Goal: Task Accomplishment & Management: Use online tool/utility

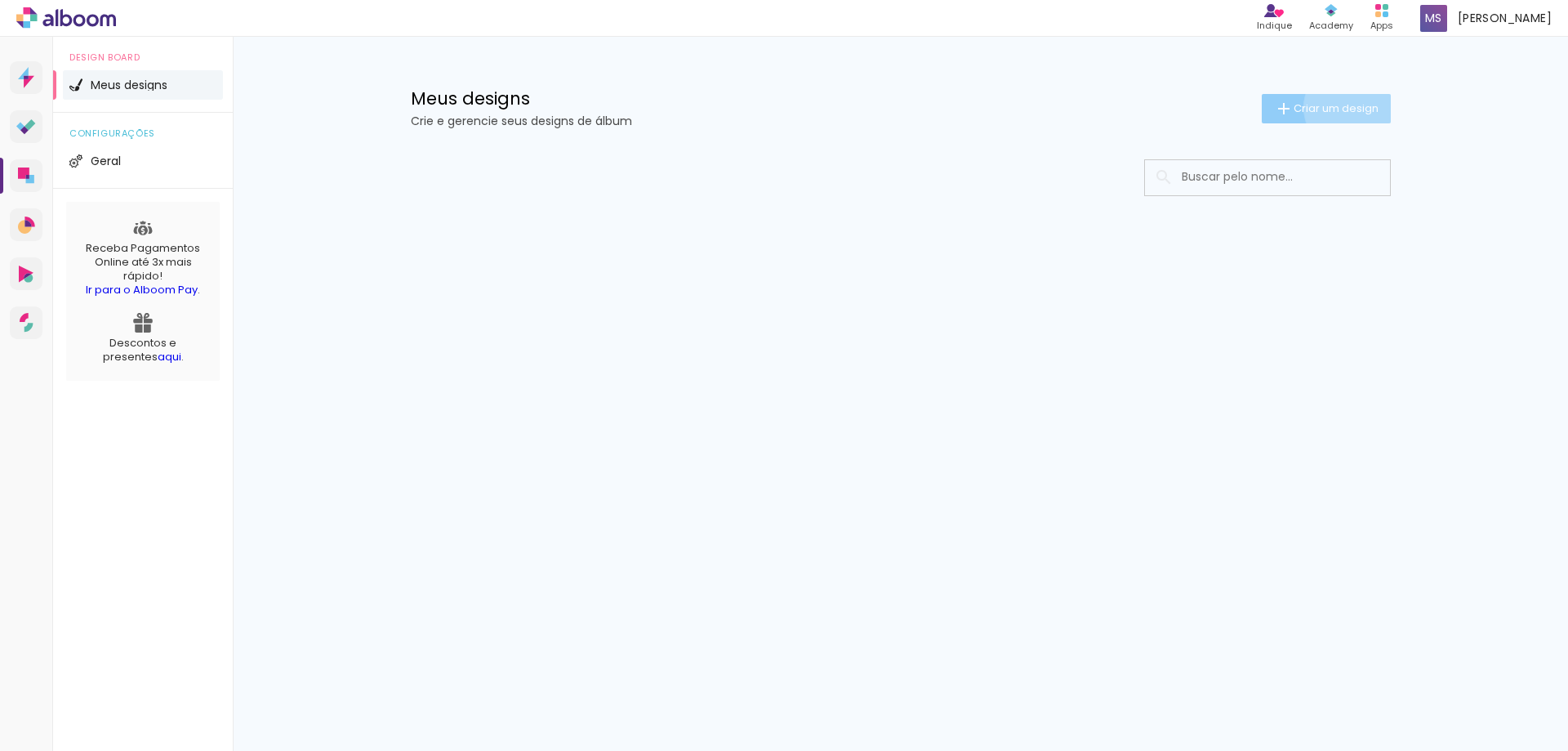
click at [1350, 107] on span "Criar um design" at bounding box center [1336, 108] width 85 height 10
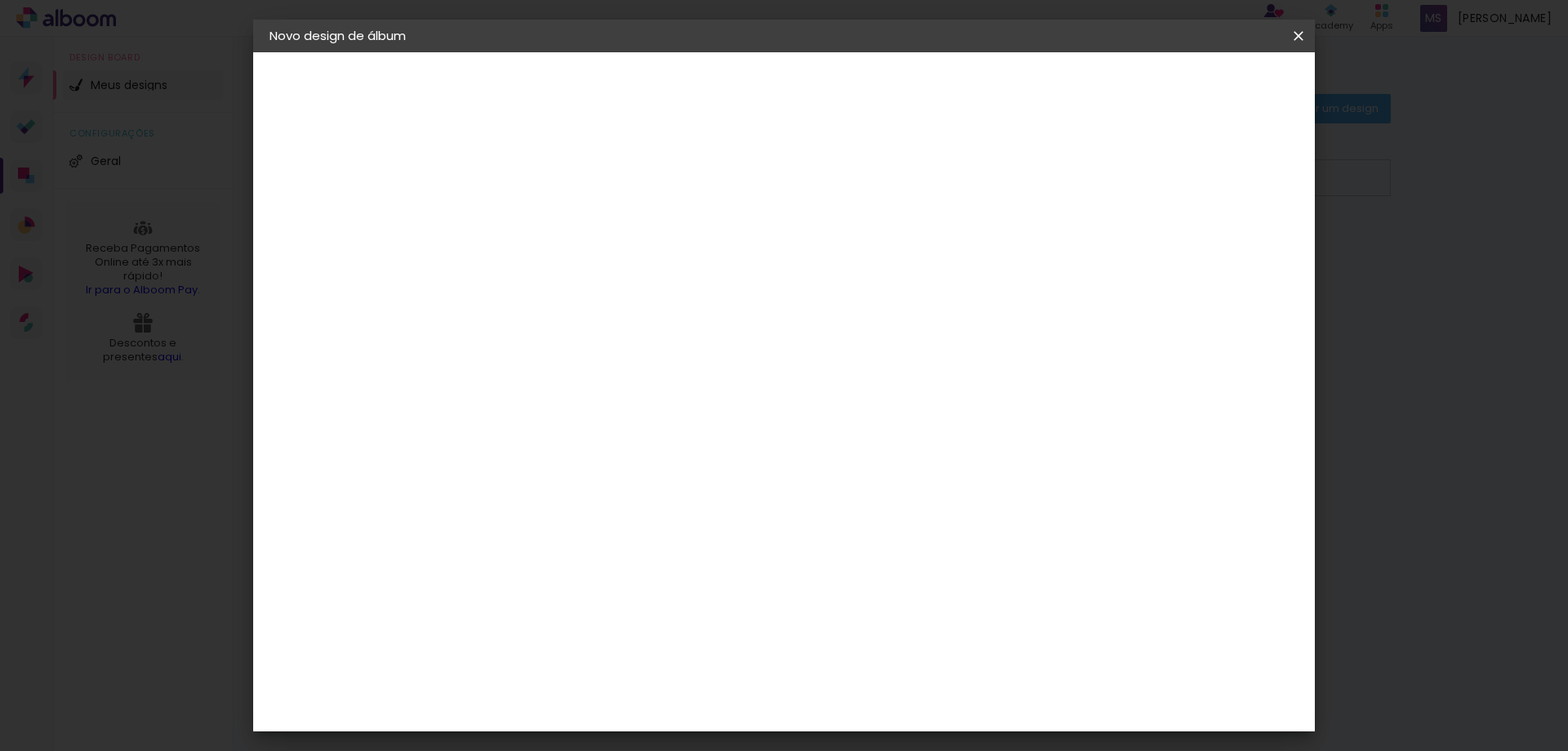
click at [536, 216] on input at bounding box center [536, 220] width 0 height 26
type input "Casamento [PERSON_NAME] e [PERSON_NAME]"
type paper-input "Casamento [PERSON_NAME] e [PERSON_NAME]"
click at [0, 0] on slot "Avançar" at bounding box center [0, 0] width 0 height 0
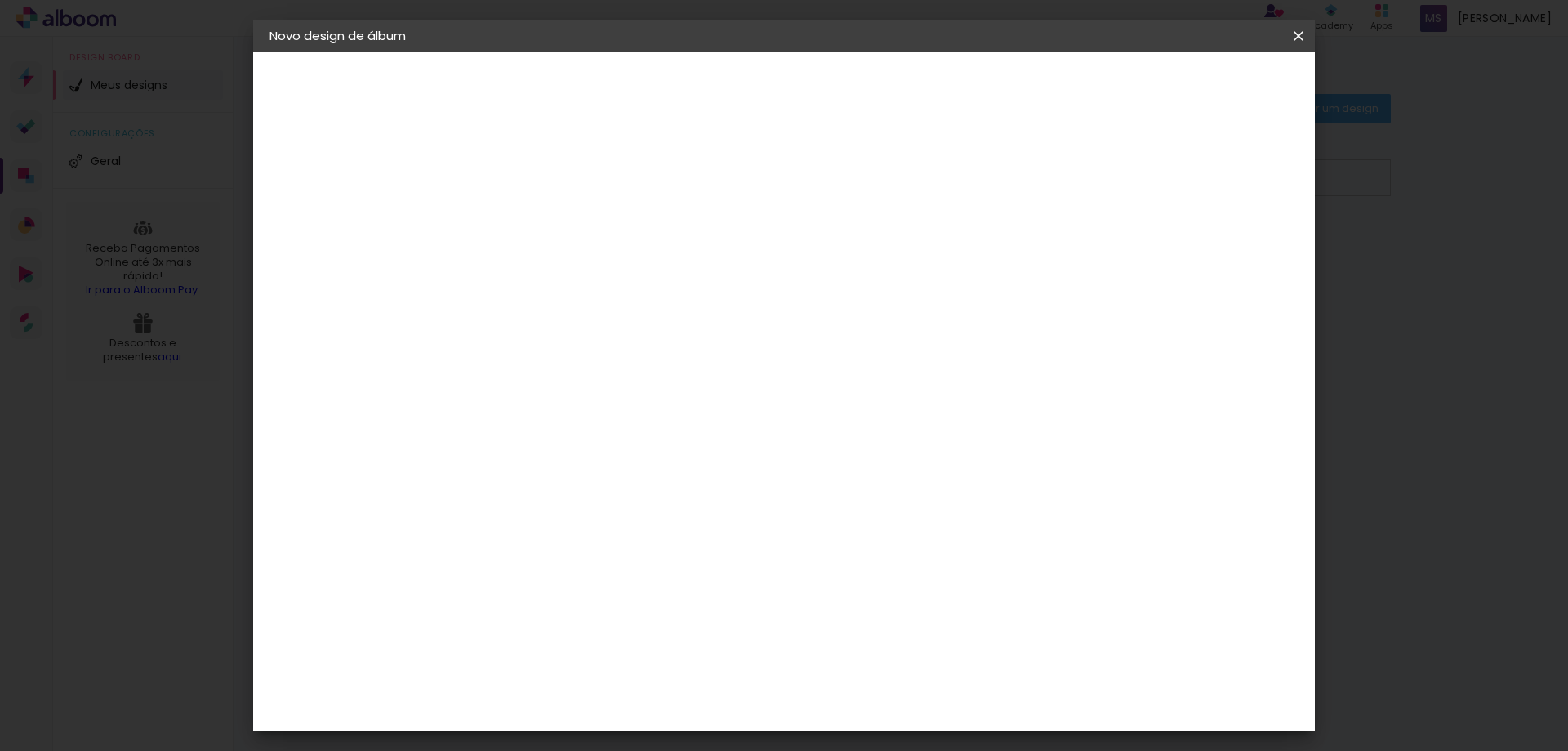
click at [0, 0] on slot "Avançar" at bounding box center [0, 0] width 0 height 0
click at [647, 480] on span "30 × 30" at bounding box center [608, 496] width 76 height 33
click at [0, 0] on slot "Avançar" at bounding box center [0, 0] width 0 height 0
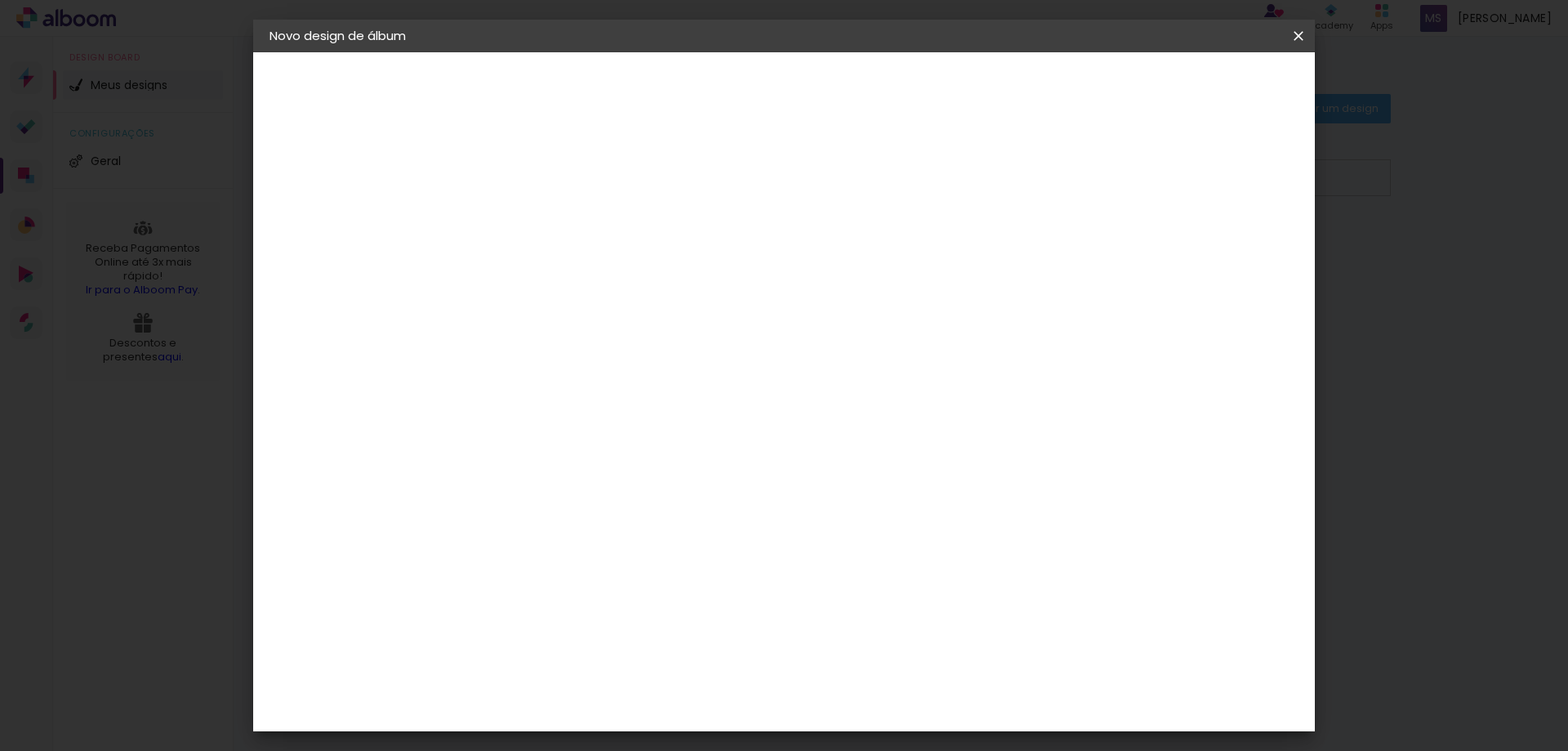
click at [1197, 82] on span "Iniciar design" at bounding box center [1159, 86] width 75 height 11
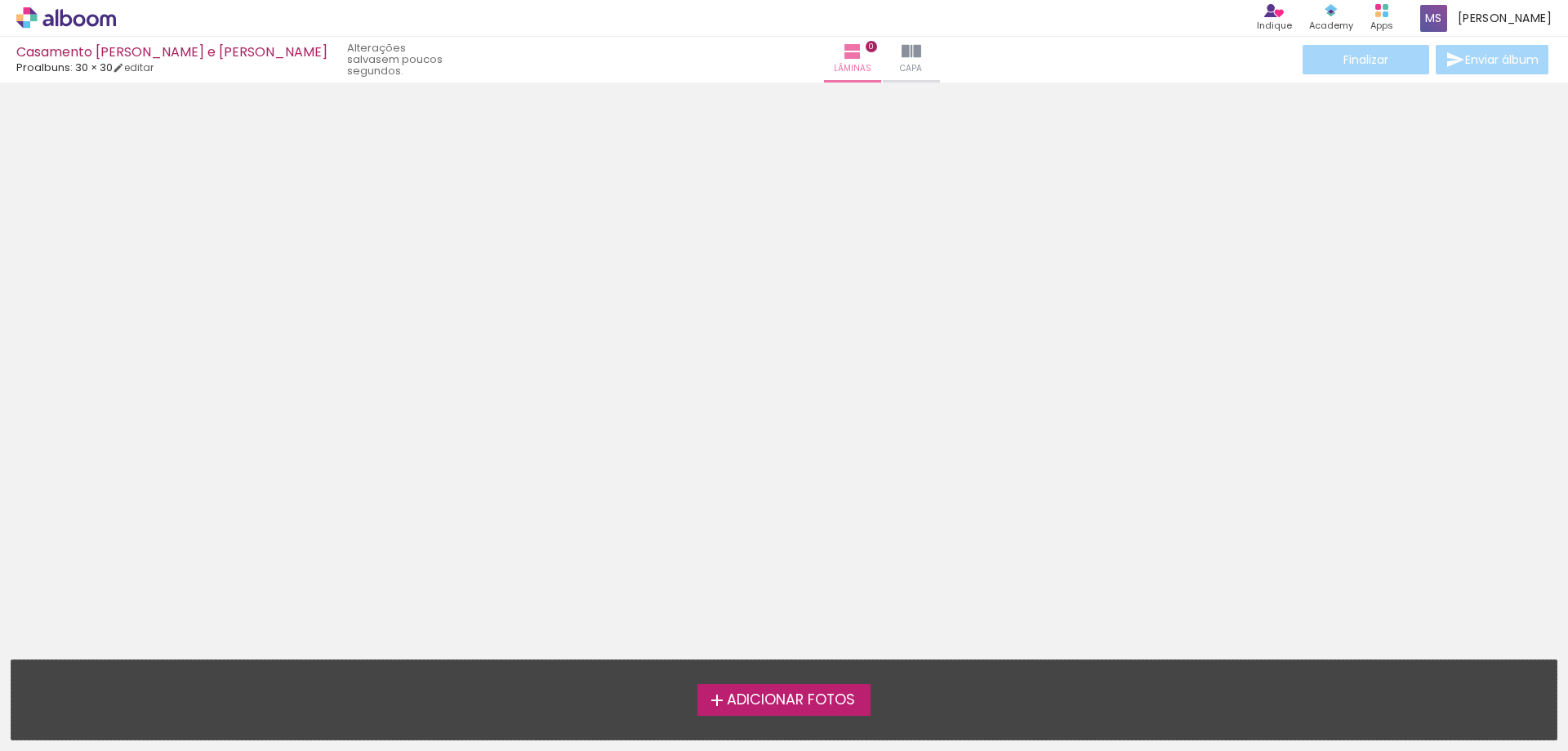
click at [845, 700] on span "Adicionar Fotos" at bounding box center [790, 700] width 128 height 15
click at [0, 0] on input "file" at bounding box center [0, 0] width 0 height 0
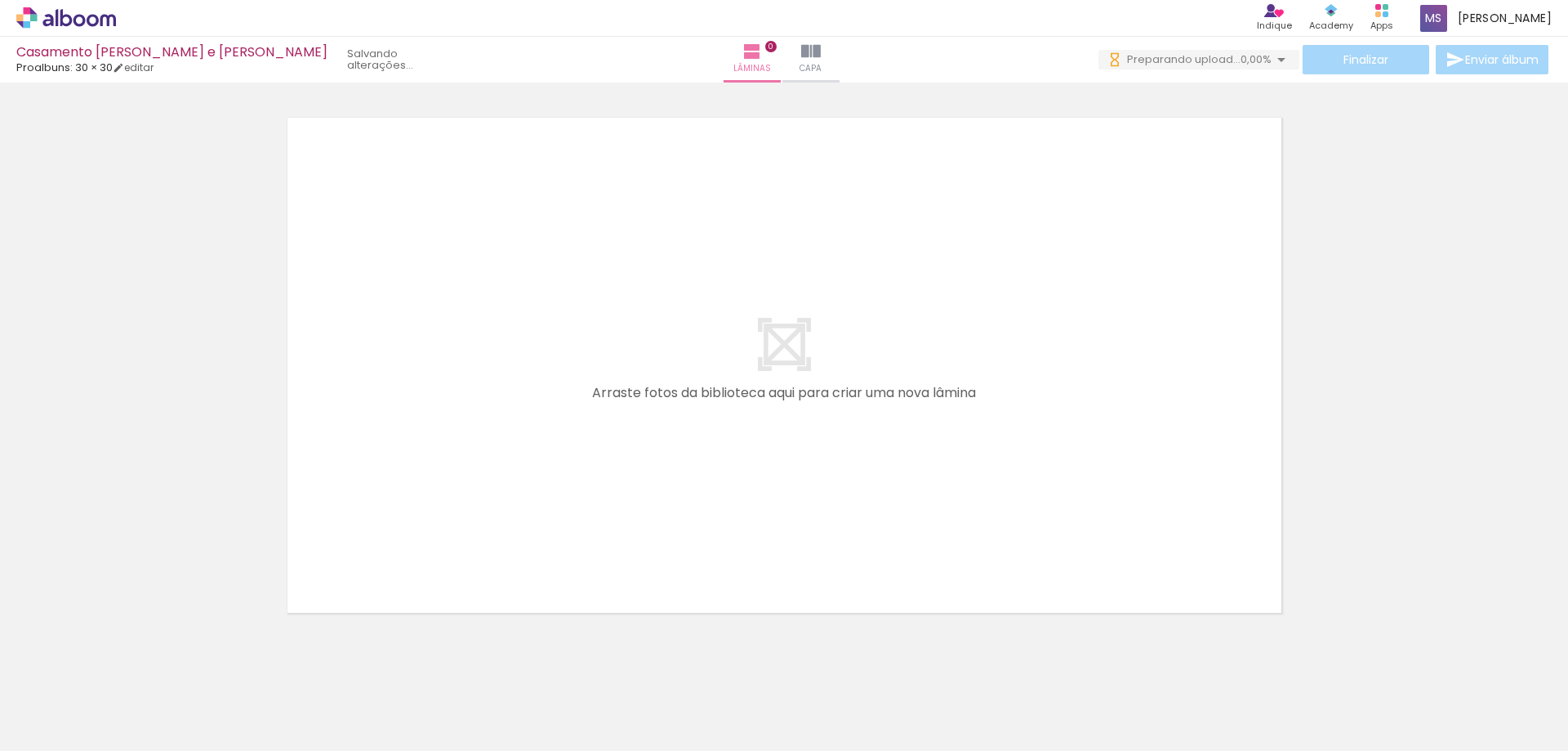
click at [58, 725] on span "Adicionar Fotos" at bounding box center [57, 729] width 49 height 18
click at [0, 0] on input "file" at bounding box center [0, 0] width 0 height 0
click at [168, 712] on div at bounding box center [164, 696] width 81 height 54
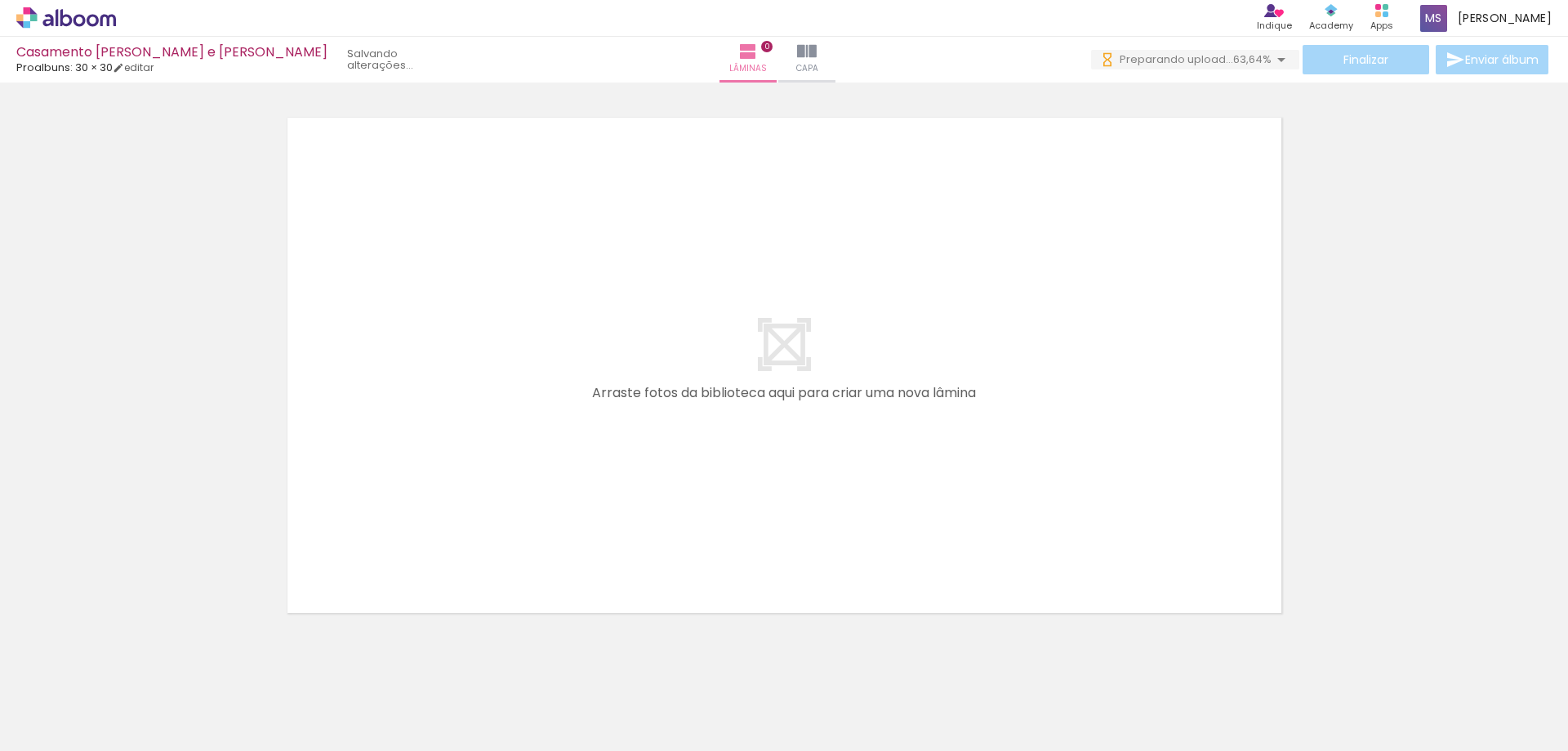
click at [166, 723] on quentale-thumb at bounding box center [163, 695] width 92 height 94
click at [413, 695] on div at bounding box center [437, 696] width 49 height 74
drag, startPoint x: 517, startPoint y: 700, endPoint x: 528, endPoint y: 740, distance: 41.5
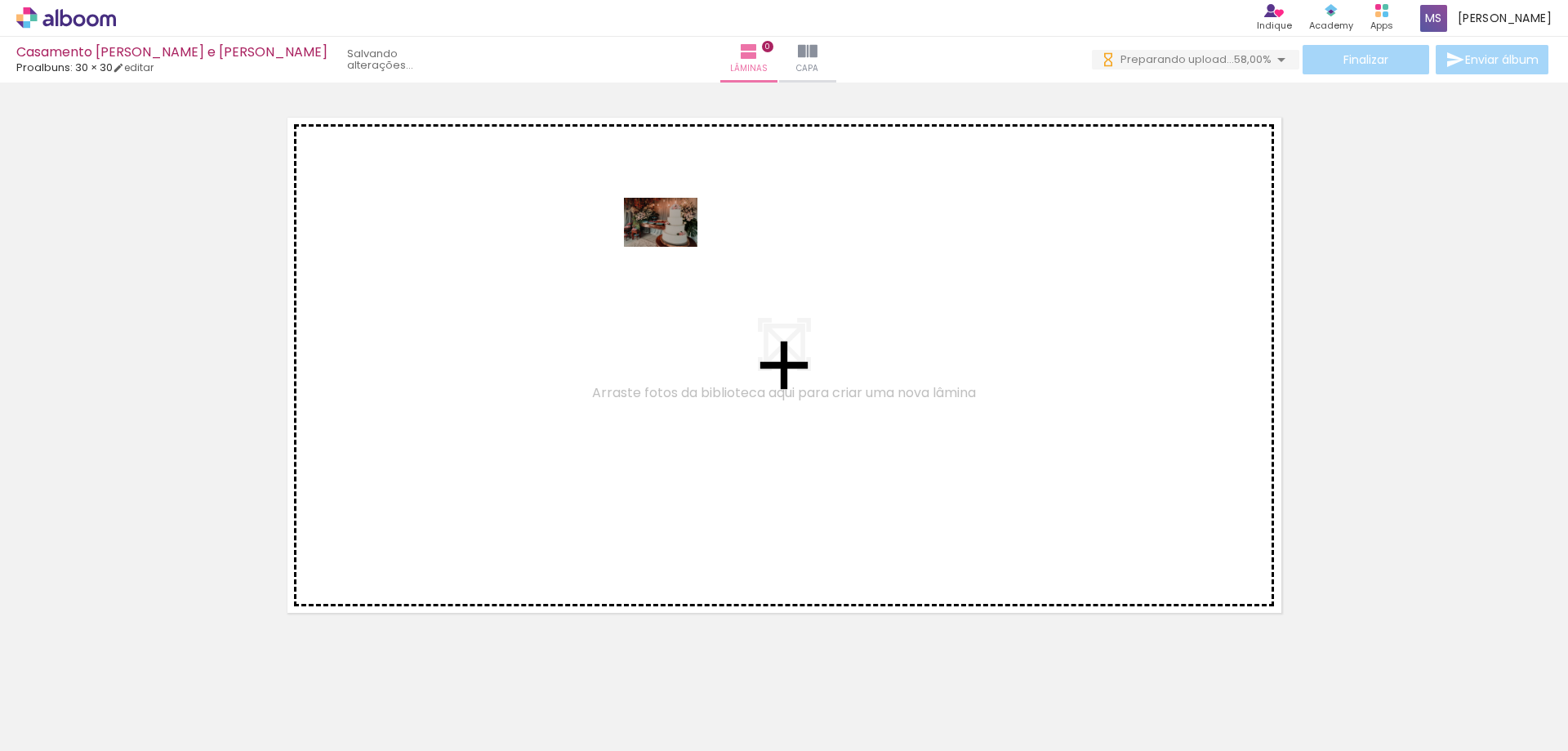
drag, startPoint x: 178, startPoint y: 719, endPoint x: 672, endPoint y: 247, distance: 683.2
click at [672, 247] on quentale-workspace at bounding box center [784, 375] width 1568 height 751
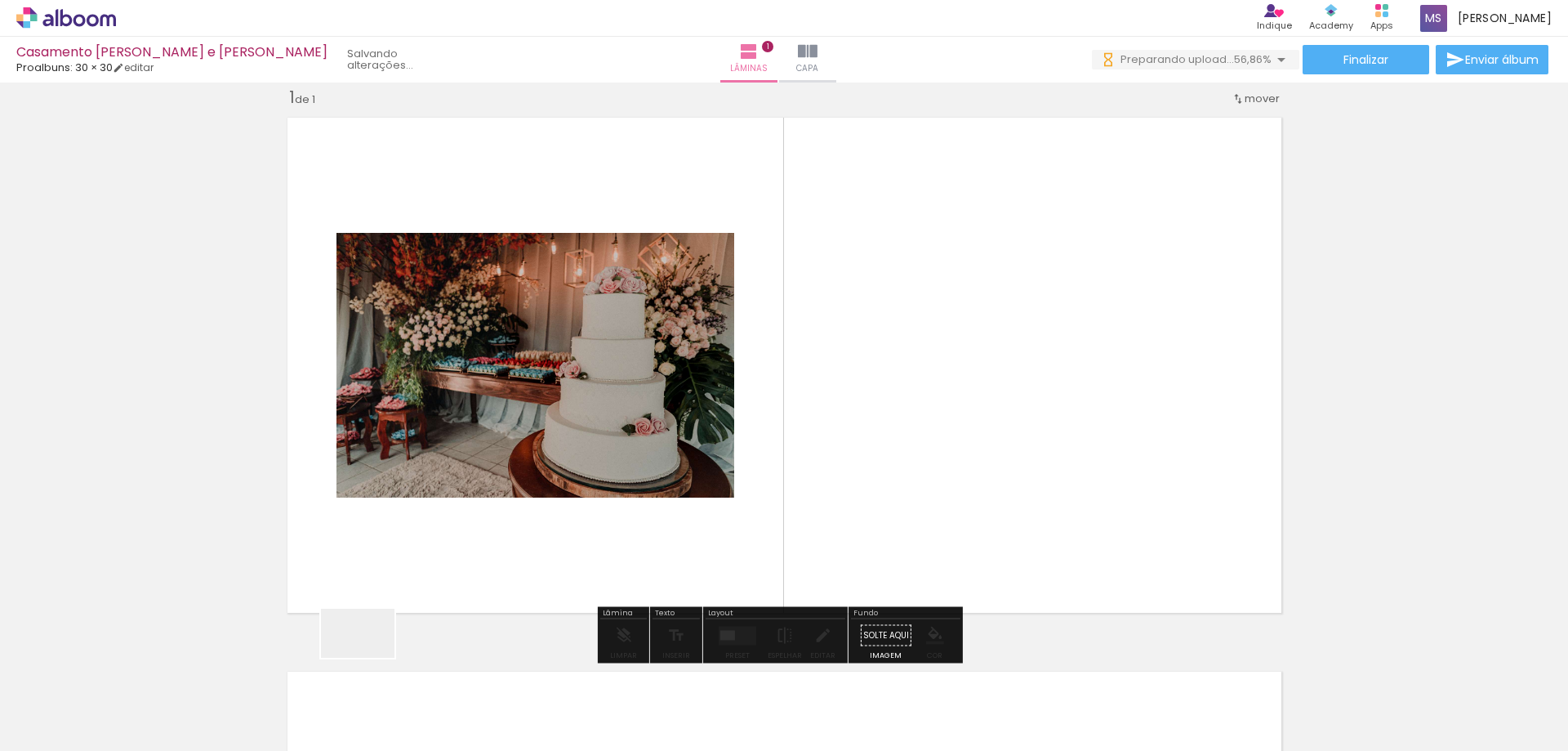
drag, startPoint x: 259, startPoint y: 707, endPoint x: 861, endPoint y: 380, distance: 685.1
click at [861, 380] on quentale-workspace at bounding box center [784, 375] width 1568 height 751
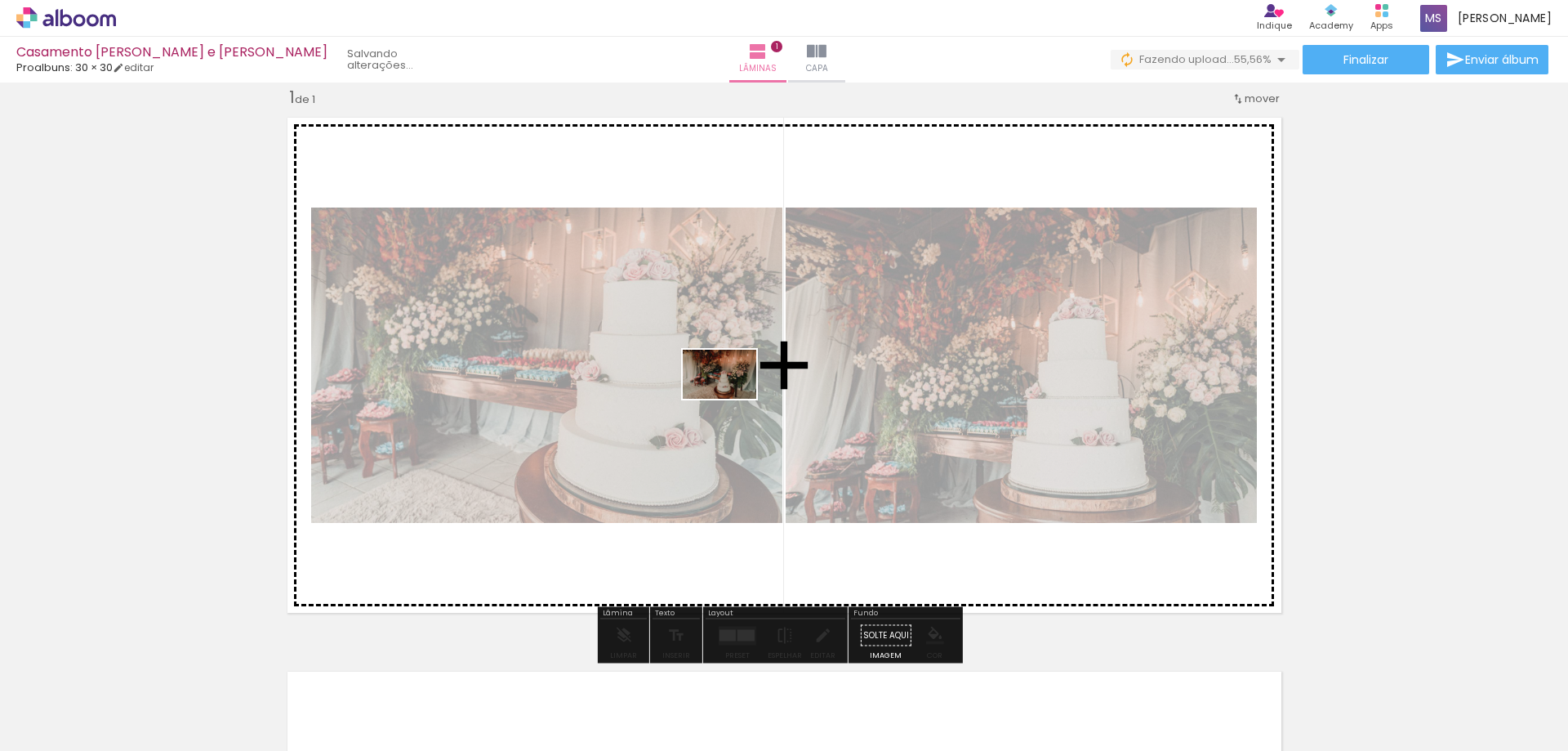
drag, startPoint x: 359, startPoint y: 711, endPoint x: 797, endPoint y: 579, distance: 457.5
click at [798, 354] on quentale-workspace at bounding box center [784, 375] width 1568 height 751
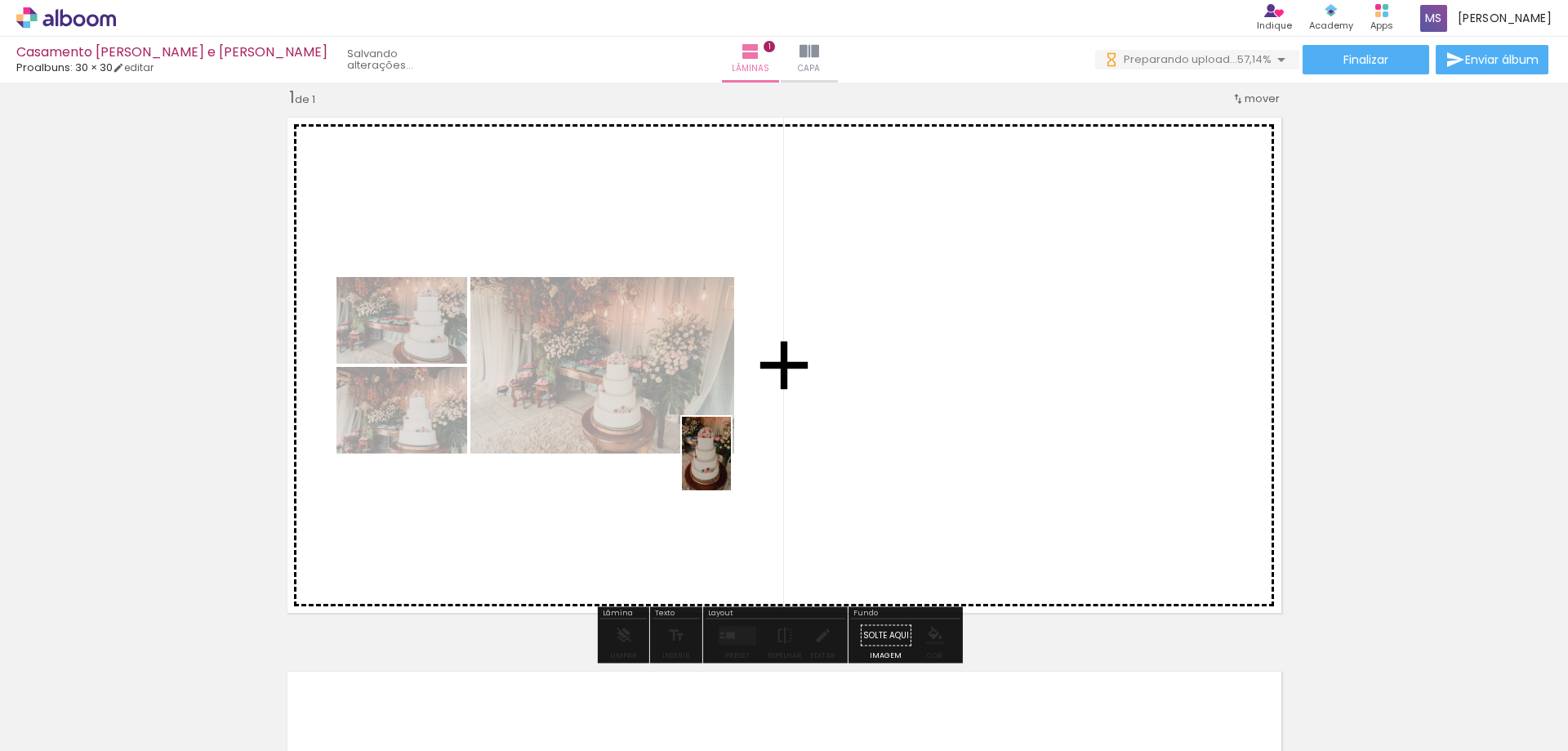
drag, startPoint x: 433, startPoint y: 711, endPoint x: 518, endPoint y: 707, distance: 85.1
click at [803, 386] on quentale-workspace at bounding box center [784, 375] width 1568 height 751
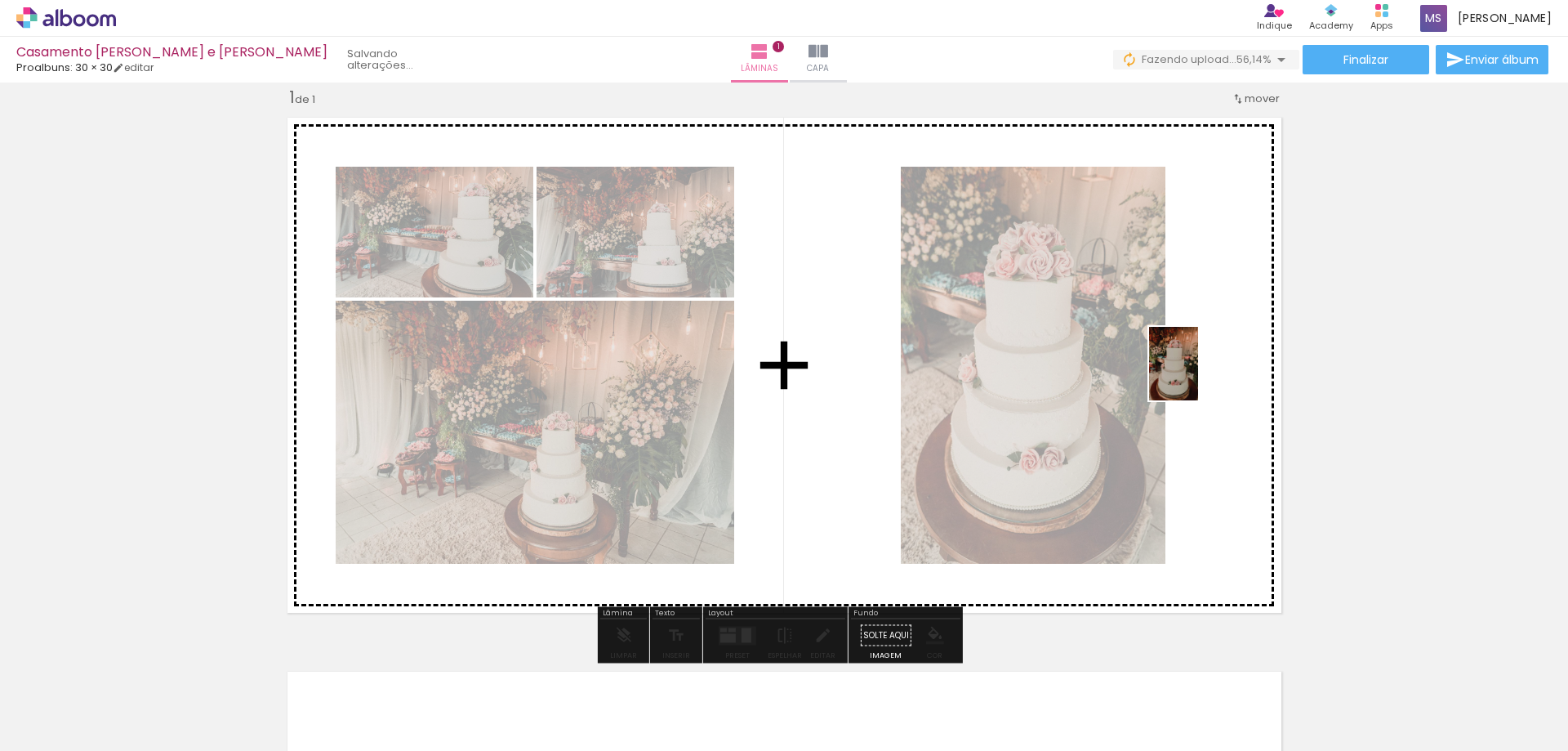
drag, startPoint x: 535, startPoint y: 724, endPoint x: 1134, endPoint y: 536, distance: 627.8
click at [1196, 372] on quentale-workspace at bounding box center [784, 375] width 1568 height 751
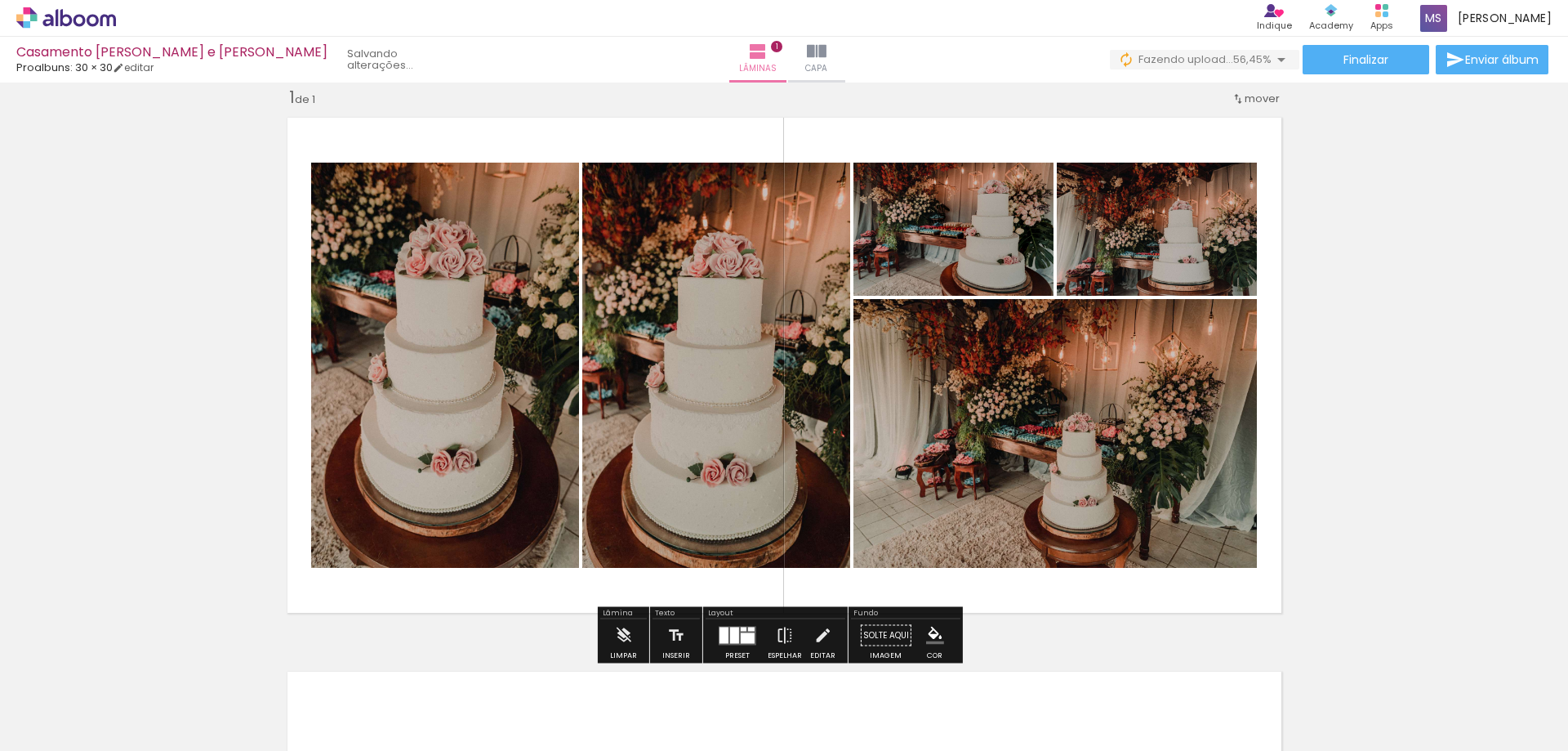
click at [1005, 229] on quentale-photo at bounding box center [953, 228] width 200 height 133
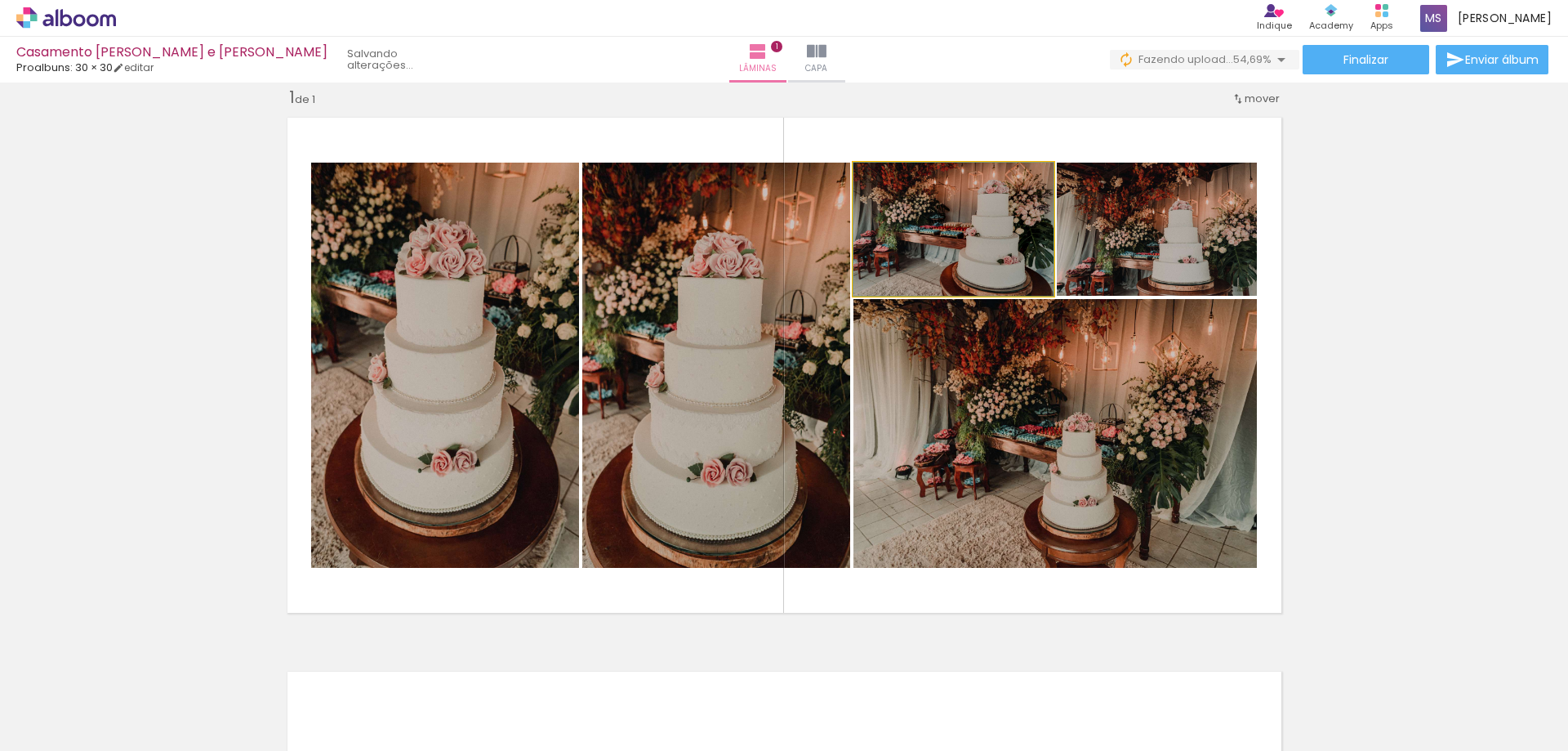
drag, startPoint x: 955, startPoint y: 240, endPoint x: 987, endPoint y: 257, distance: 36.2
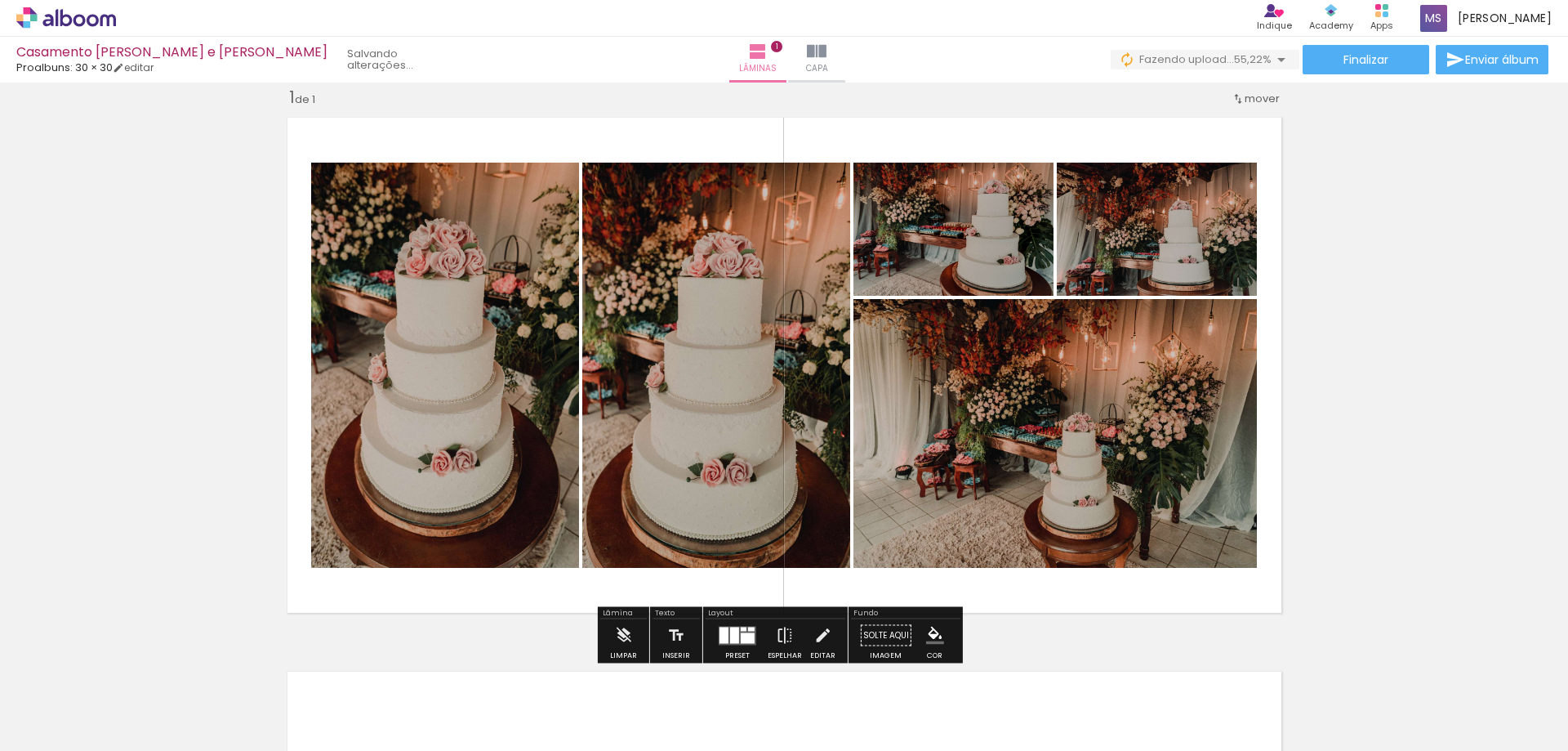
drag, startPoint x: 974, startPoint y: 259, endPoint x: 1359, endPoint y: 136, distance: 404.2
click at [1359, 136] on div "Inserir lâmina 1 de 1" at bounding box center [784, 621] width 1568 height 1109
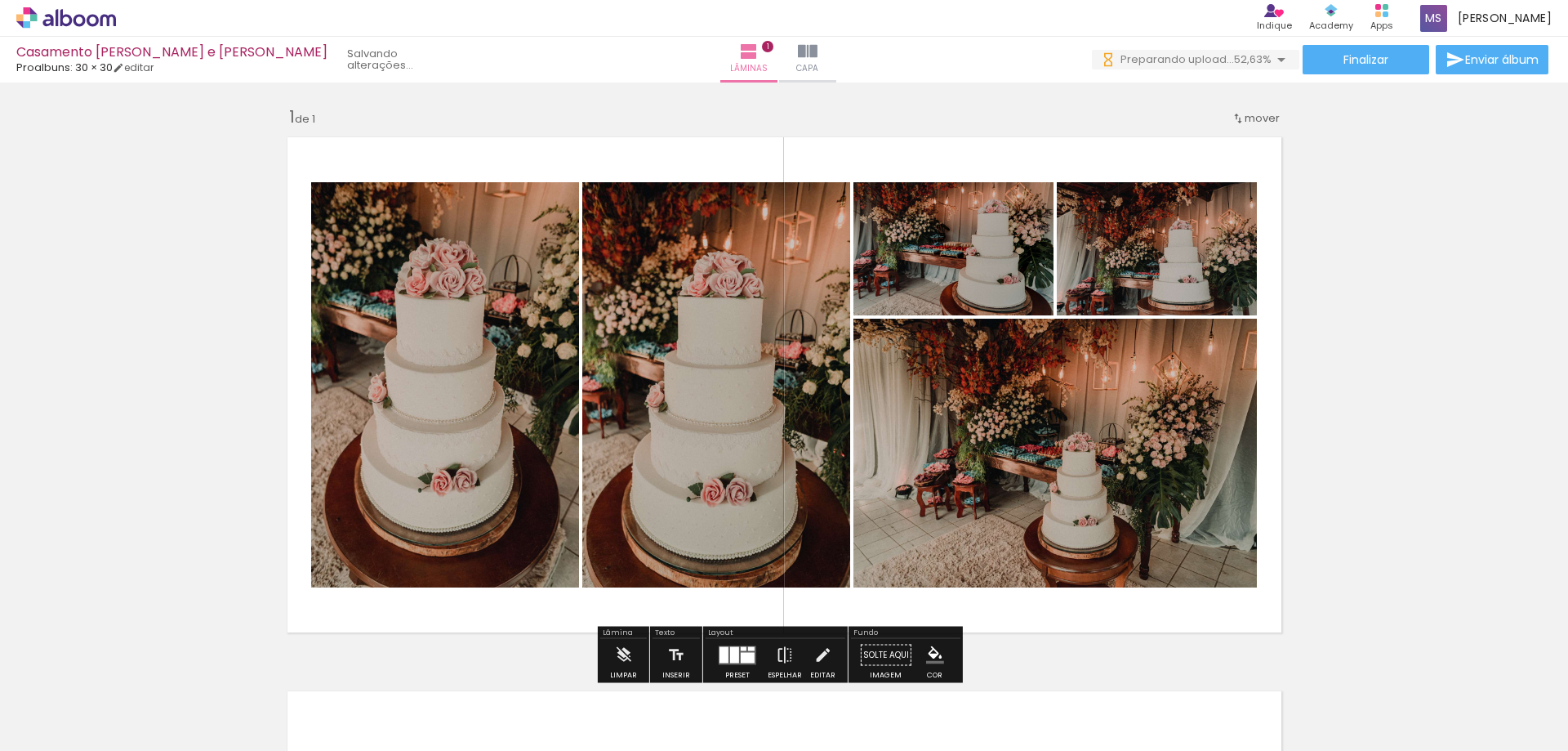
click at [1013, 199] on div at bounding box center [1019, 199] width 20 height 16
drag, startPoint x: 1023, startPoint y: 300, endPoint x: 1060, endPoint y: 270, distance: 47.6
click at [1414, 322] on div "Inserir lâmina 1 de 1" at bounding box center [784, 641] width 1568 height 1109
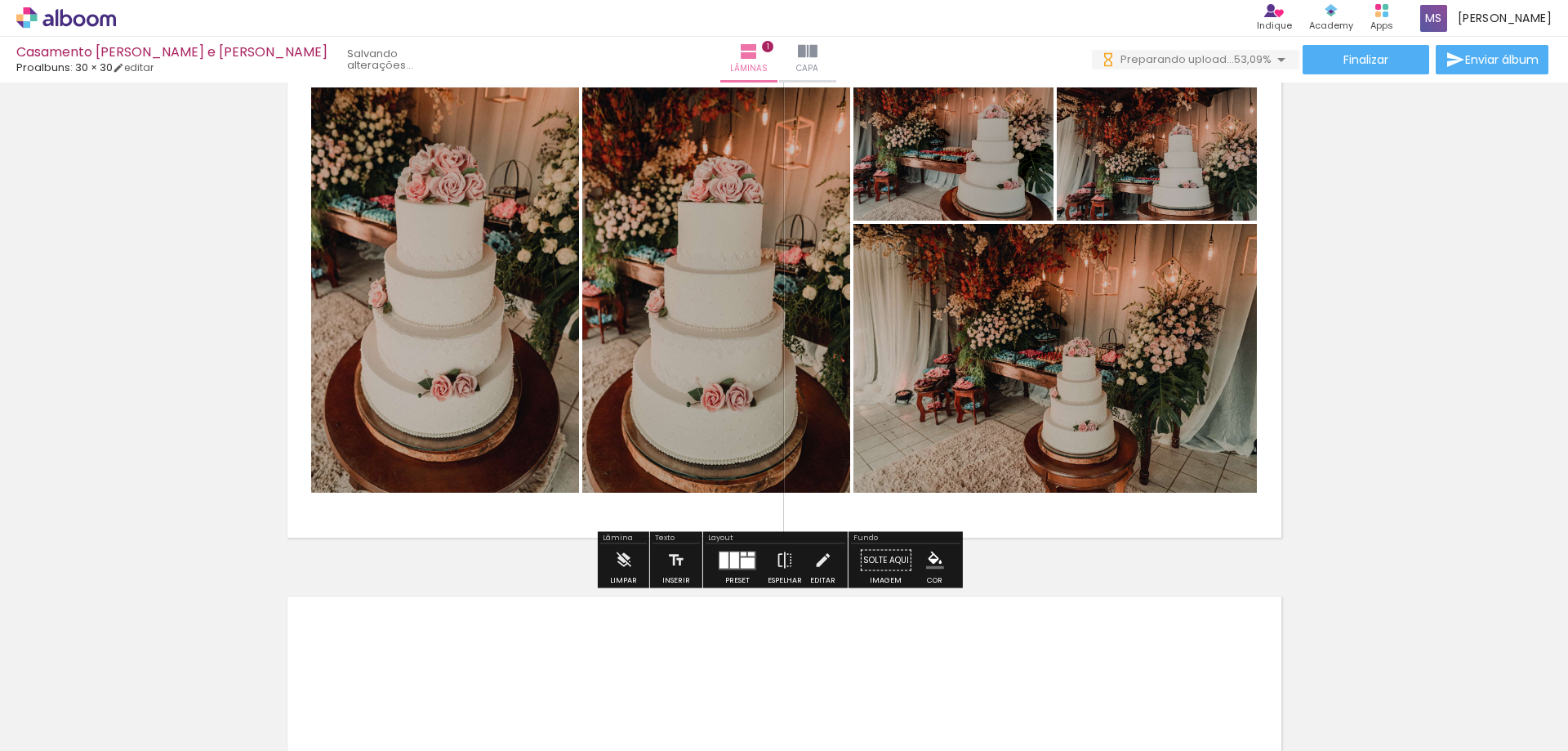
click at [818, 570] on iron-icon at bounding box center [822, 560] width 18 height 33
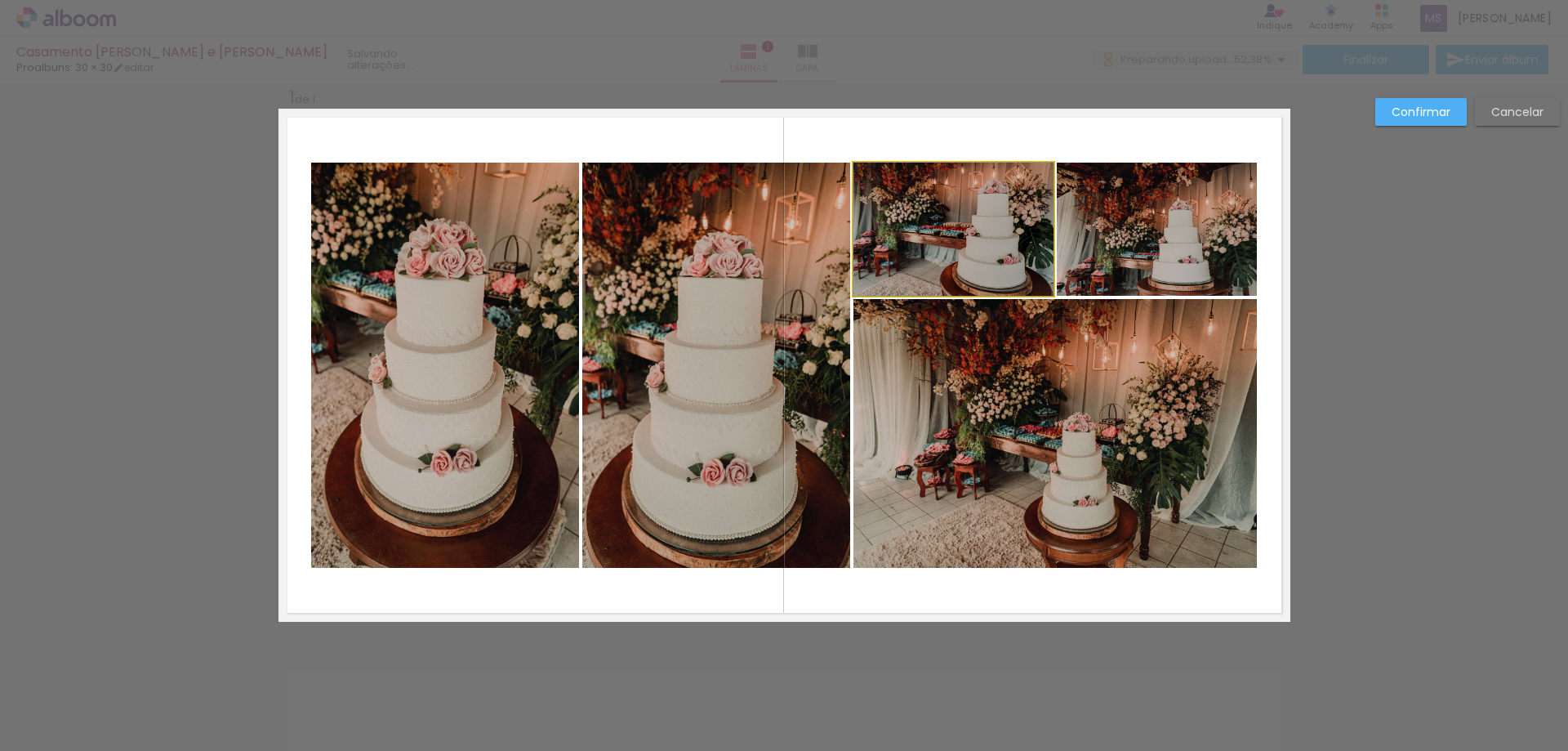
drag, startPoint x: 962, startPoint y: 233, endPoint x: 962, endPoint y: 216, distance: 17.0
click at [0, 0] on slot "Cancelar" at bounding box center [0, 0] width 0 height 0
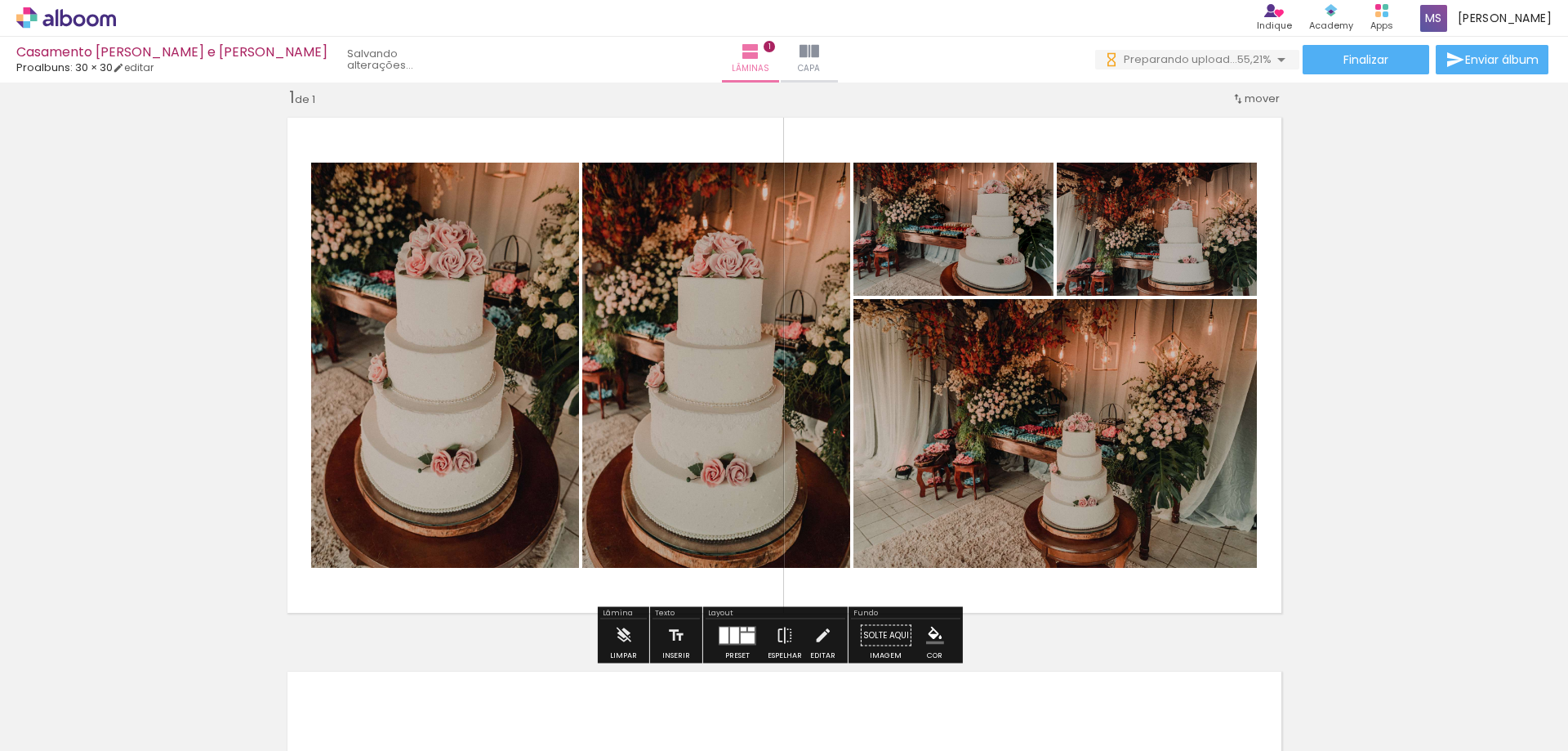
click at [409, 663] on iron-icon at bounding box center [402, 663] width 17 height 17
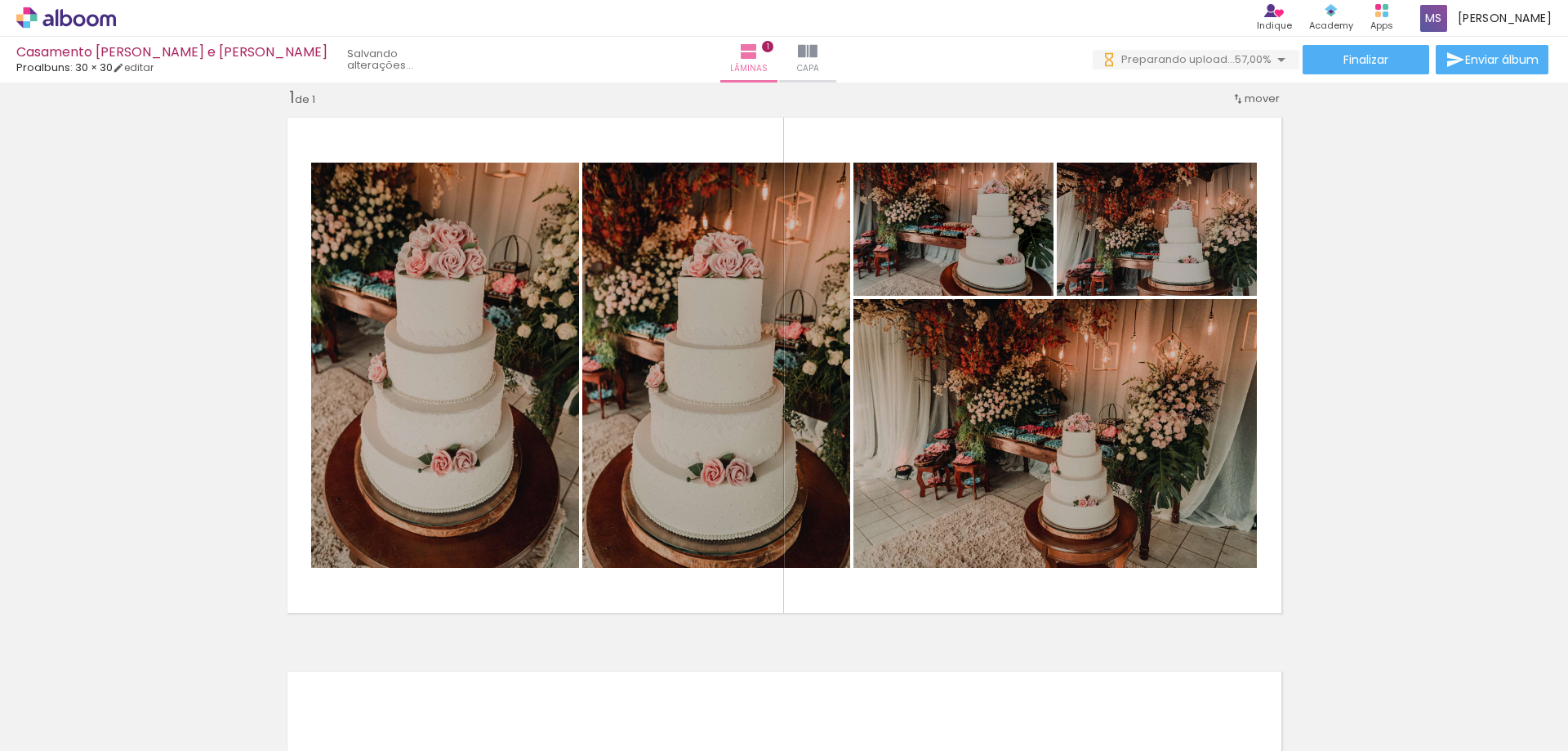
click at [407, 671] on iron-icon at bounding box center [402, 663] width 17 height 17
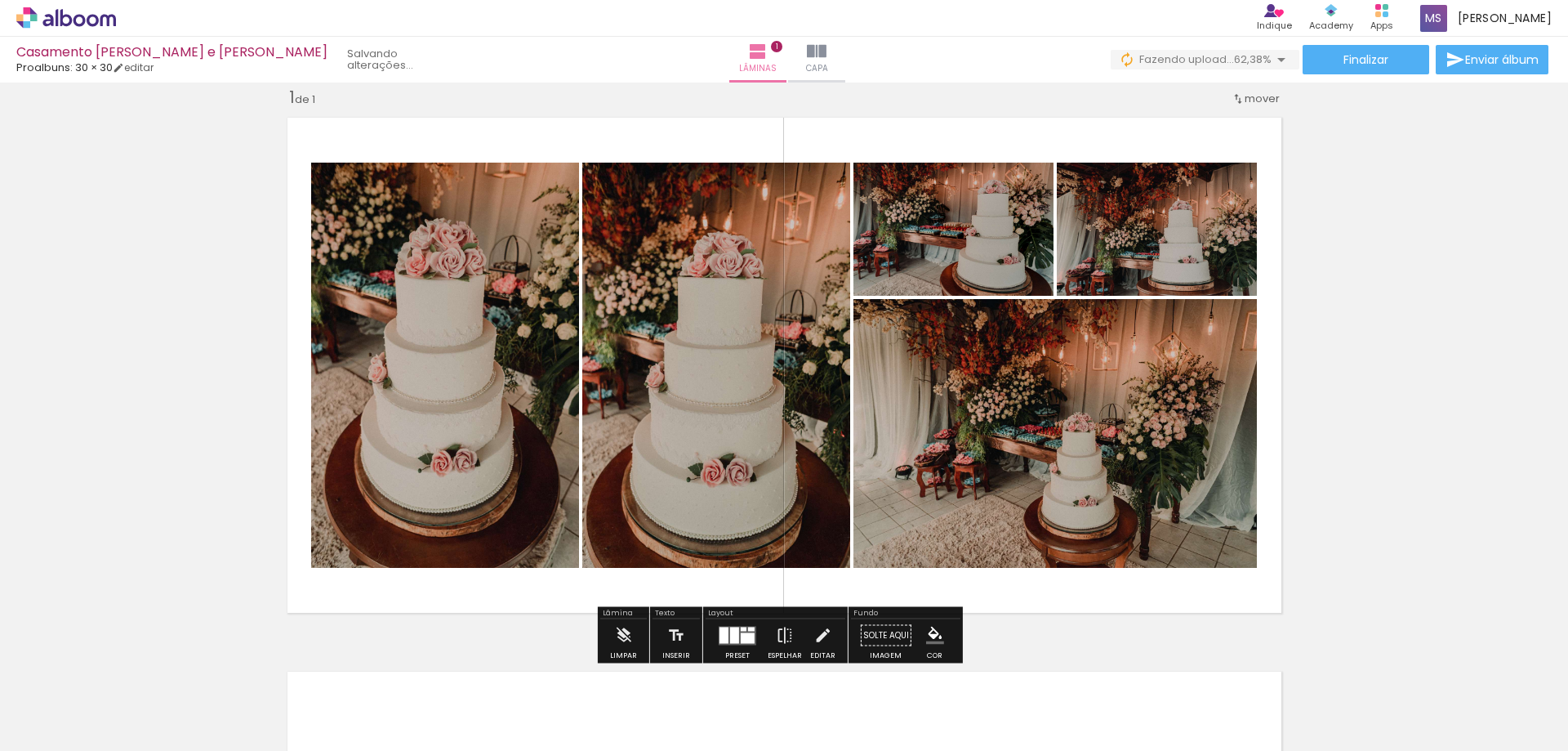
click at [405, 665] on iron-icon at bounding box center [402, 663] width 17 height 17
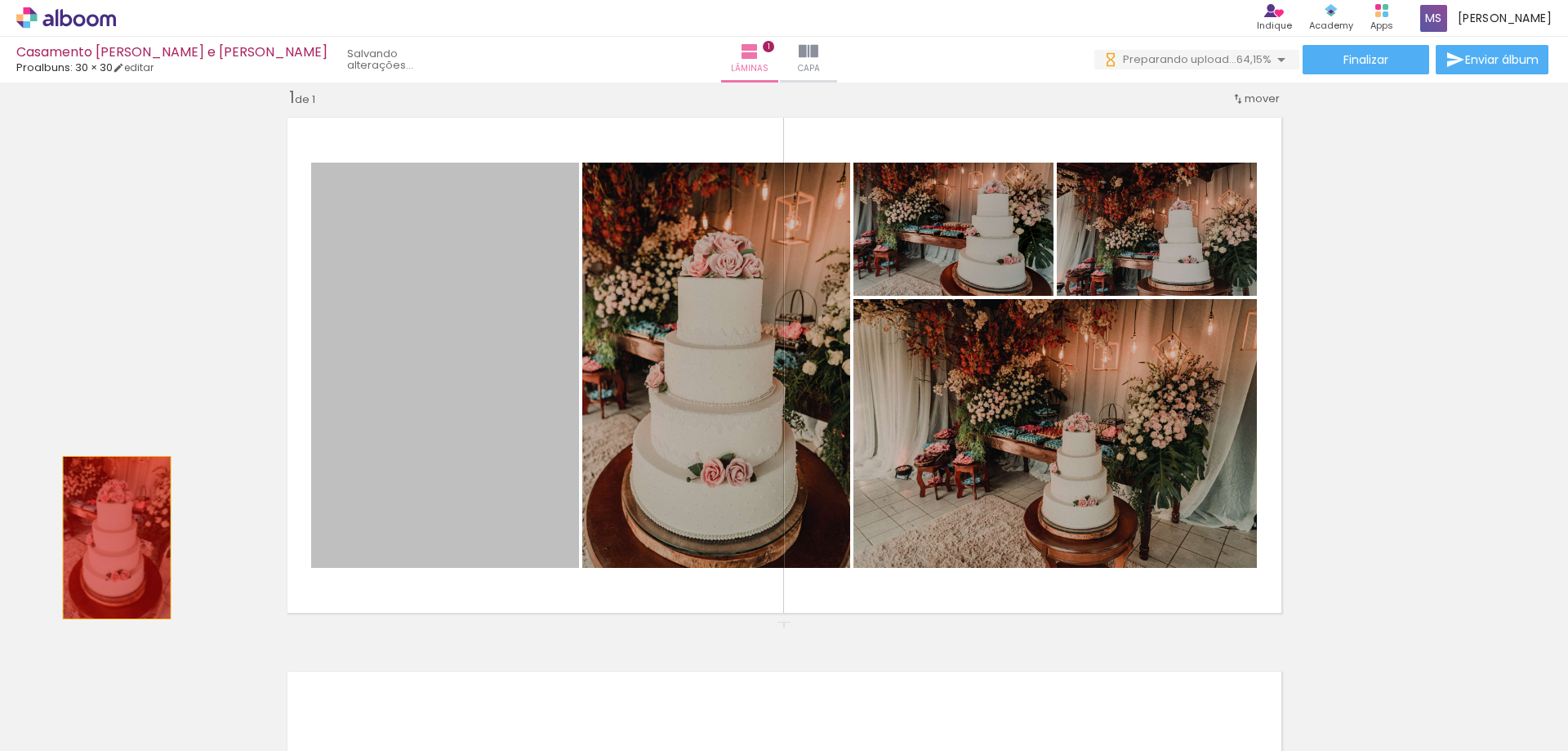
drag, startPoint x: 461, startPoint y: 446, endPoint x: 537, endPoint y: 197, distance: 260.3
click at [111, 537] on div "Inserir lâmina 1 de 1" at bounding box center [784, 621] width 1568 height 1109
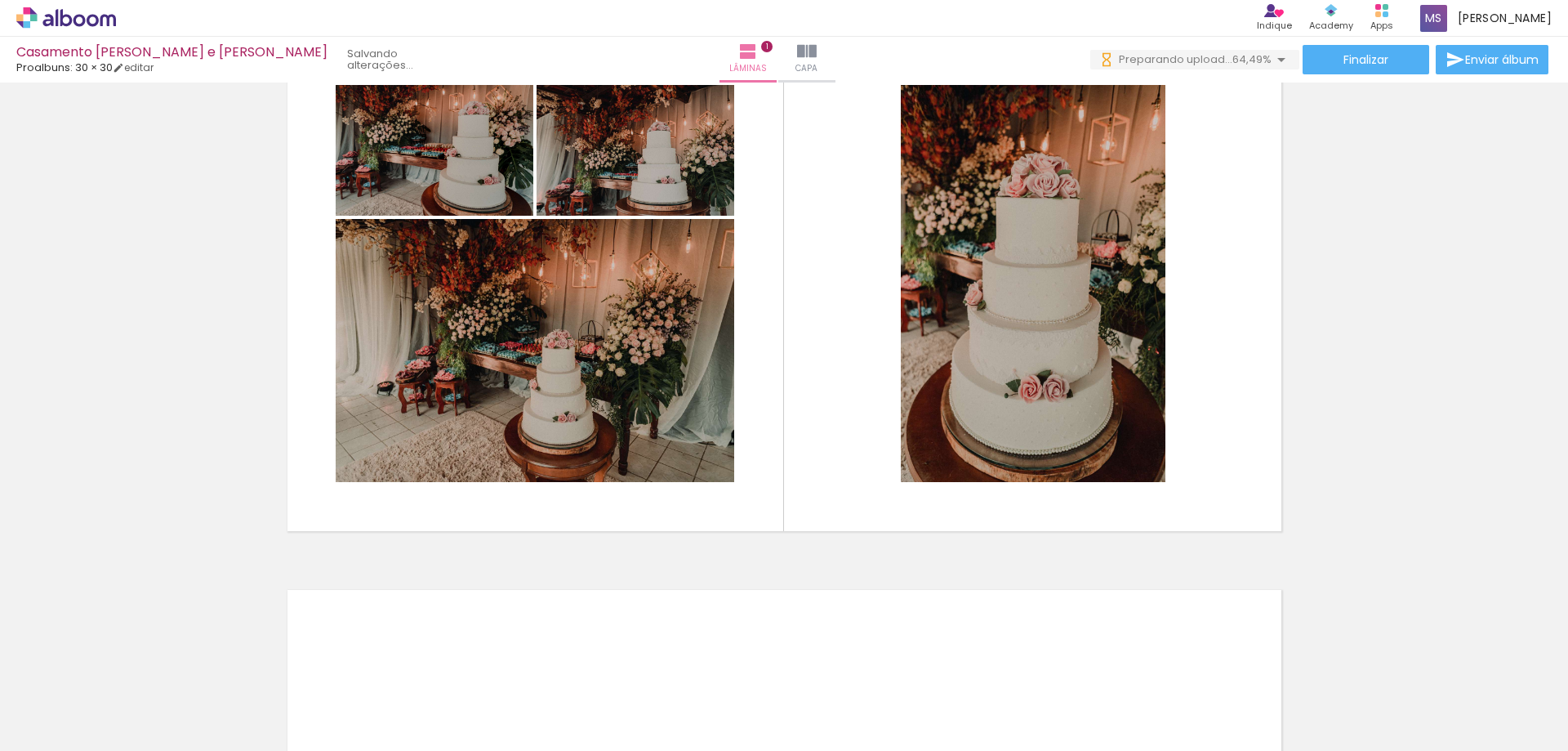
click at [407, 661] on iron-icon at bounding box center [402, 663] width 17 height 17
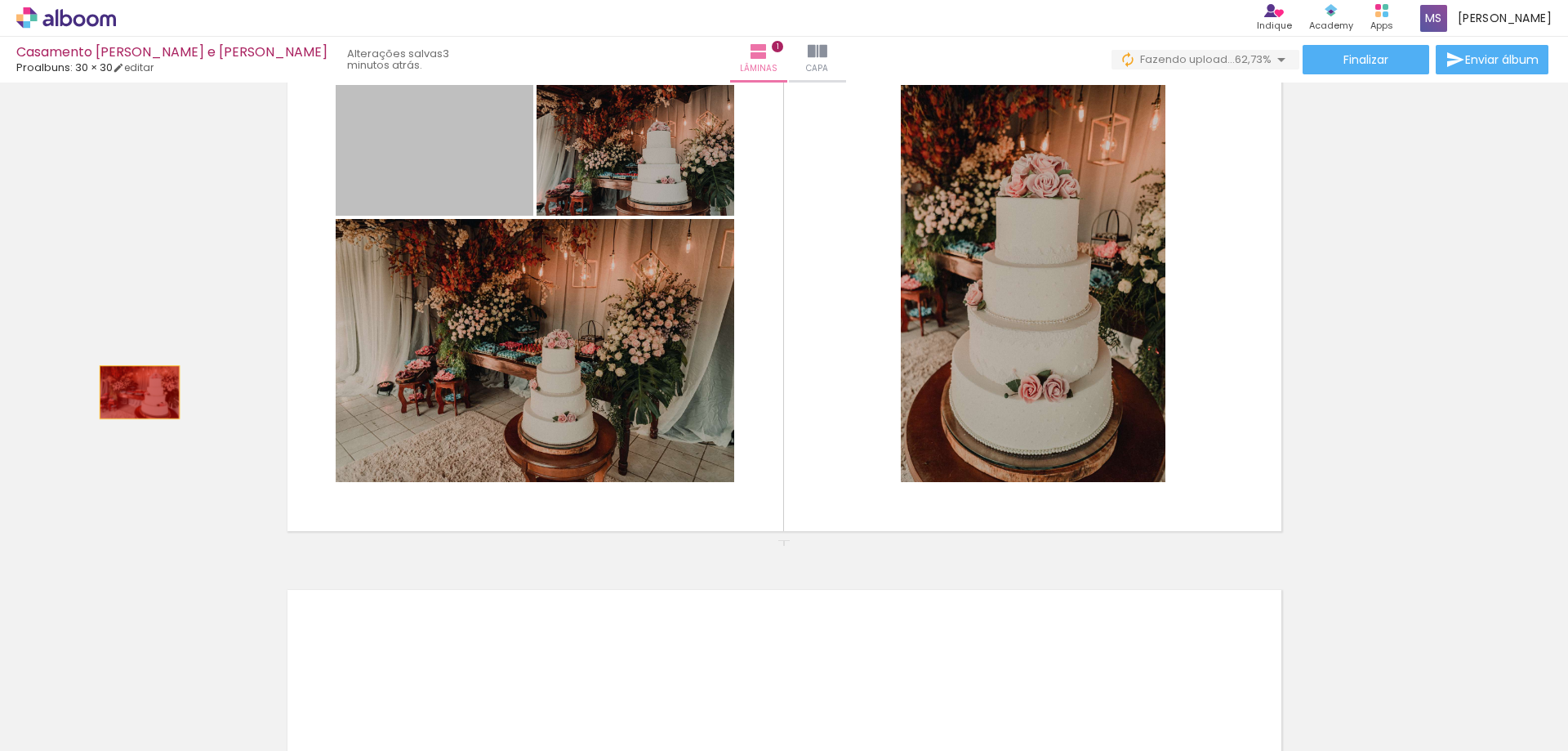
drag, startPoint x: 417, startPoint y: 161, endPoint x: 133, endPoint y: 392, distance: 366.1
click at [133, 392] on div "Inserir lâmina 1 de 1" at bounding box center [784, 540] width 1568 height 1109
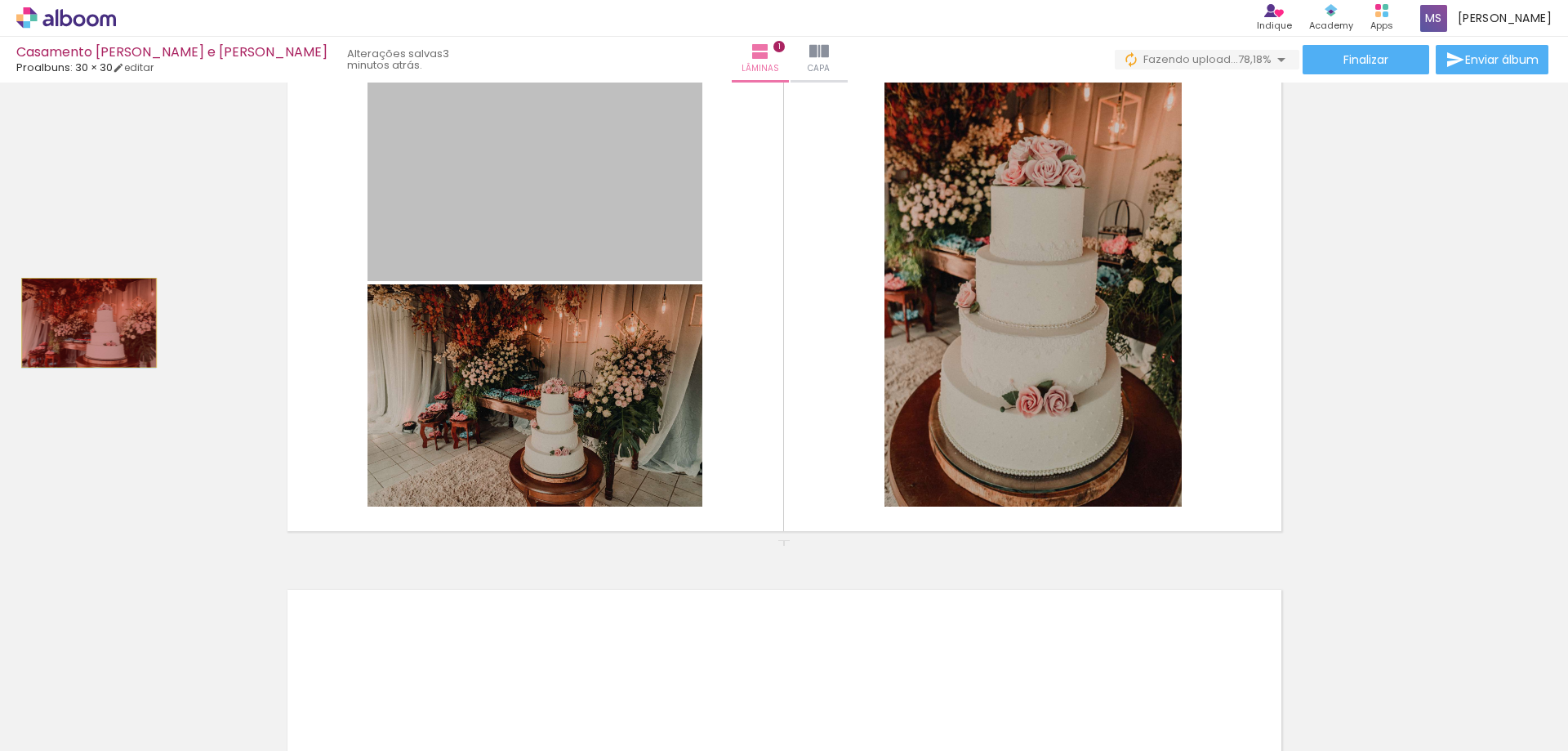
drag, startPoint x: 607, startPoint y: 204, endPoint x: 82, endPoint y: 323, distance: 538.3
click at [82, 323] on div "Inserir lâmina 1 de 1" at bounding box center [784, 540] width 1568 height 1109
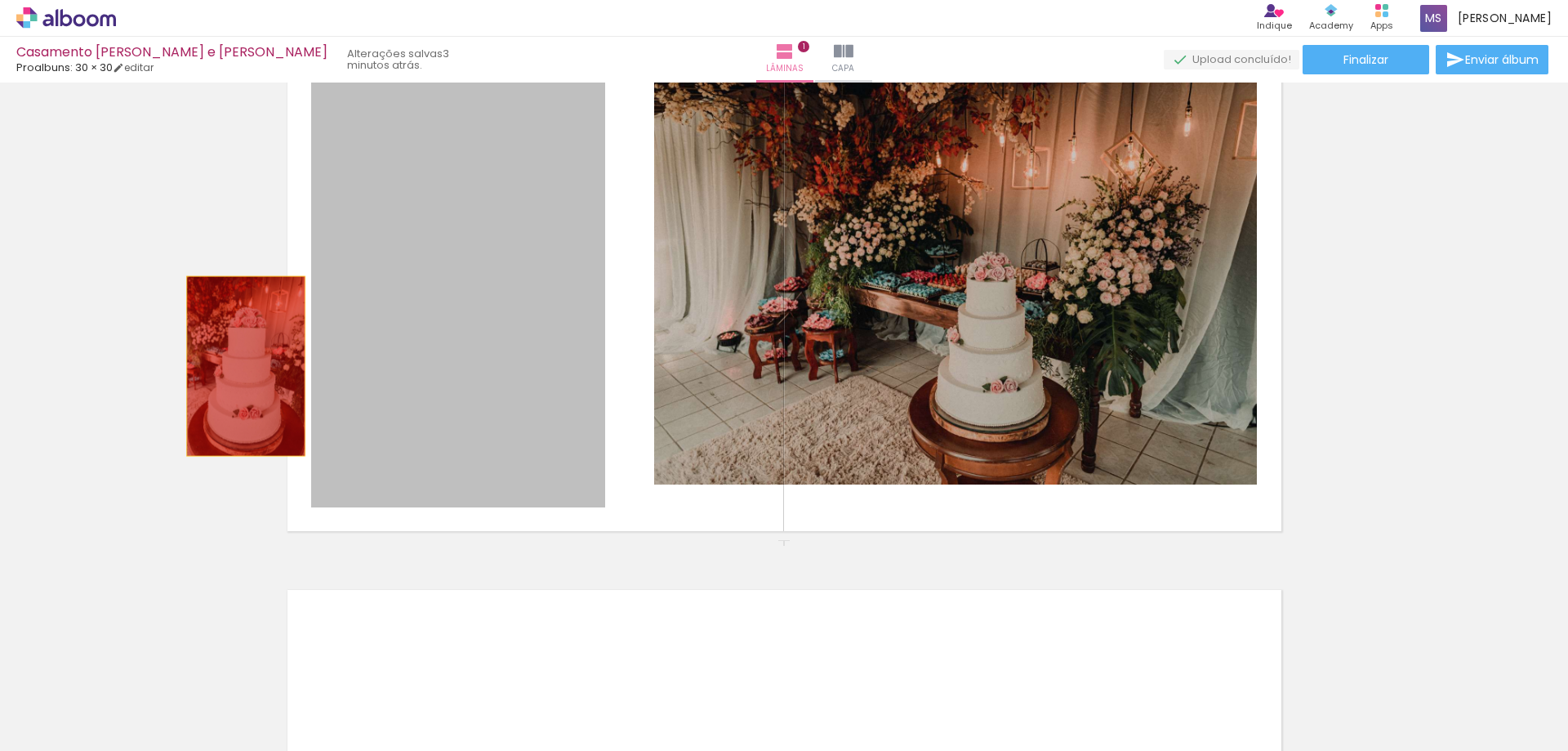
drag, startPoint x: 440, startPoint y: 336, endPoint x: 1054, endPoint y: 276, distance: 616.9
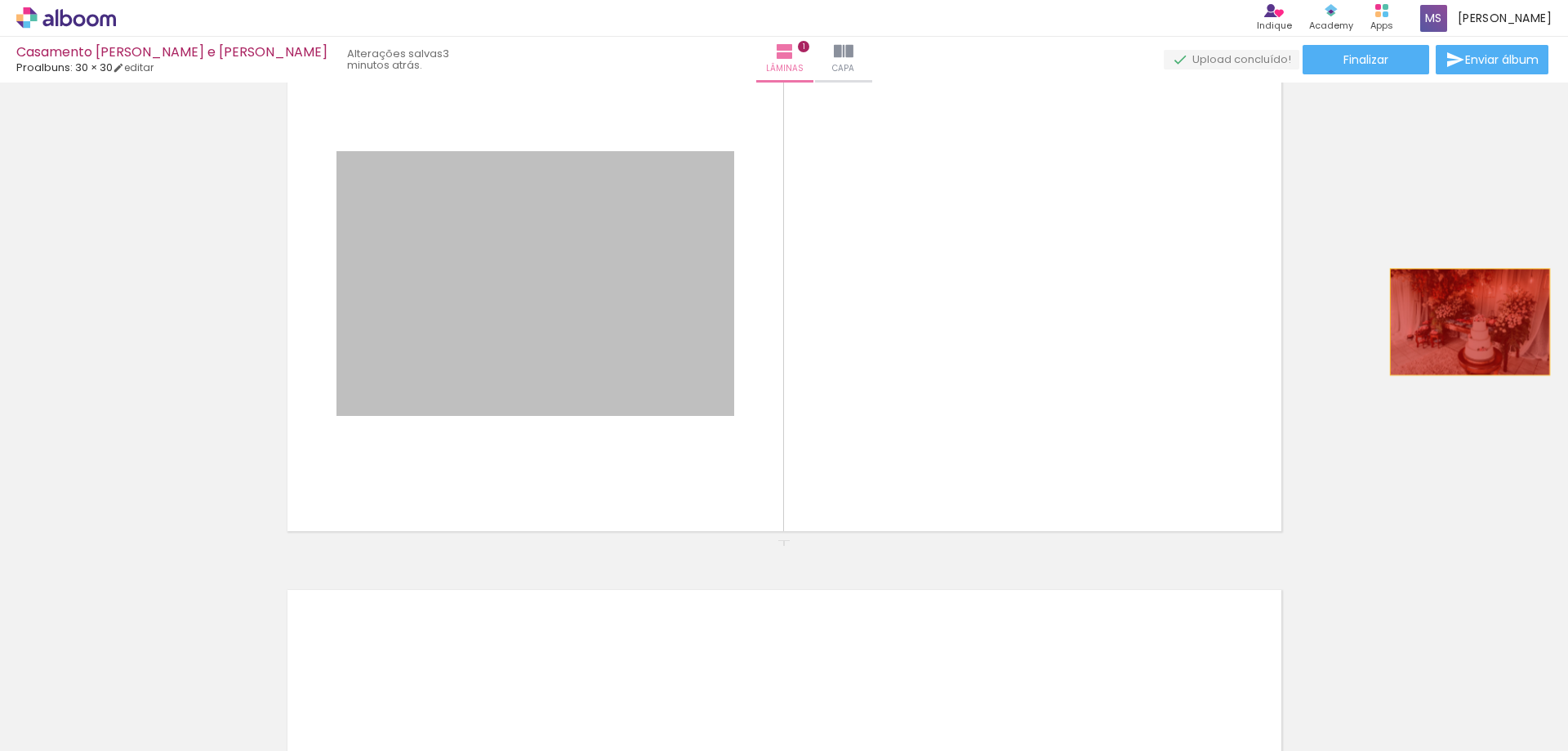
drag, startPoint x: 661, startPoint y: 330, endPoint x: 621, endPoint y: 691, distance: 363.2
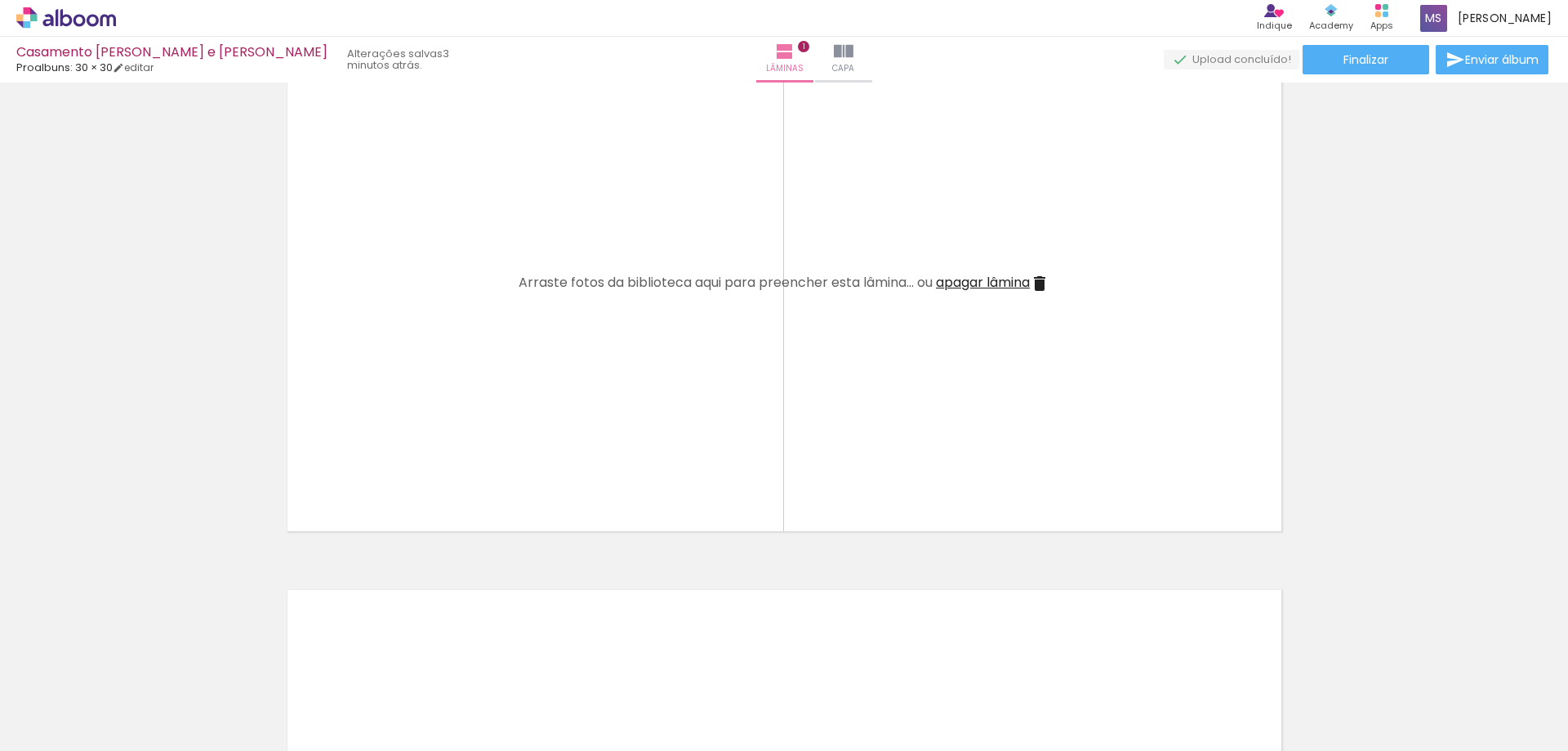
click at [413, 721] on div at bounding box center [437, 696] width 49 height 74
click at [394, 668] on iron-icon at bounding box center [402, 663] width 17 height 17
click at [394, 659] on iron-icon at bounding box center [402, 663] width 17 height 17
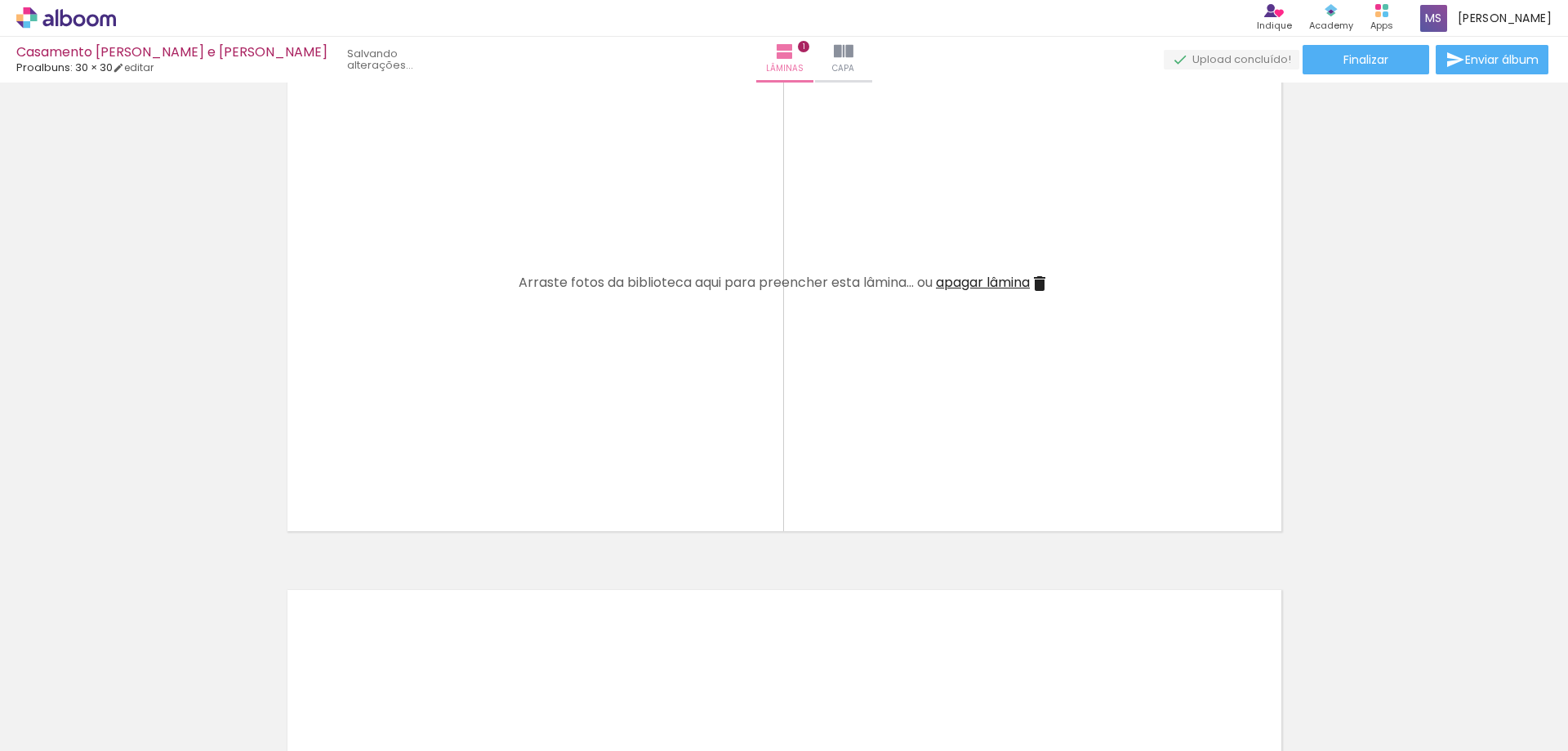
click at [394, 659] on iron-icon at bounding box center [402, 663] width 17 height 17
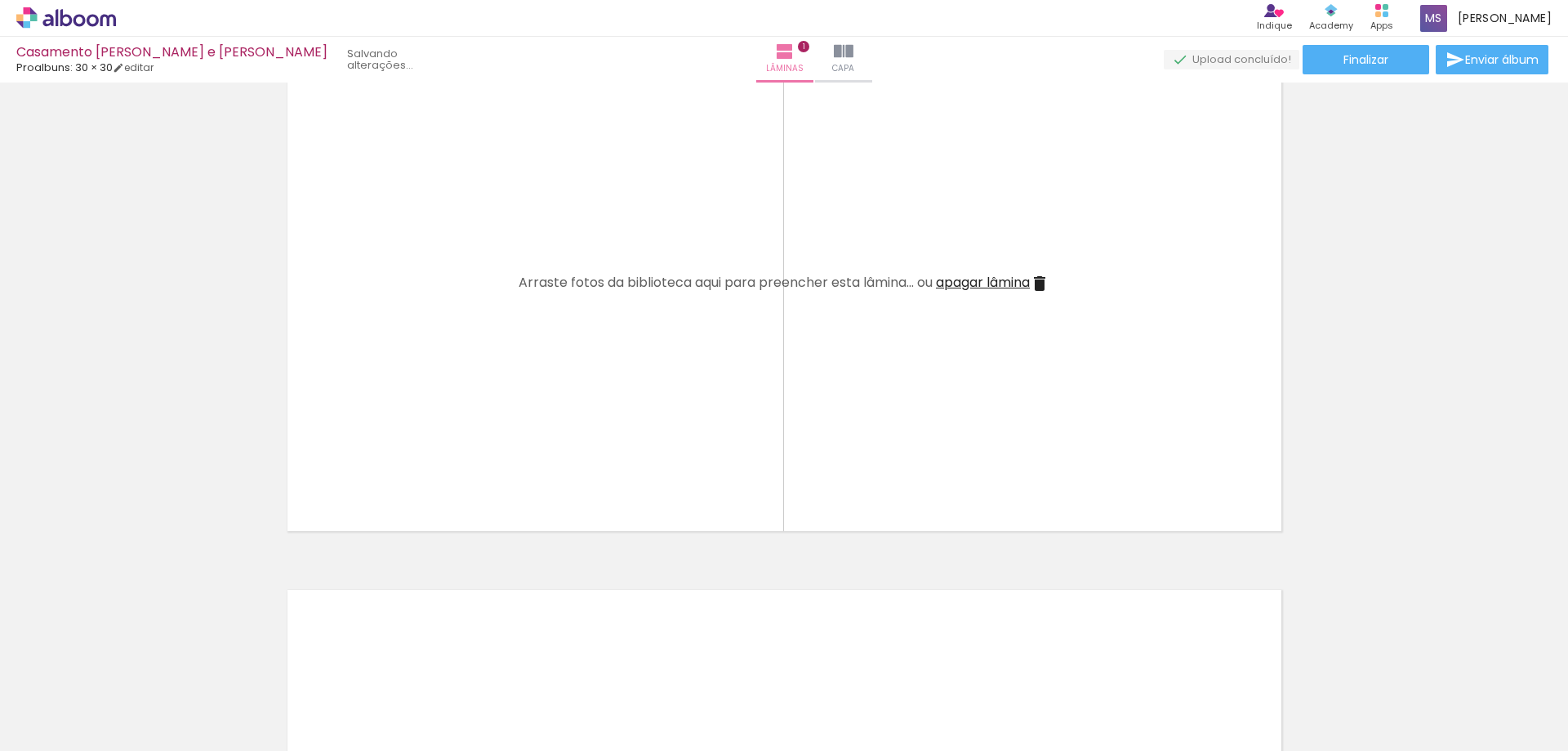
click at [394, 659] on iron-icon at bounding box center [402, 663] width 17 height 17
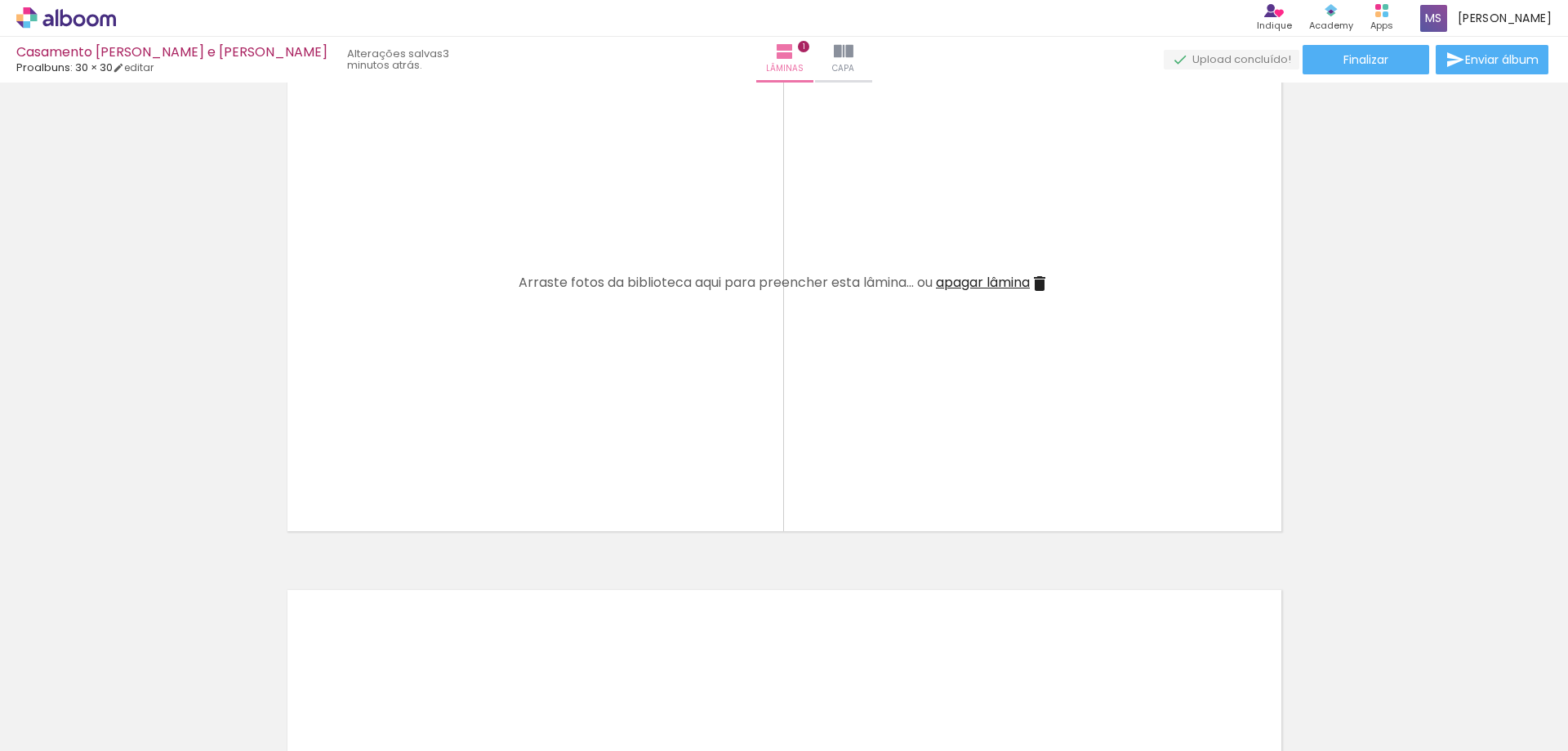
click at [394, 659] on iron-icon at bounding box center [402, 663] width 17 height 17
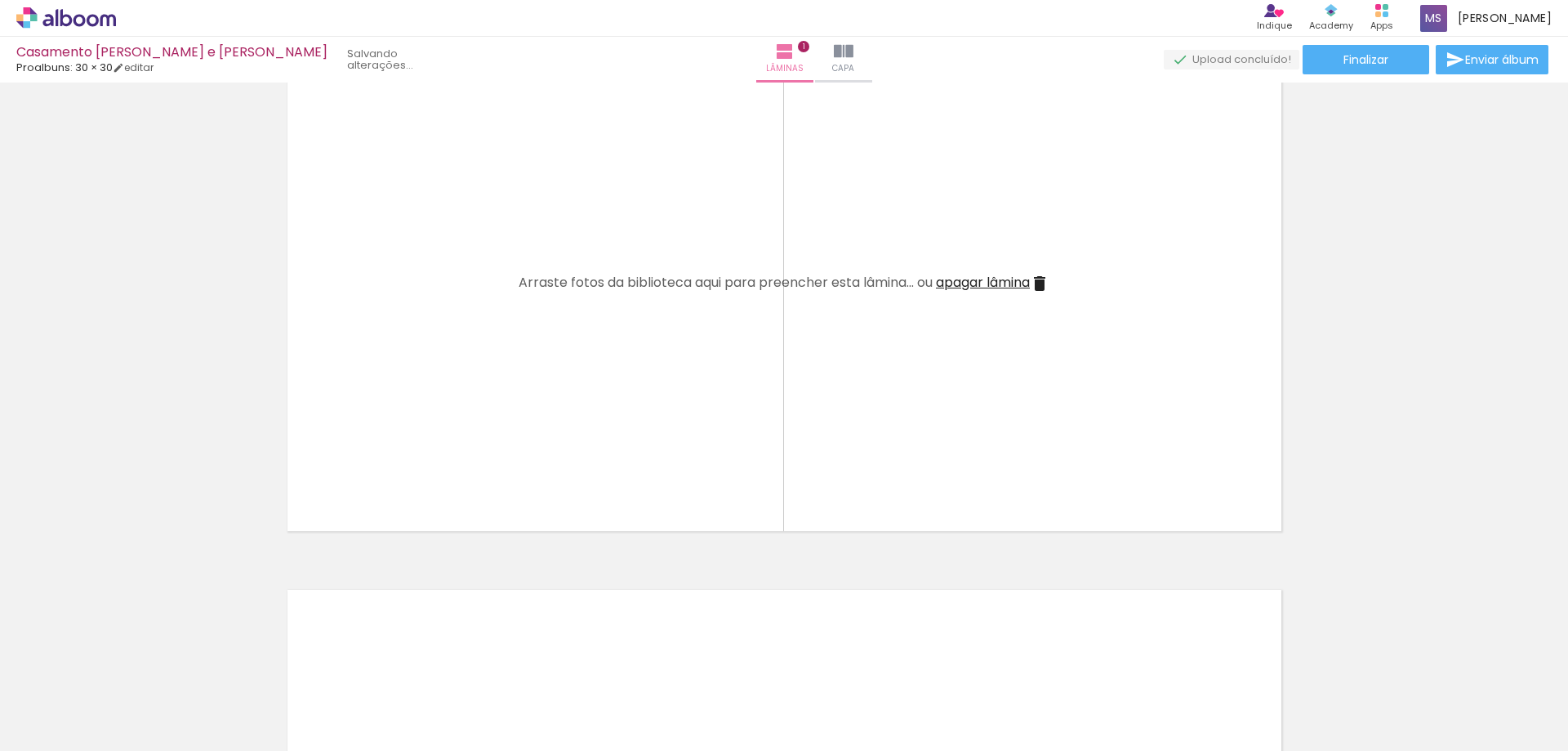
click at [394, 659] on iron-icon at bounding box center [402, 663] width 17 height 17
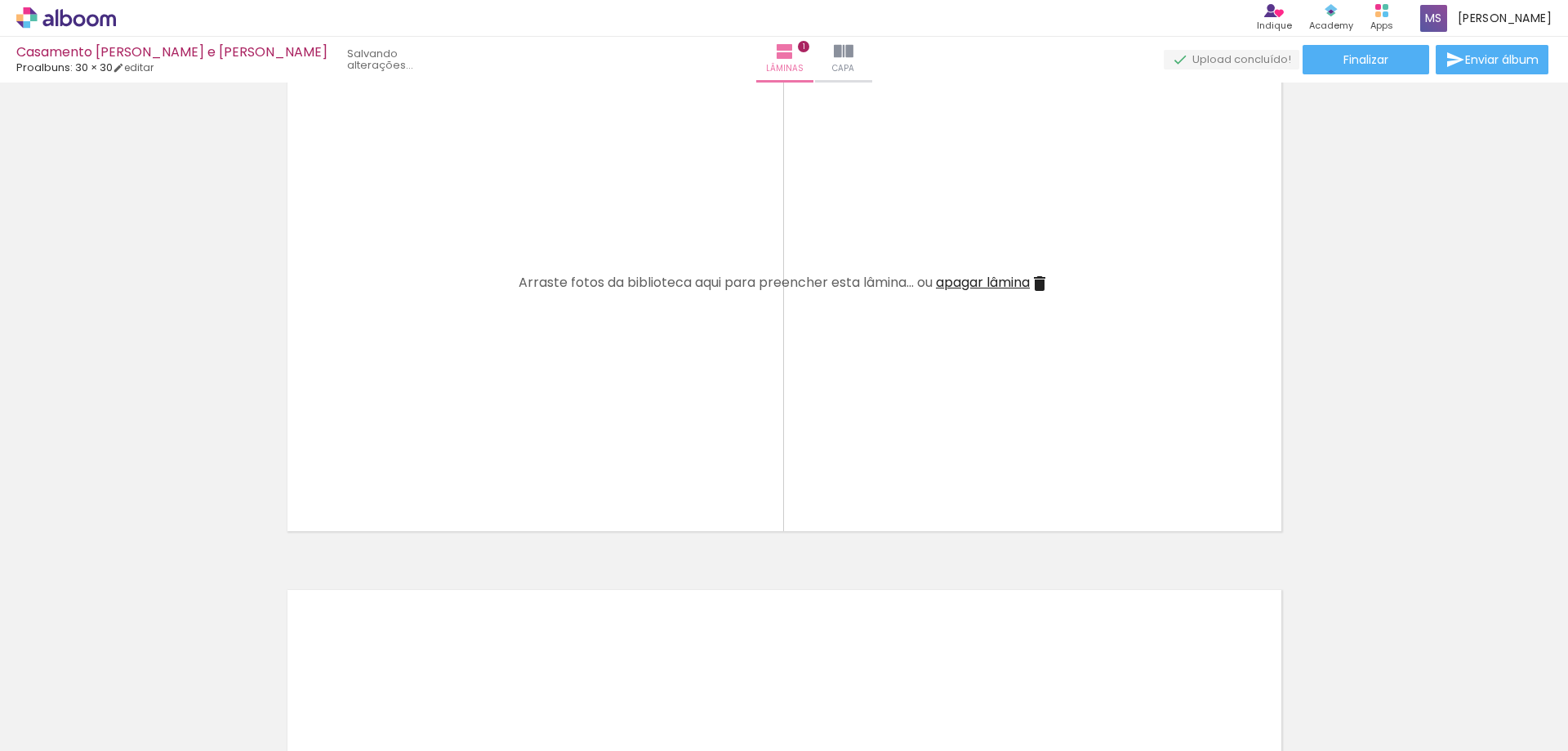
click at [394, 659] on iron-icon at bounding box center [402, 663] width 17 height 17
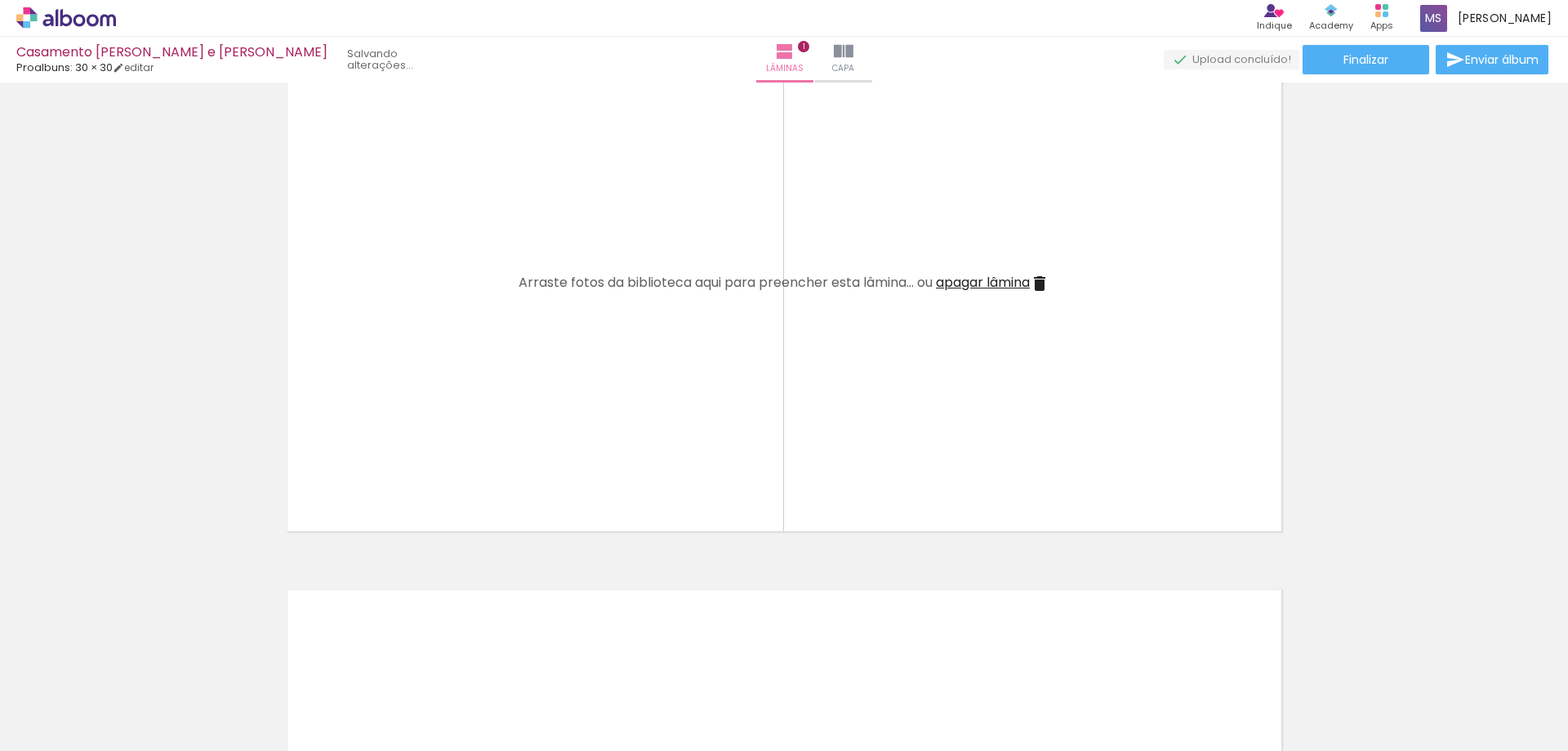
click at [394, 659] on iron-icon at bounding box center [402, 663] width 17 height 17
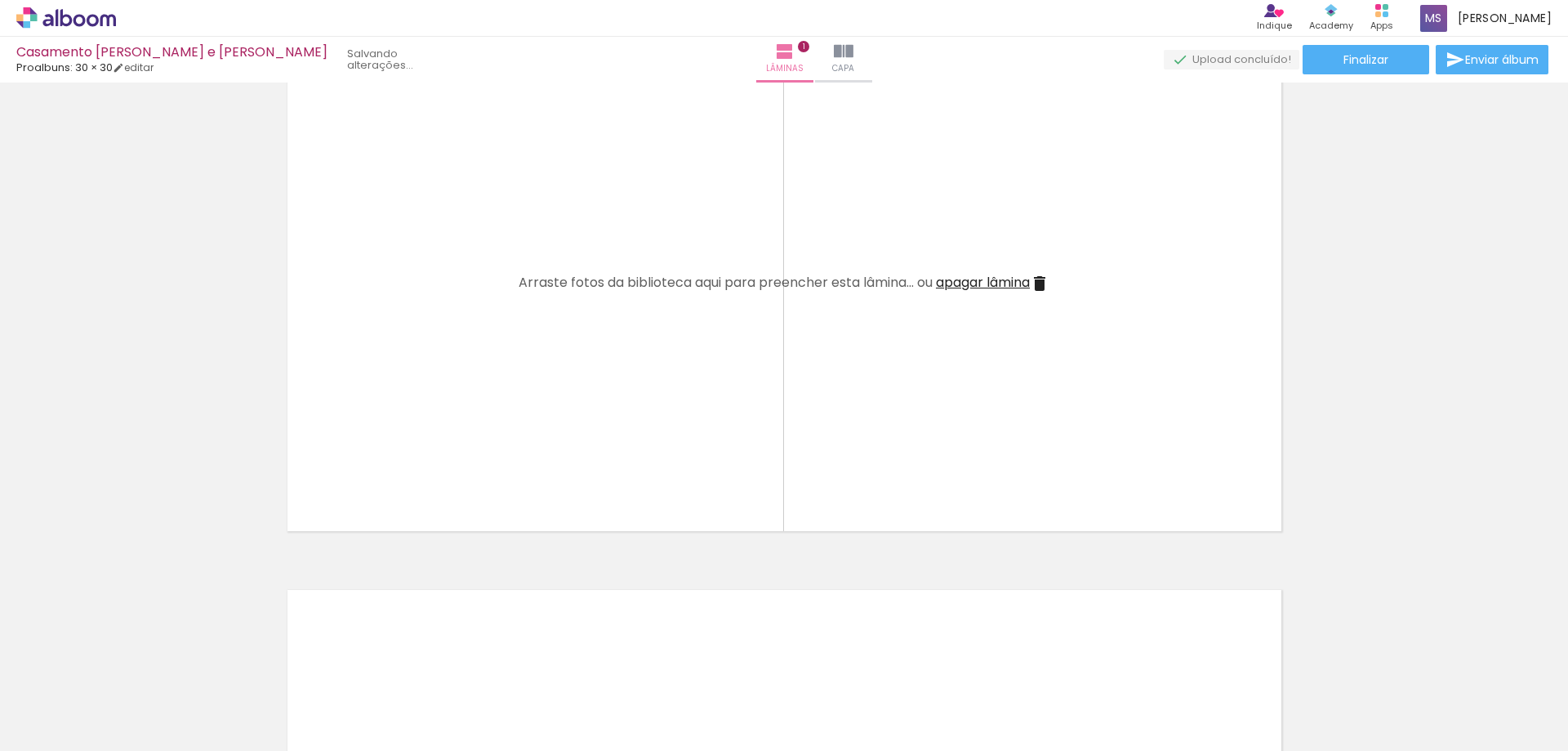
click at [394, 659] on iron-icon at bounding box center [402, 663] width 17 height 17
click at [392, 657] on paper-icon-button at bounding box center [402, 663] width 21 height 21
click at [394, 659] on iron-icon at bounding box center [402, 663] width 17 height 17
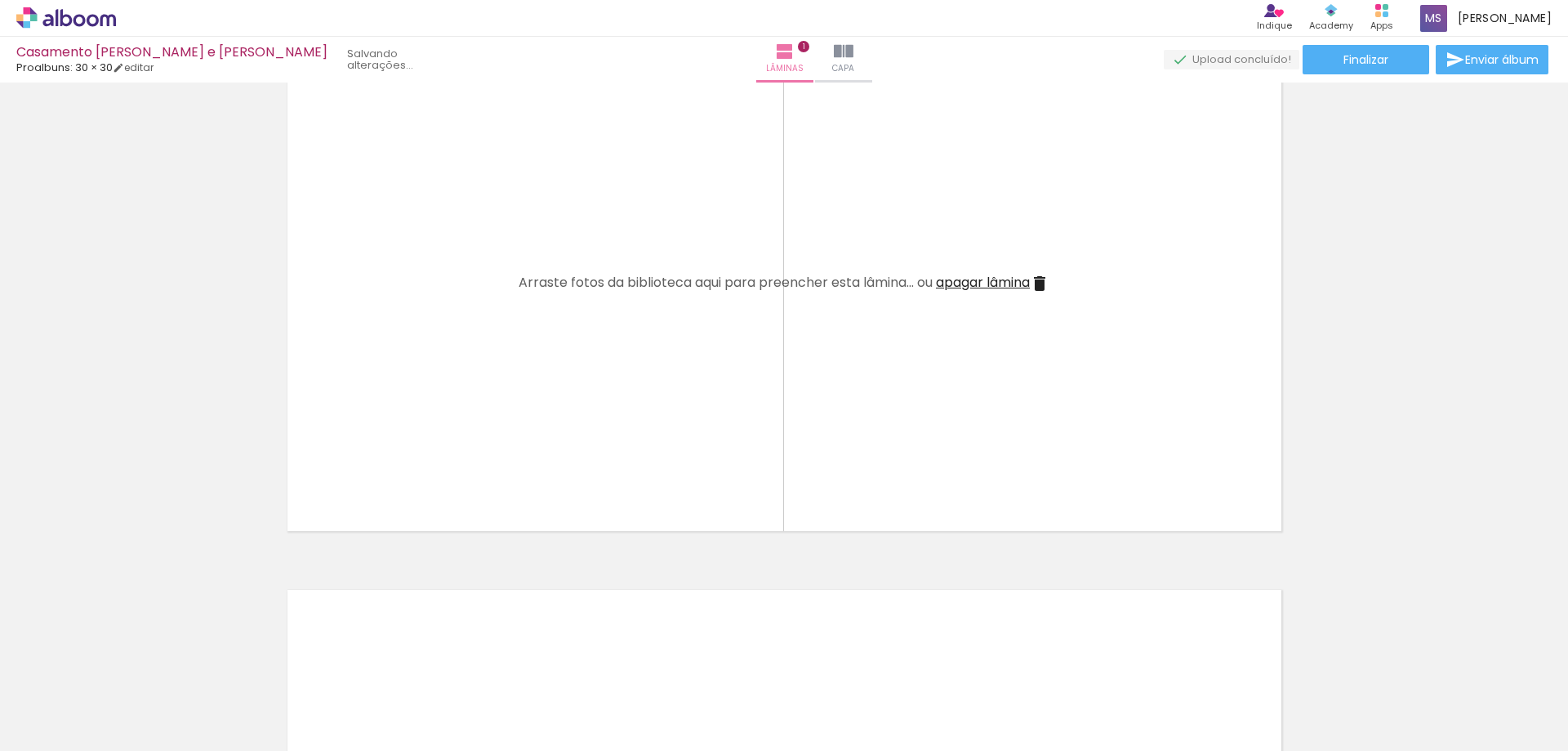
click at [394, 659] on iron-icon at bounding box center [402, 663] width 17 height 17
click at [75, 720] on span "Adicionar Fotos" at bounding box center [57, 729] width 49 height 18
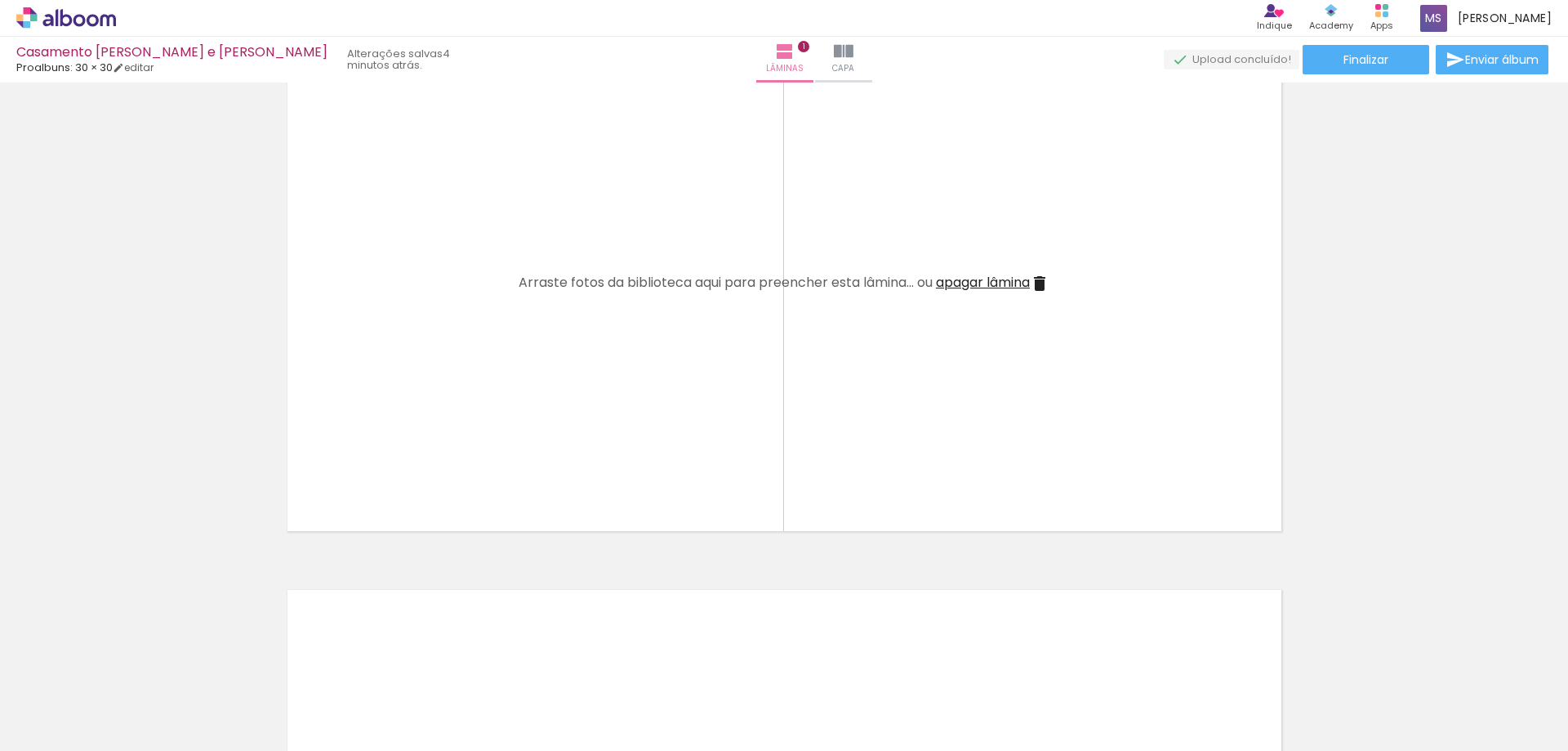
click at [0, 0] on input "file" at bounding box center [0, 0] width 0 height 0
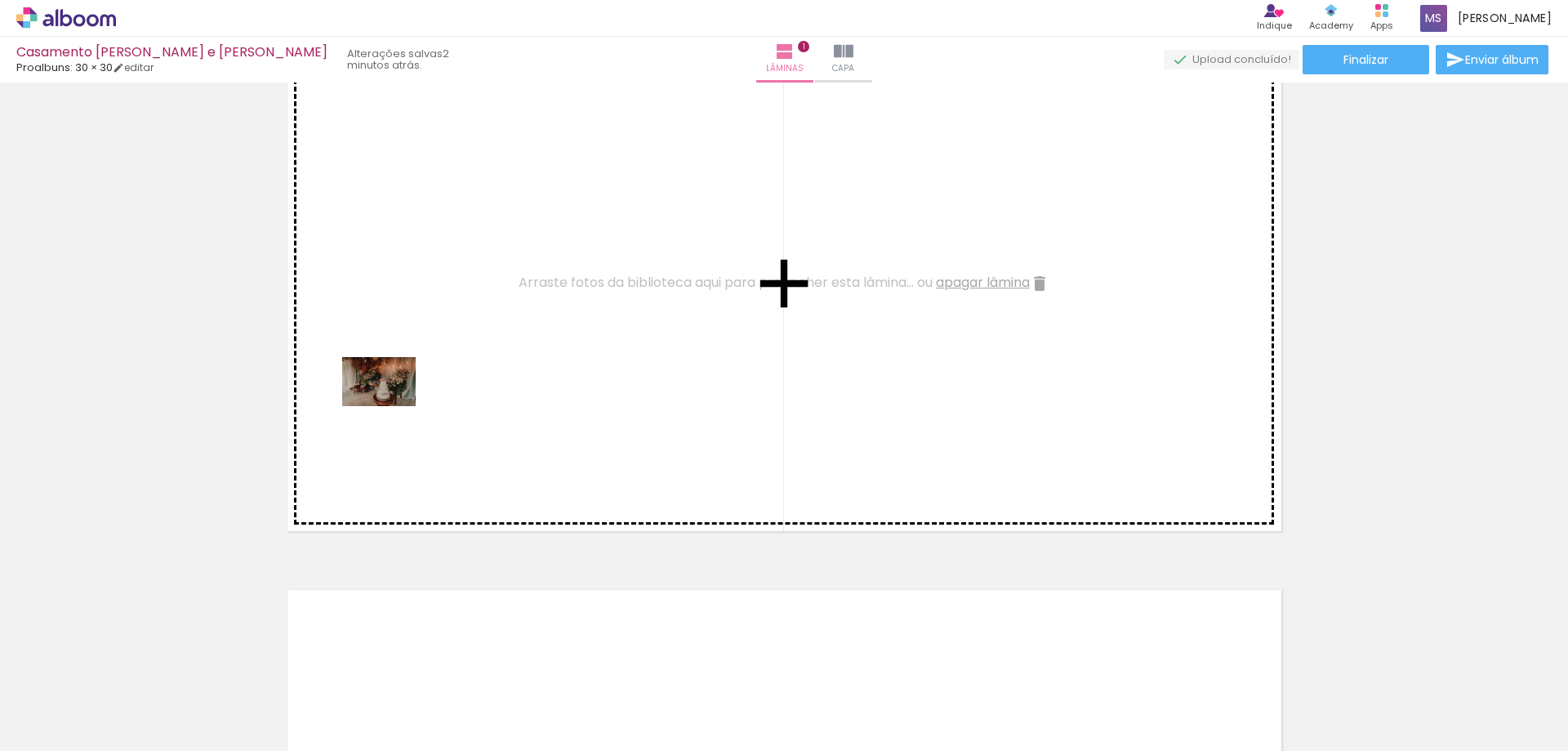
drag, startPoint x: 180, startPoint y: 715, endPoint x: 392, endPoint y: 405, distance: 375.6
click at [392, 405] on quentale-workspace at bounding box center [784, 375] width 1568 height 751
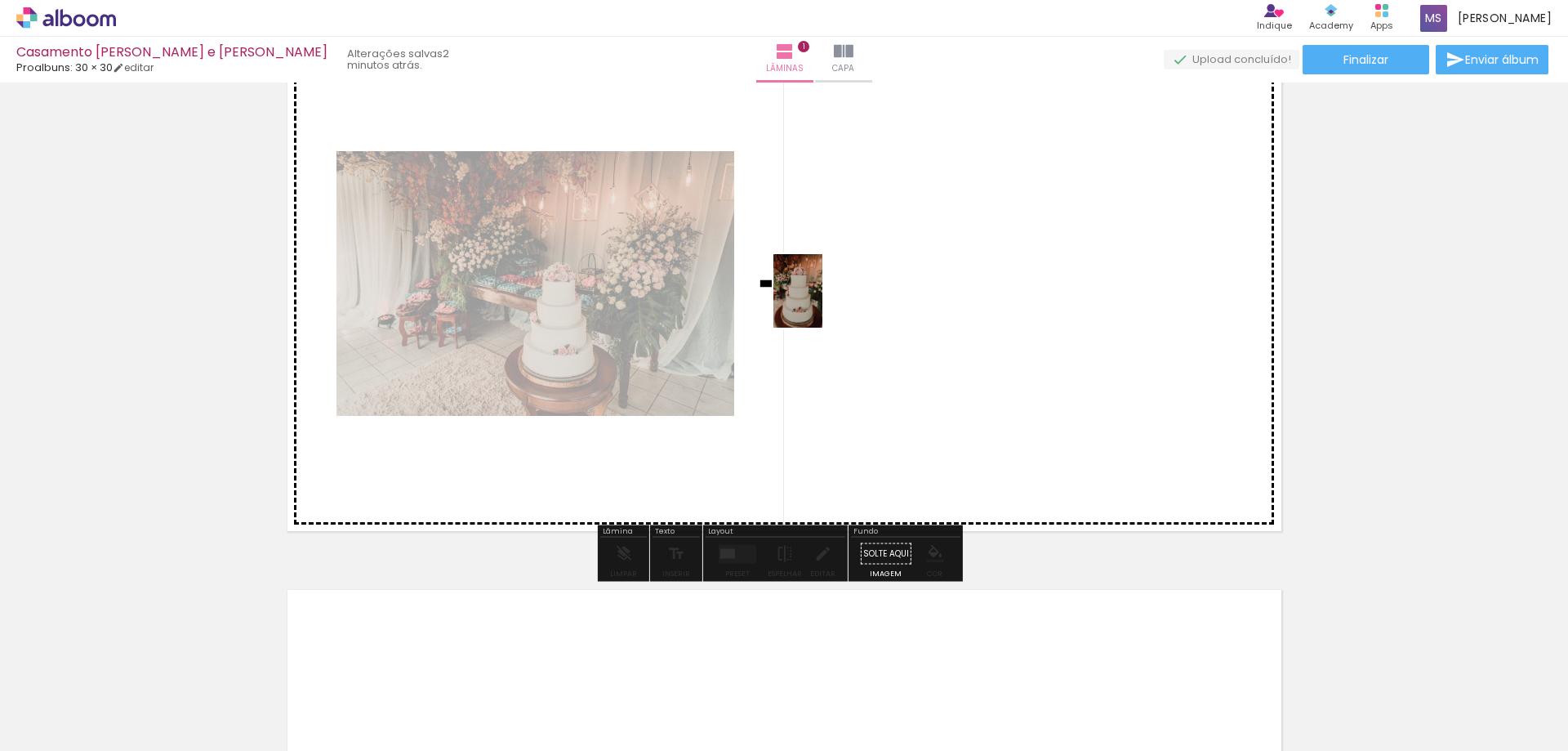
drag, startPoint x: 259, startPoint y: 700, endPoint x: 823, endPoint y: 303, distance: 689.7
click at [823, 303] on quentale-workspace at bounding box center [784, 375] width 1568 height 751
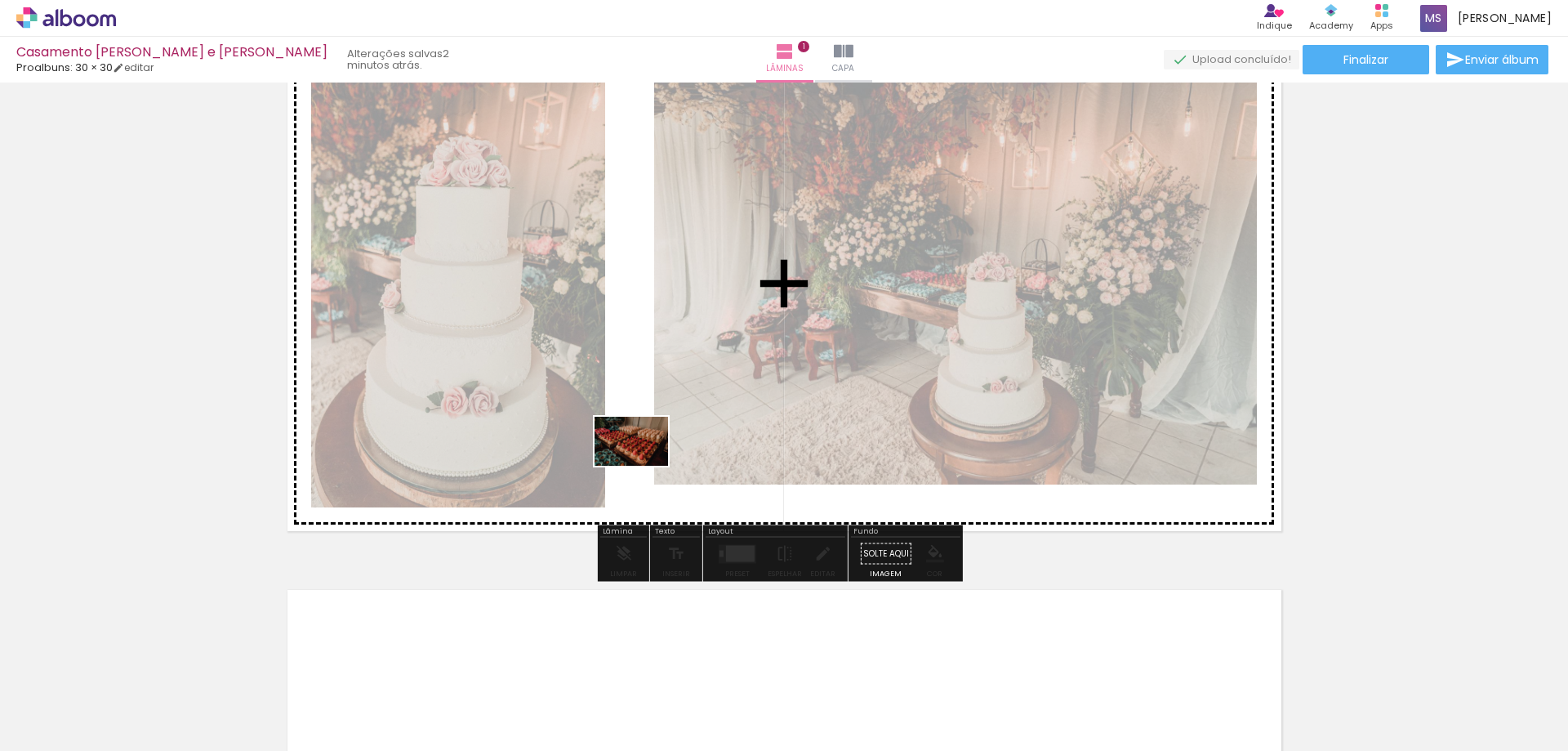
drag, startPoint x: 335, startPoint y: 716, endPoint x: 528, endPoint y: 698, distance: 193.8
click at [650, 421] on quentale-workspace at bounding box center [784, 375] width 1568 height 751
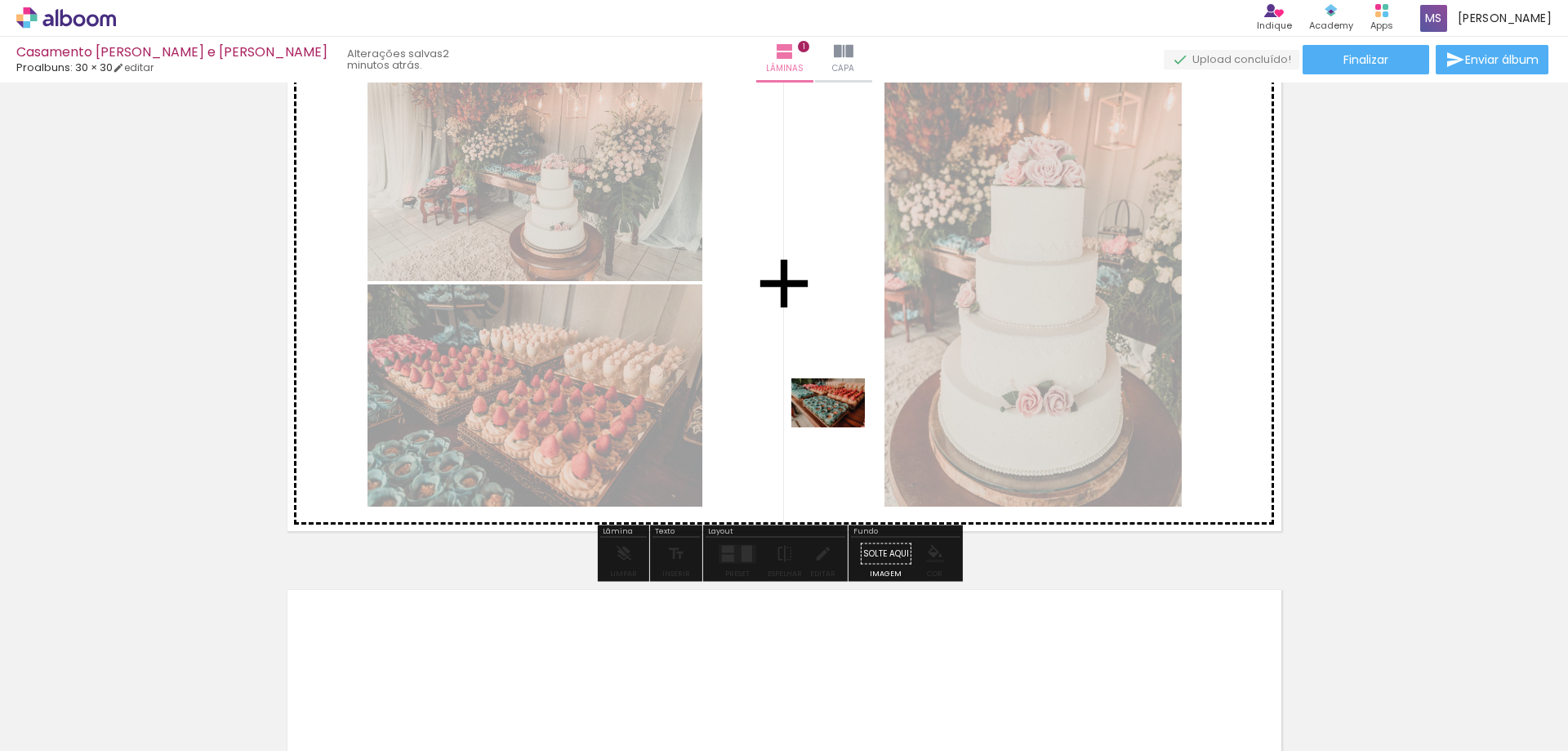
drag, startPoint x: 446, startPoint y: 714, endPoint x: 841, endPoint y: 427, distance: 488.3
click at [841, 427] on quentale-workspace at bounding box center [784, 375] width 1568 height 751
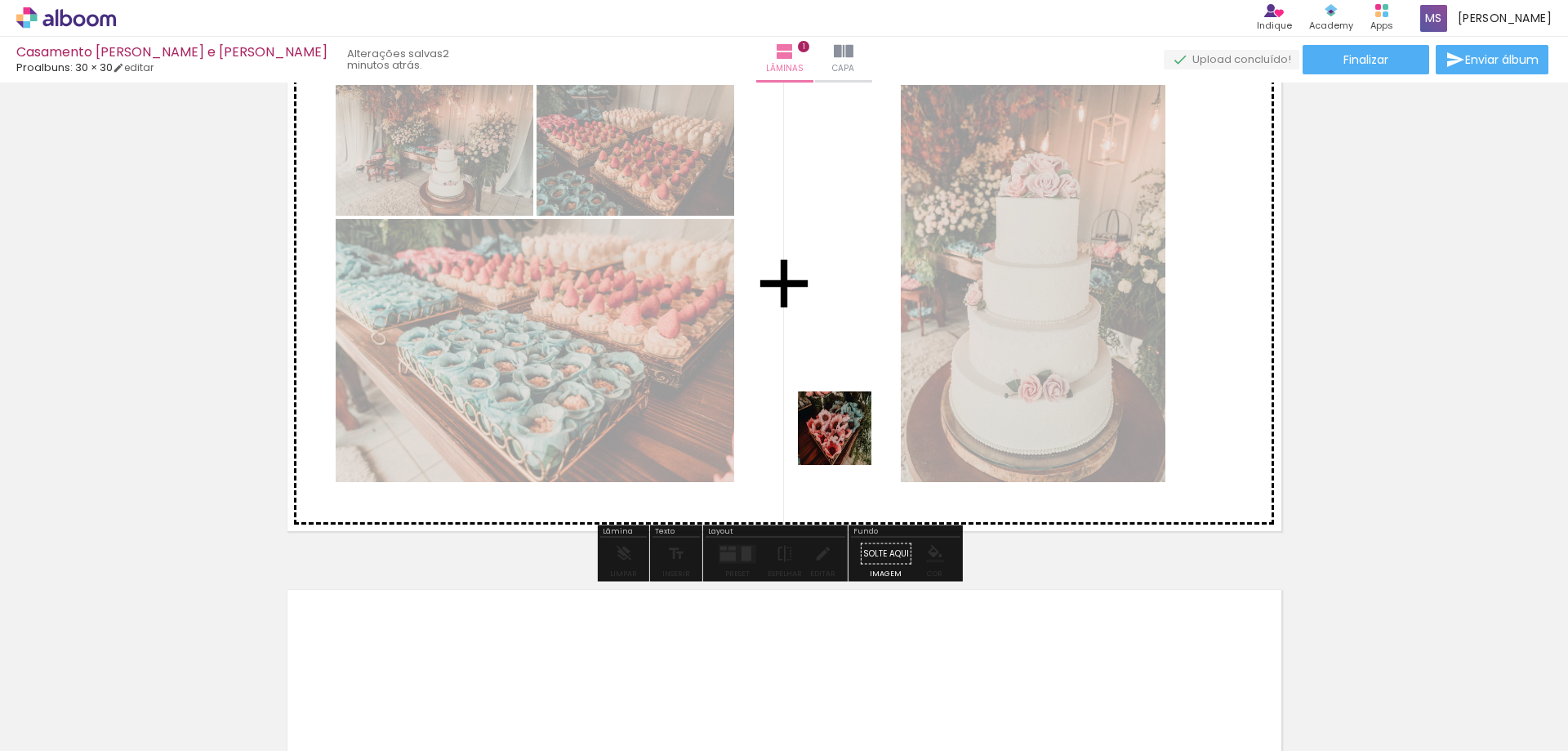
drag, startPoint x: 530, startPoint y: 712, endPoint x: 857, endPoint y: 381, distance: 465.3
click at [857, 381] on quentale-workspace at bounding box center [784, 375] width 1568 height 751
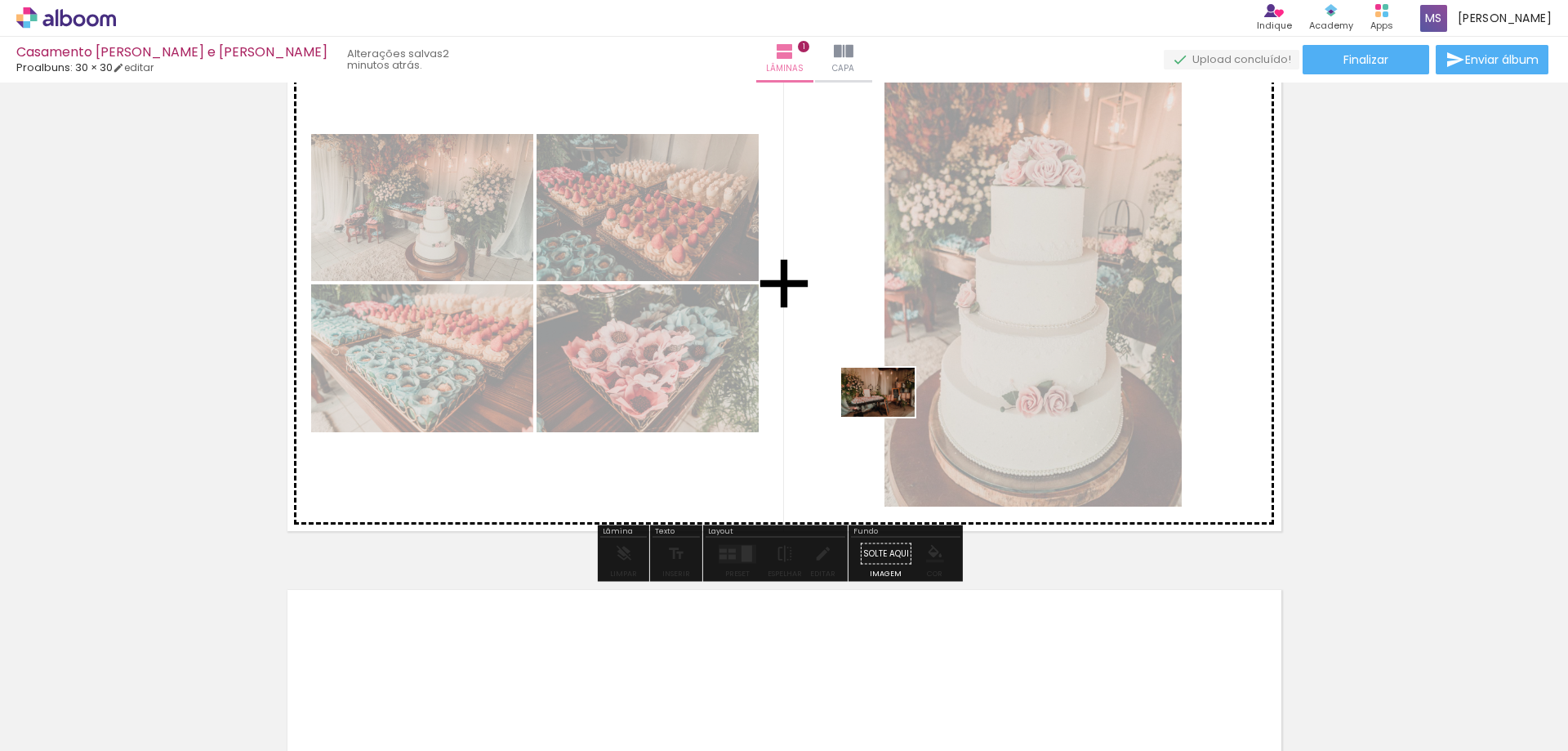
drag, startPoint x: 627, startPoint y: 721, endPoint x: 733, endPoint y: 654, distance: 125.4
click at [885, 400] on quentale-workspace at bounding box center [784, 375] width 1568 height 751
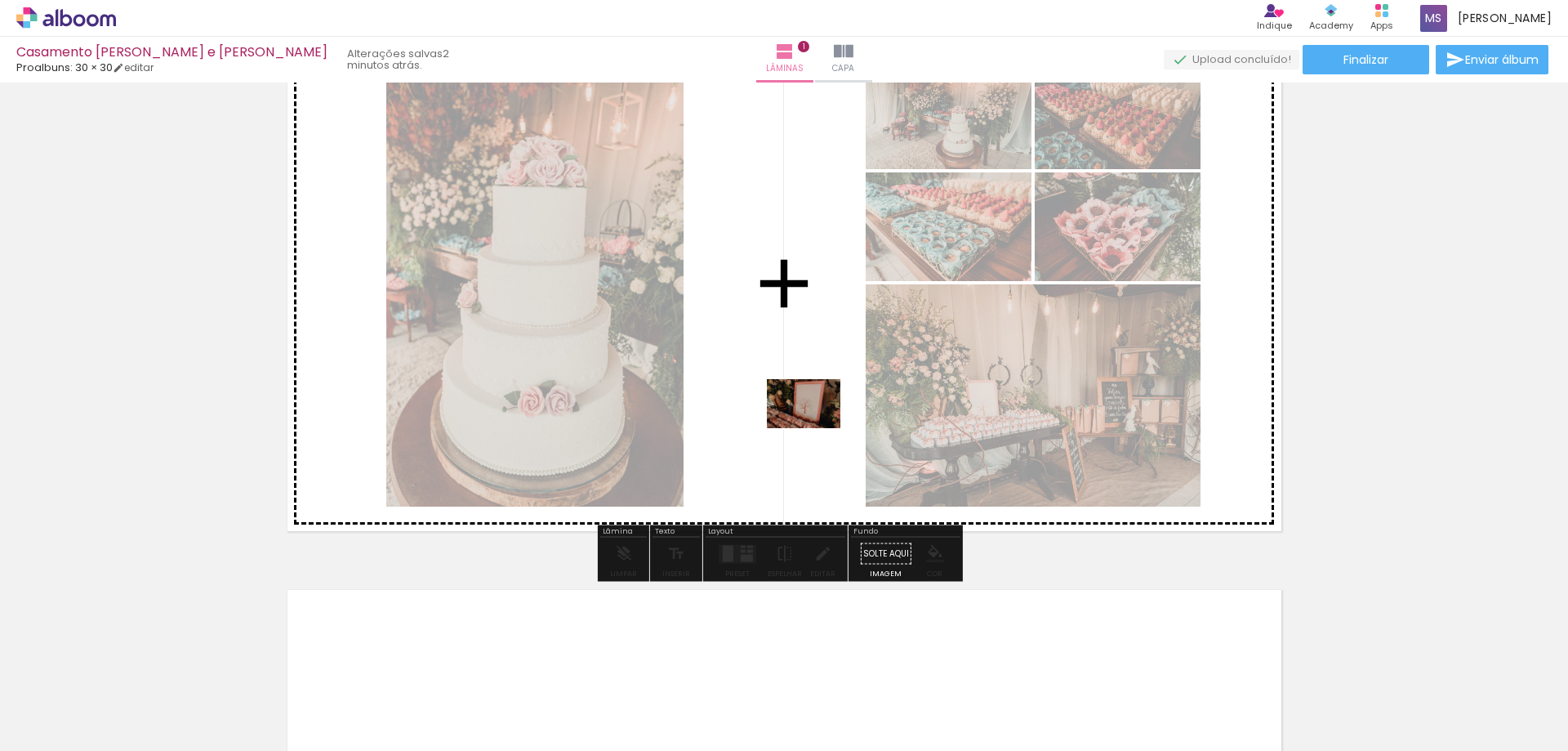
drag, startPoint x: 712, startPoint y: 717, endPoint x: 816, endPoint y: 427, distance: 308.1
click at [816, 427] on quentale-workspace at bounding box center [784, 375] width 1568 height 751
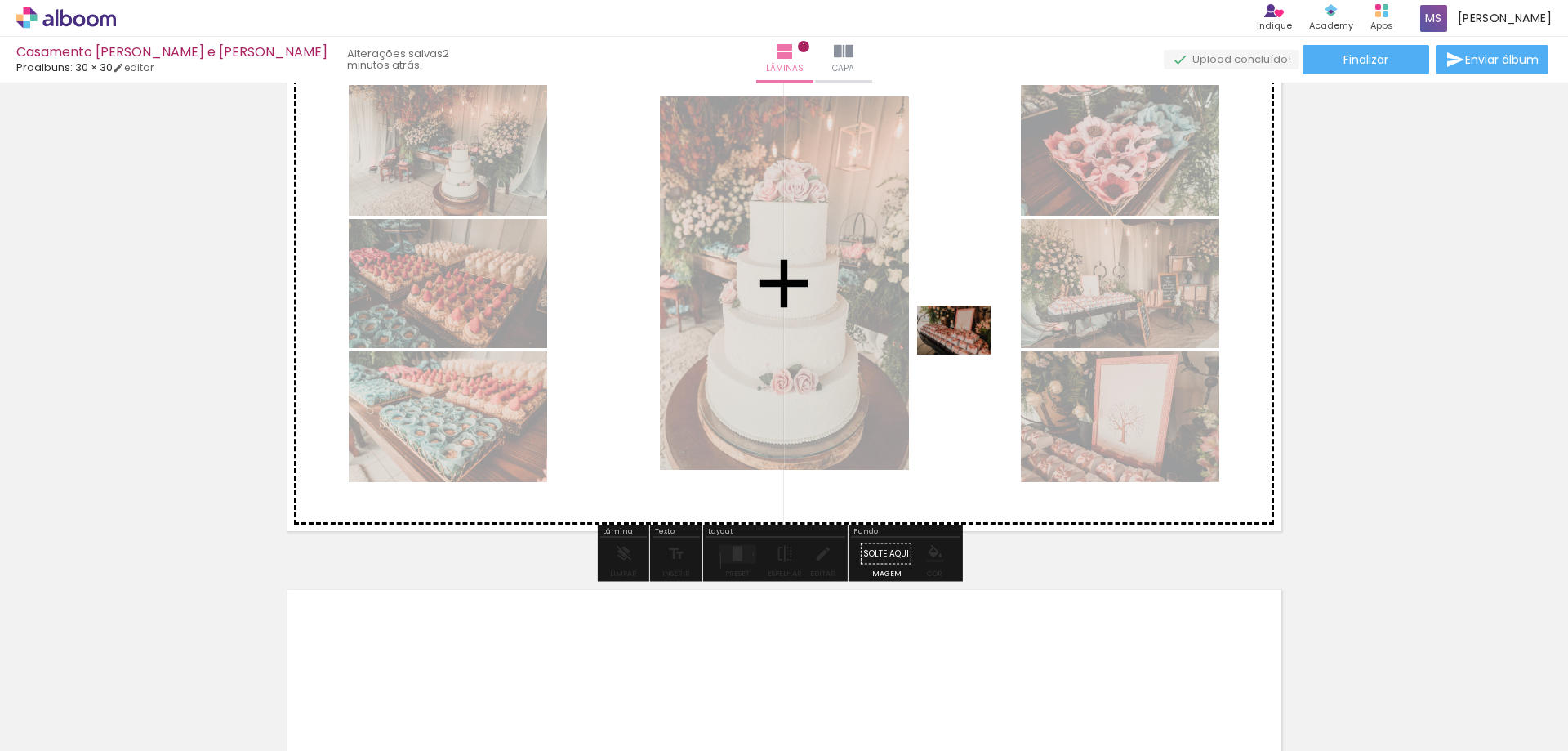
drag, startPoint x: 801, startPoint y: 706, endPoint x: 966, endPoint y: 354, distance: 388.8
click at [966, 354] on quentale-workspace at bounding box center [784, 375] width 1568 height 751
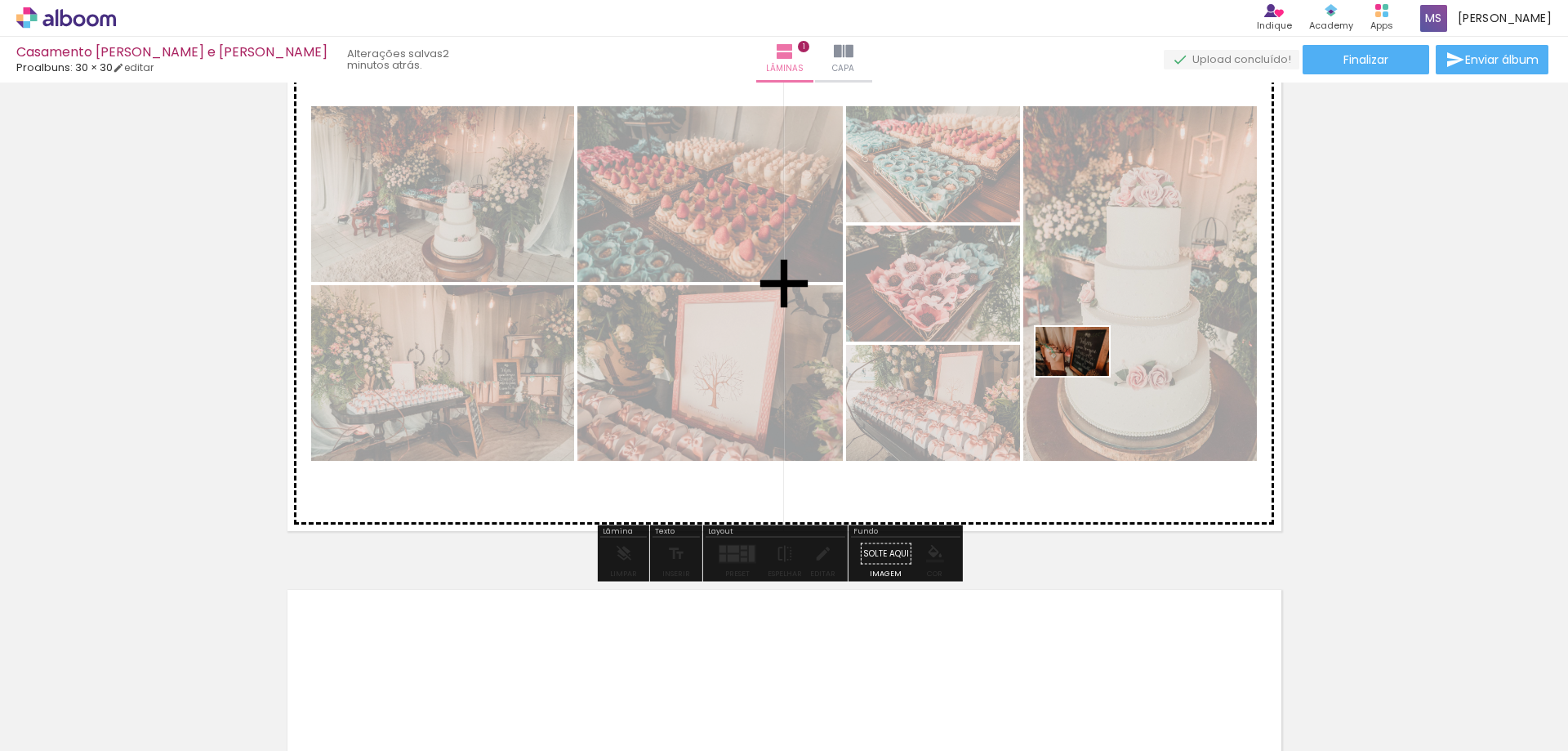
drag, startPoint x: 911, startPoint y: 711, endPoint x: 1095, endPoint y: 362, distance: 394.5
click at [1095, 362] on quentale-workspace at bounding box center [784, 375] width 1568 height 751
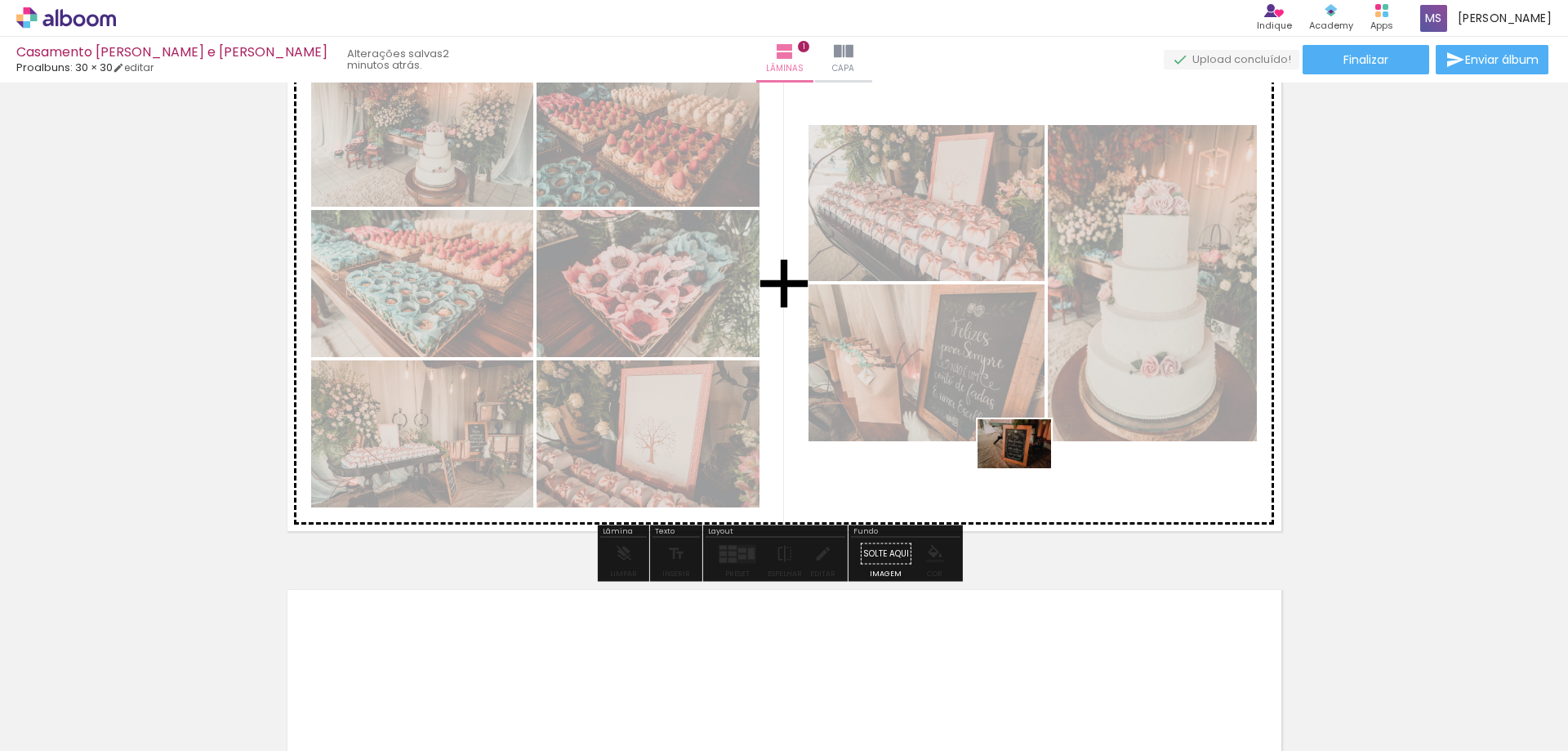
drag, startPoint x: 991, startPoint y: 689, endPoint x: 1027, endPoint y: 469, distance: 222.9
click at [1027, 469] on quentale-workspace at bounding box center [784, 375] width 1568 height 751
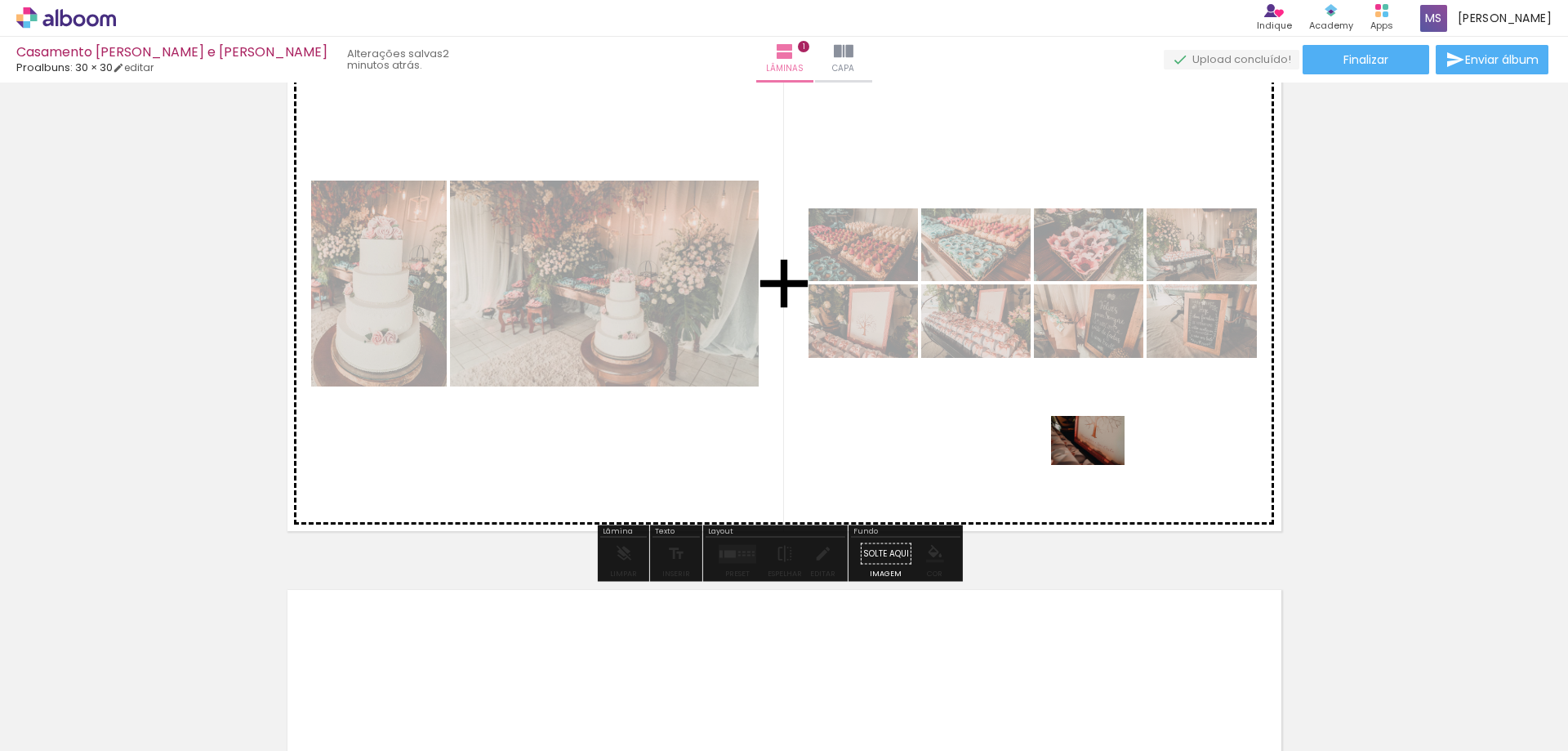
drag, startPoint x: 1080, startPoint y: 712, endPoint x: 1102, endPoint y: 455, distance: 257.9
click at [1102, 455] on quentale-workspace at bounding box center [784, 375] width 1568 height 751
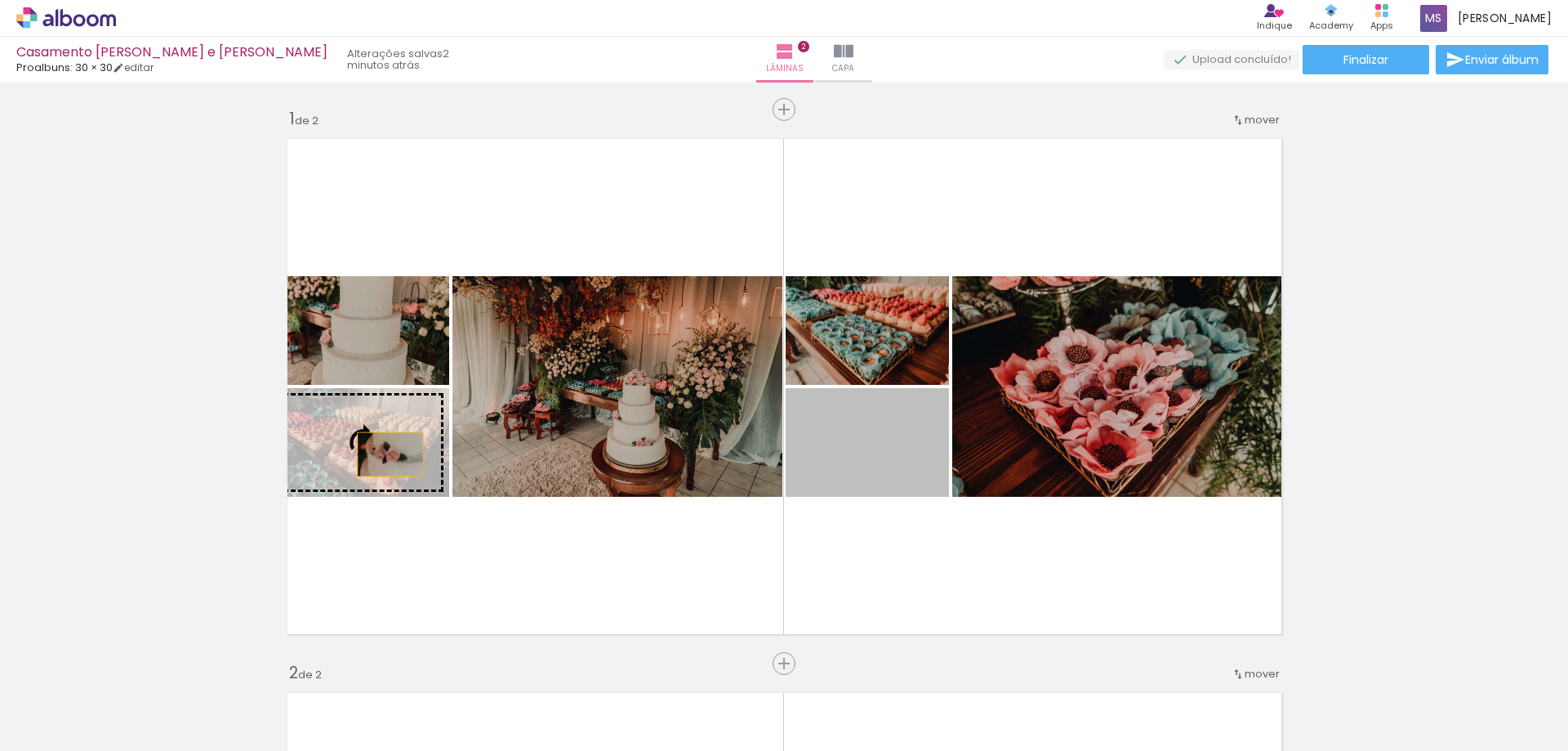
drag, startPoint x: 852, startPoint y: 469, endPoint x: 383, endPoint y: 454, distance: 469.2
click at [0, 0] on slot at bounding box center [0, 0] width 0 height 0
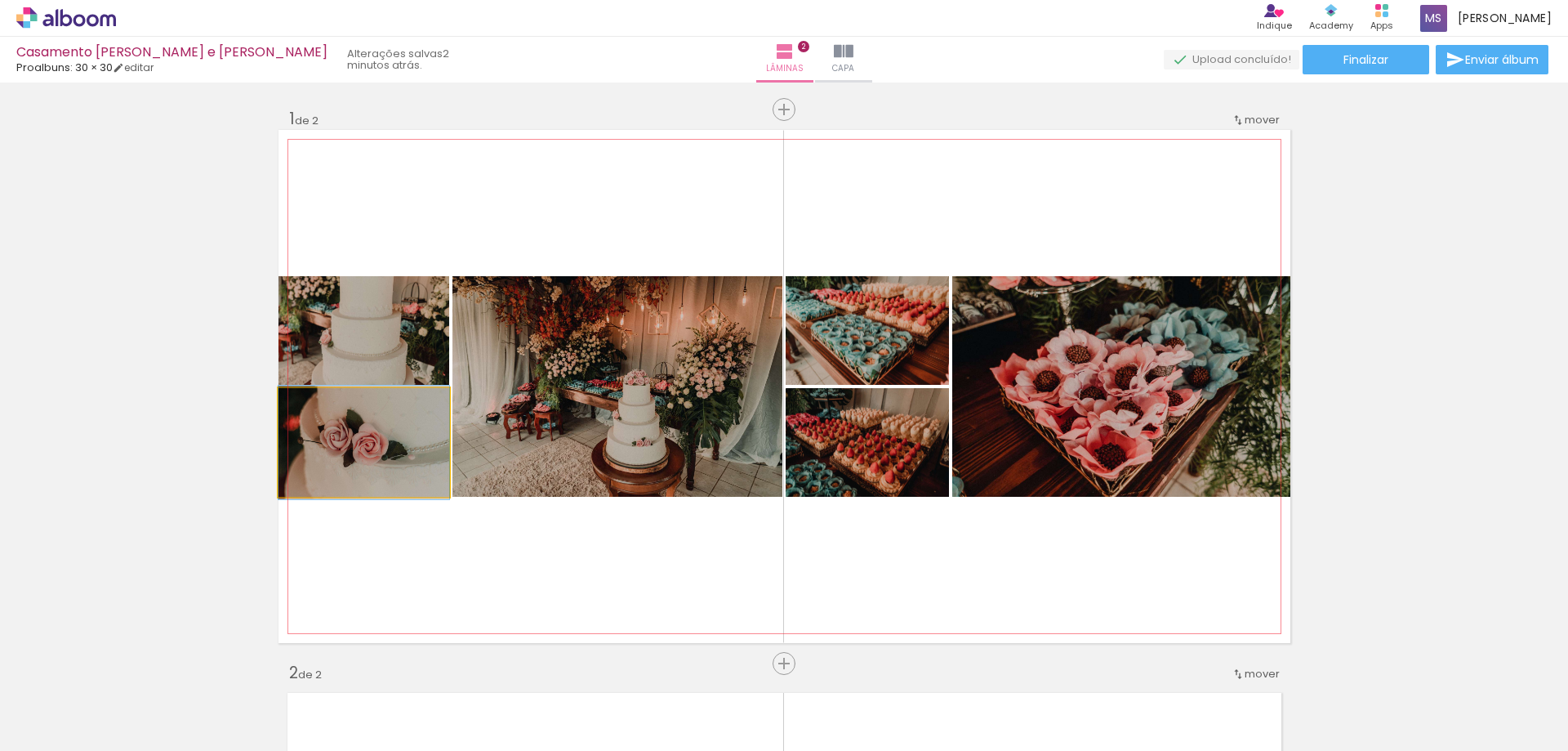
click at [361, 469] on quentale-photo at bounding box center [364, 442] width 171 height 109
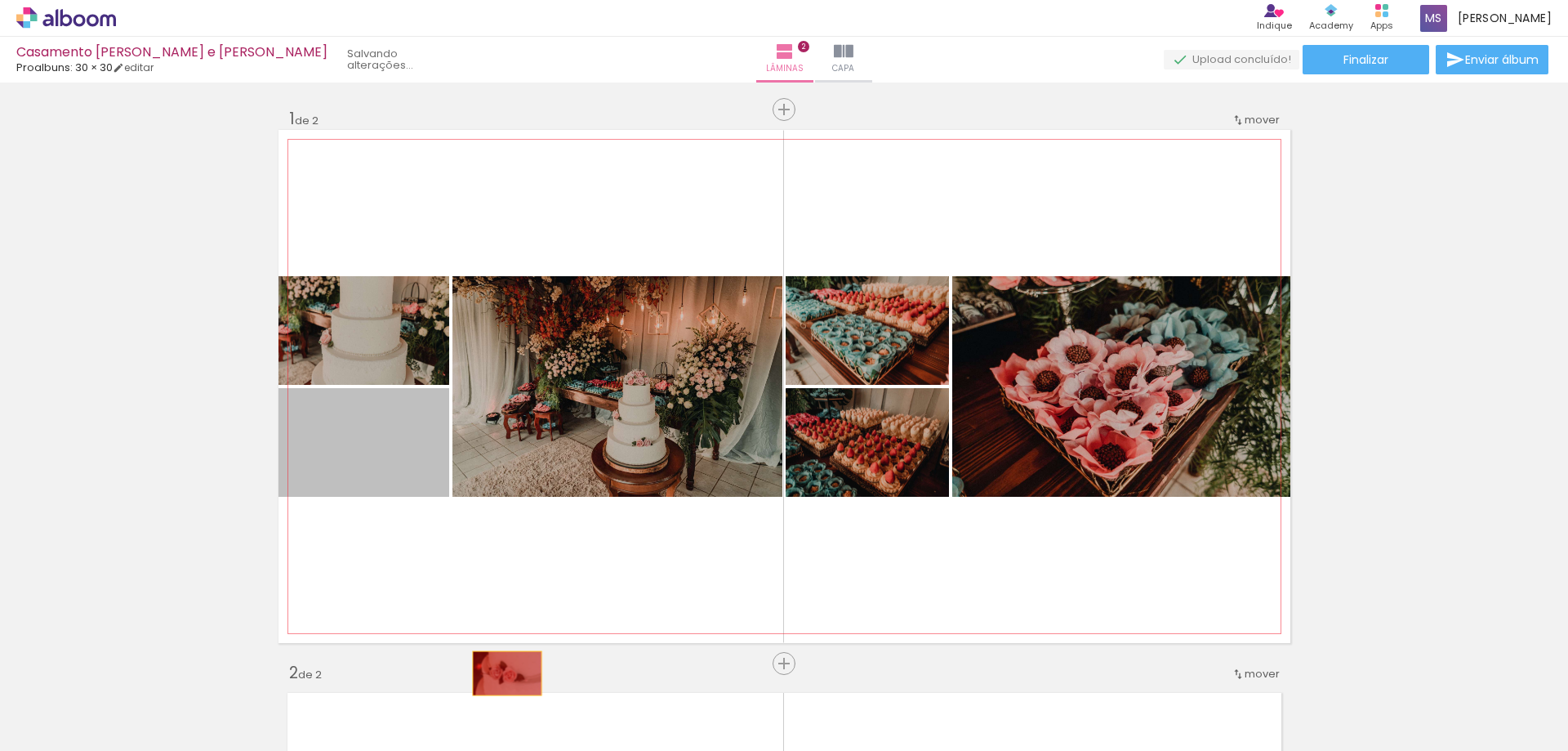
drag, startPoint x: 409, startPoint y: 465, endPoint x: 337, endPoint y: 438, distance: 76.9
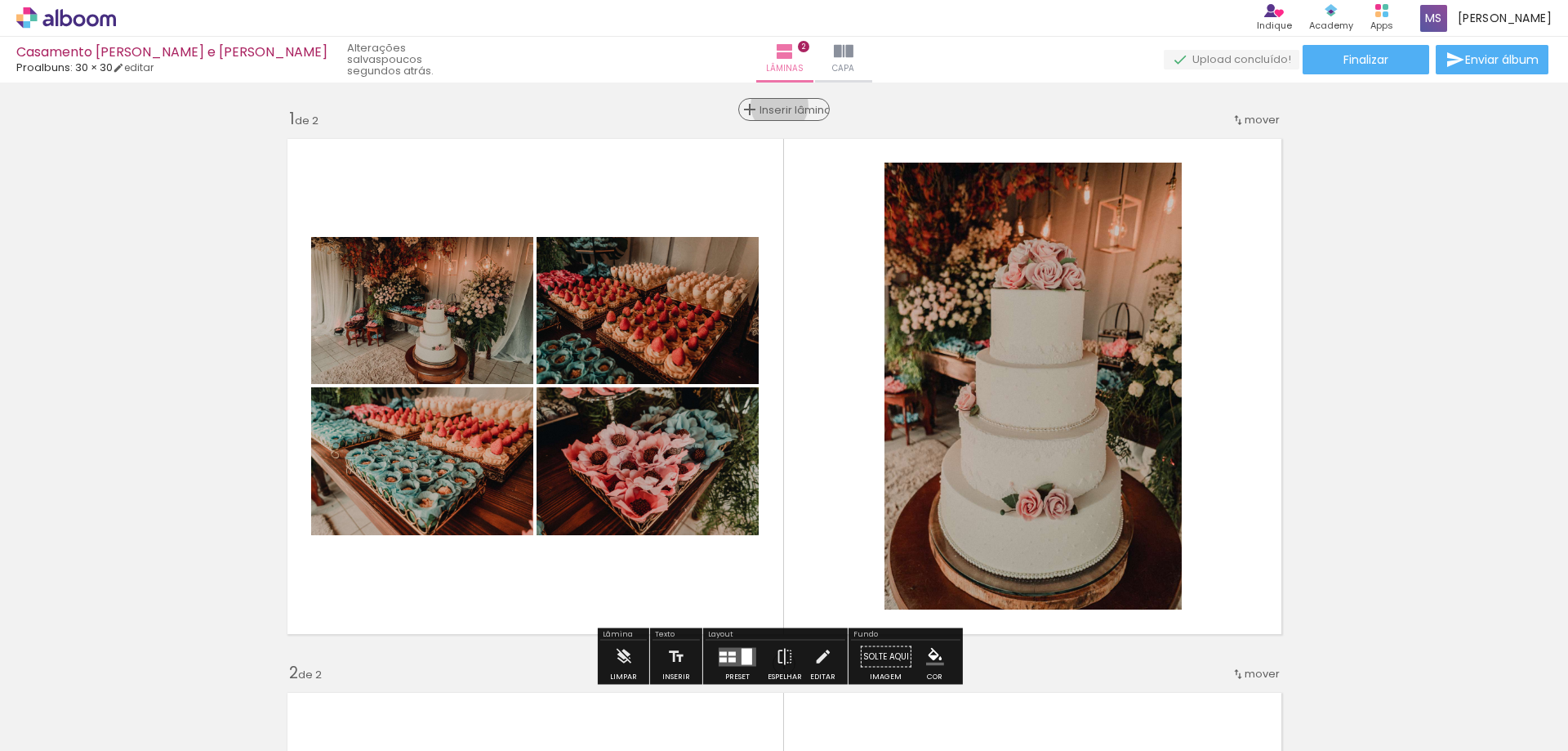
click at [774, 106] on span "Inserir lâmina" at bounding box center [791, 110] width 63 height 10
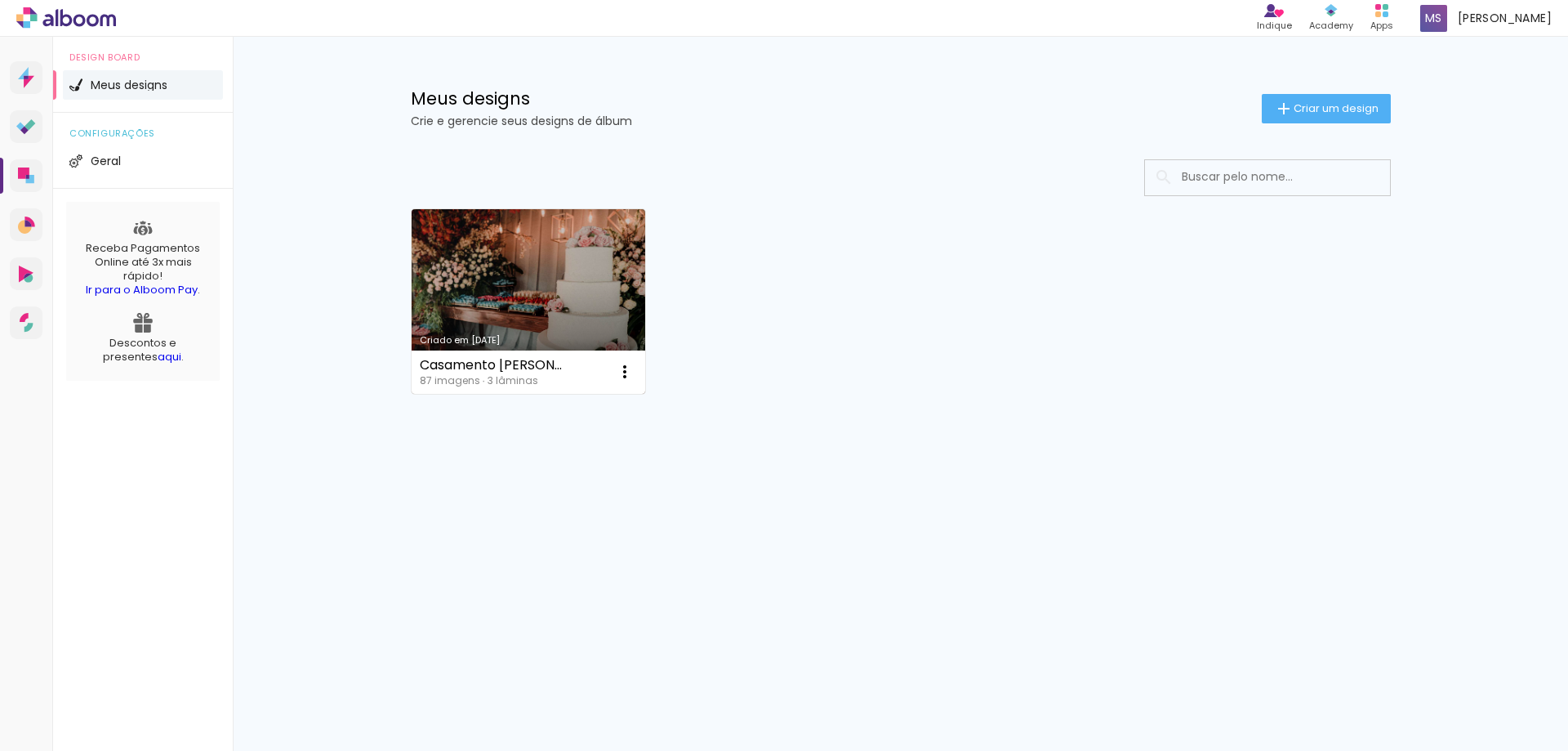
click at [549, 290] on link "Criado em [DATE]" at bounding box center [528, 301] width 234 height 185
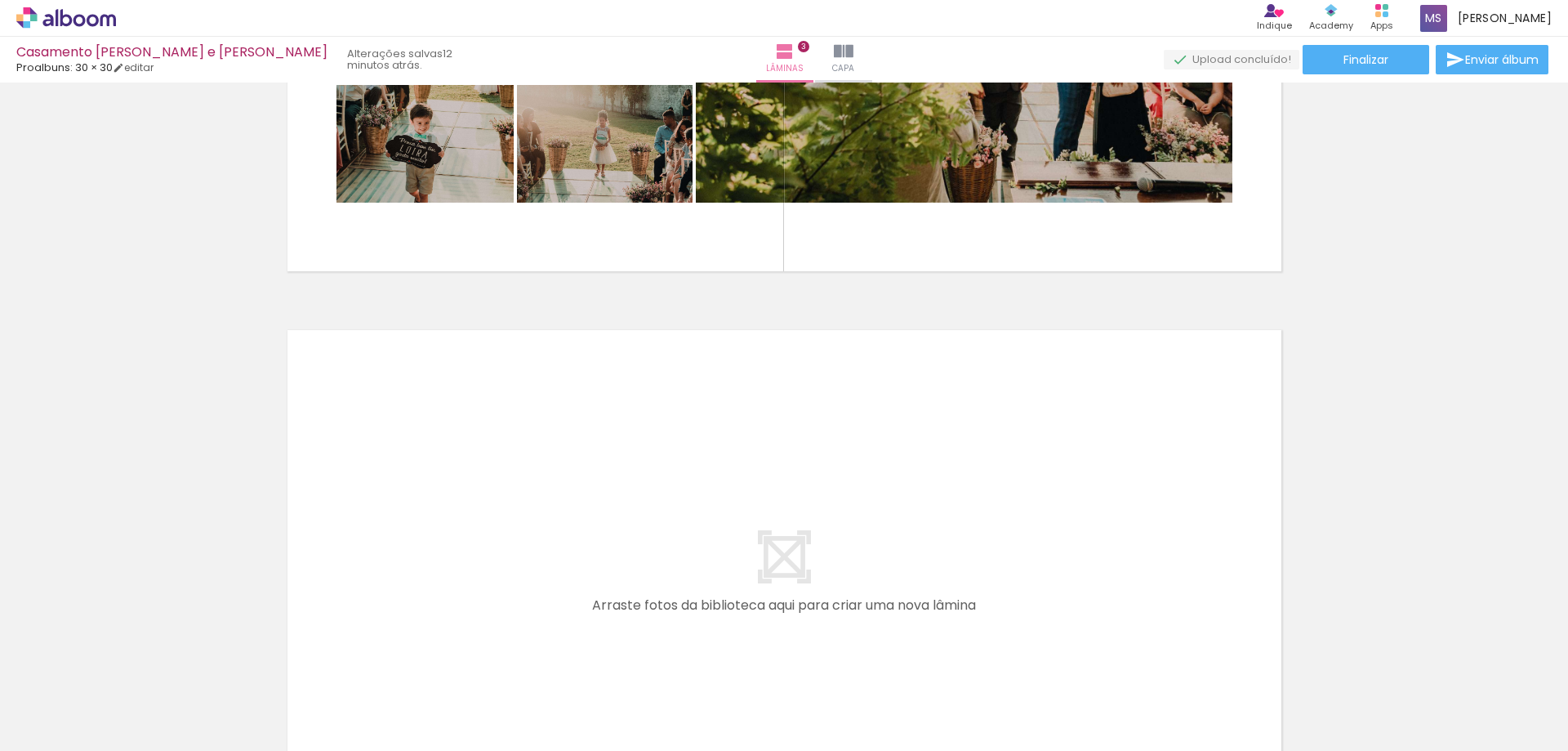
scroll to position [0, 2096]
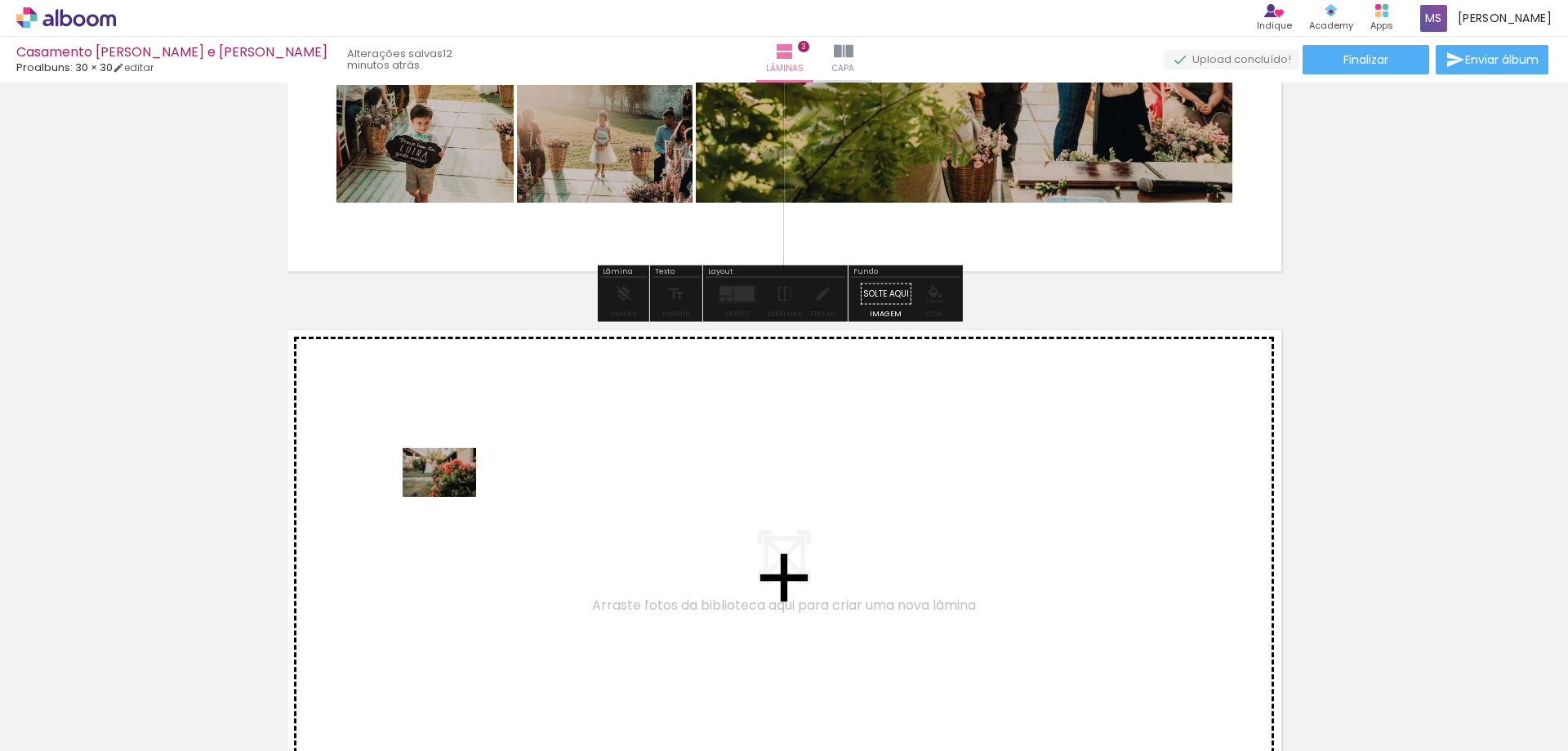
drag, startPoint x: 299, startPoint y: 709, endPoint x: 451, endPoint y: 497, distance: 260.9
click at [451, 497] on quentale-workspace at bounding box center [784, 375] width 1568 height 751
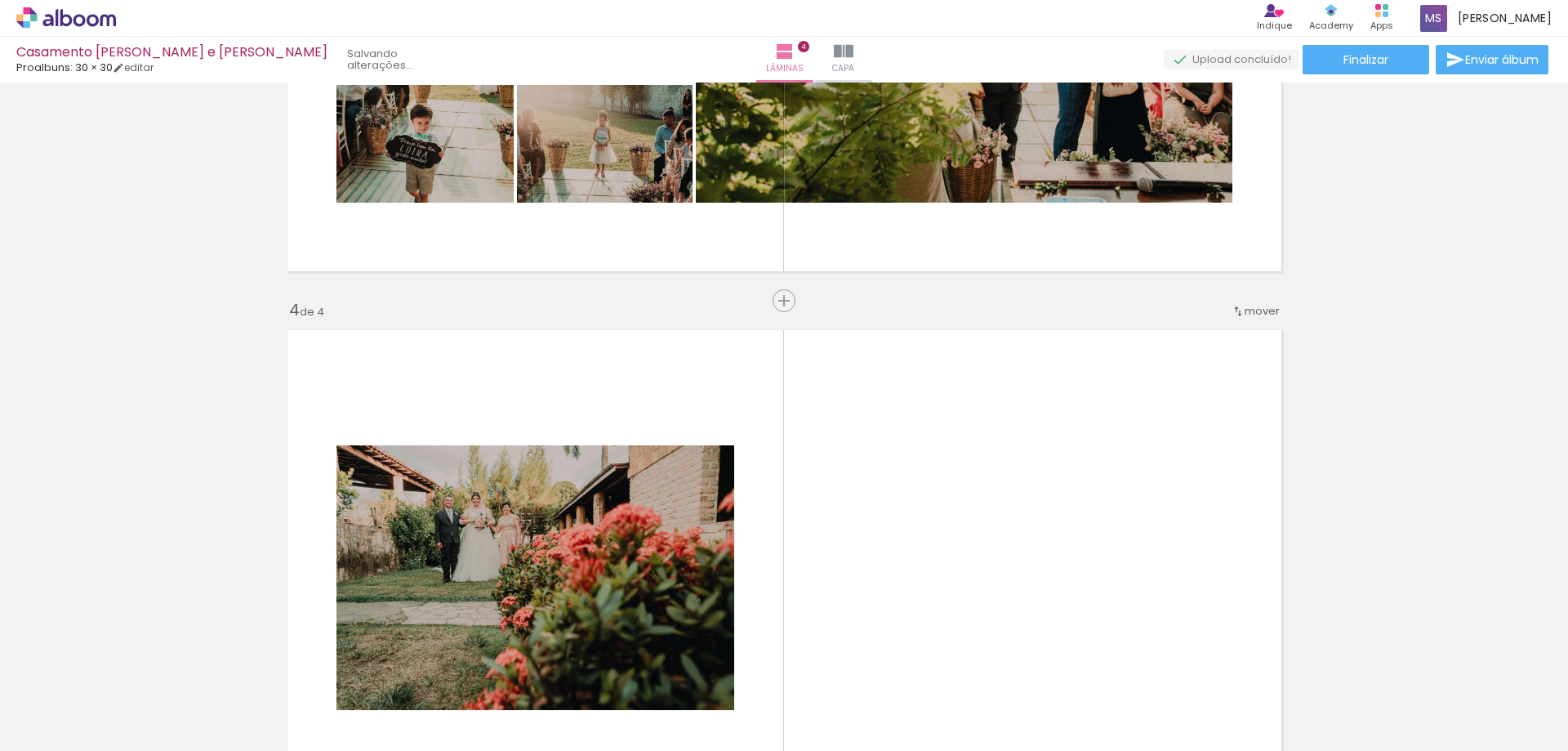
scroll to position [1683, 0]
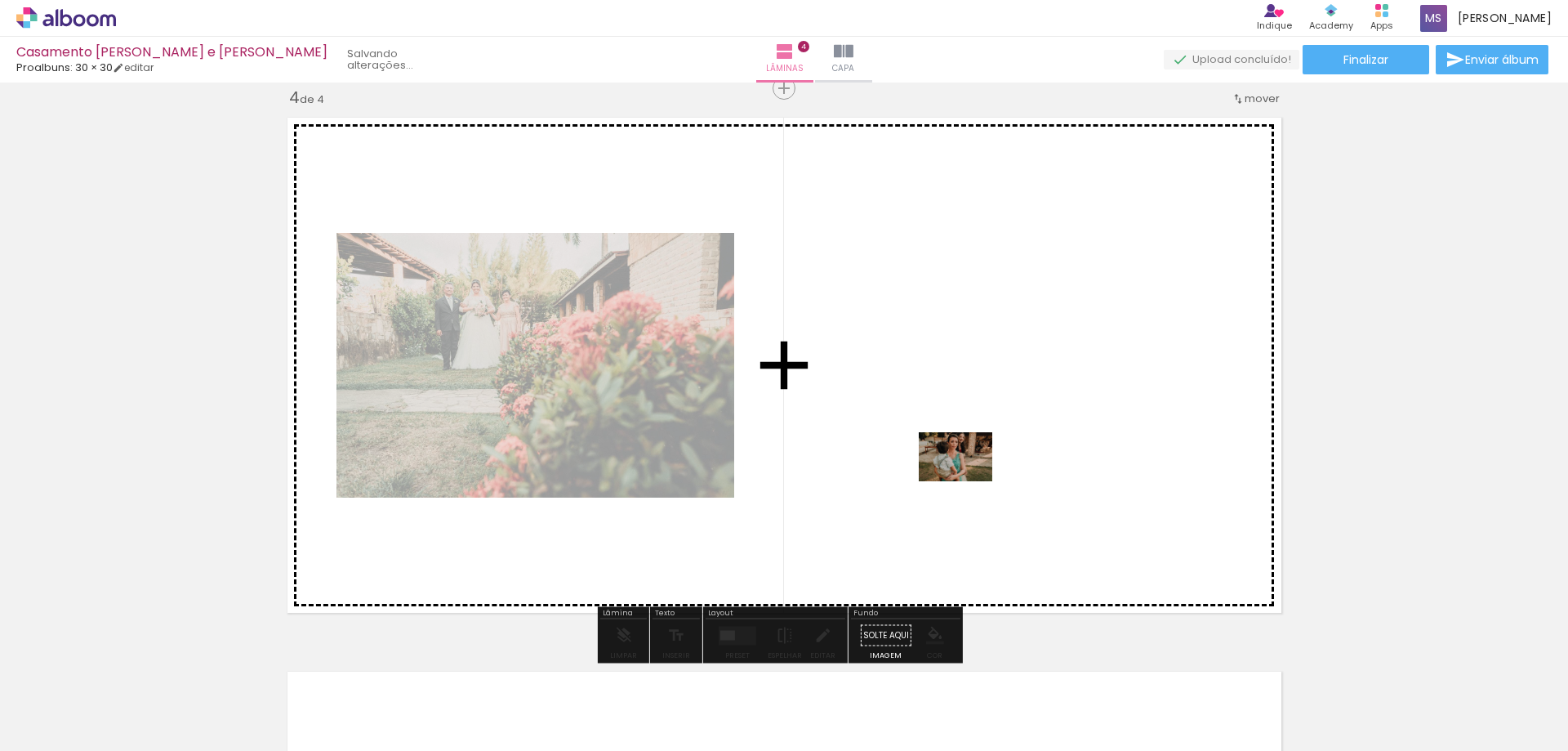
drag, startPoint x: 474, startPoint y: 714, endPoint x: 982, endPoint y: 440, distance: 577.2
click at [982, 440] on quentale-workspace at bounding box center [784, 375] width 1568 height 751
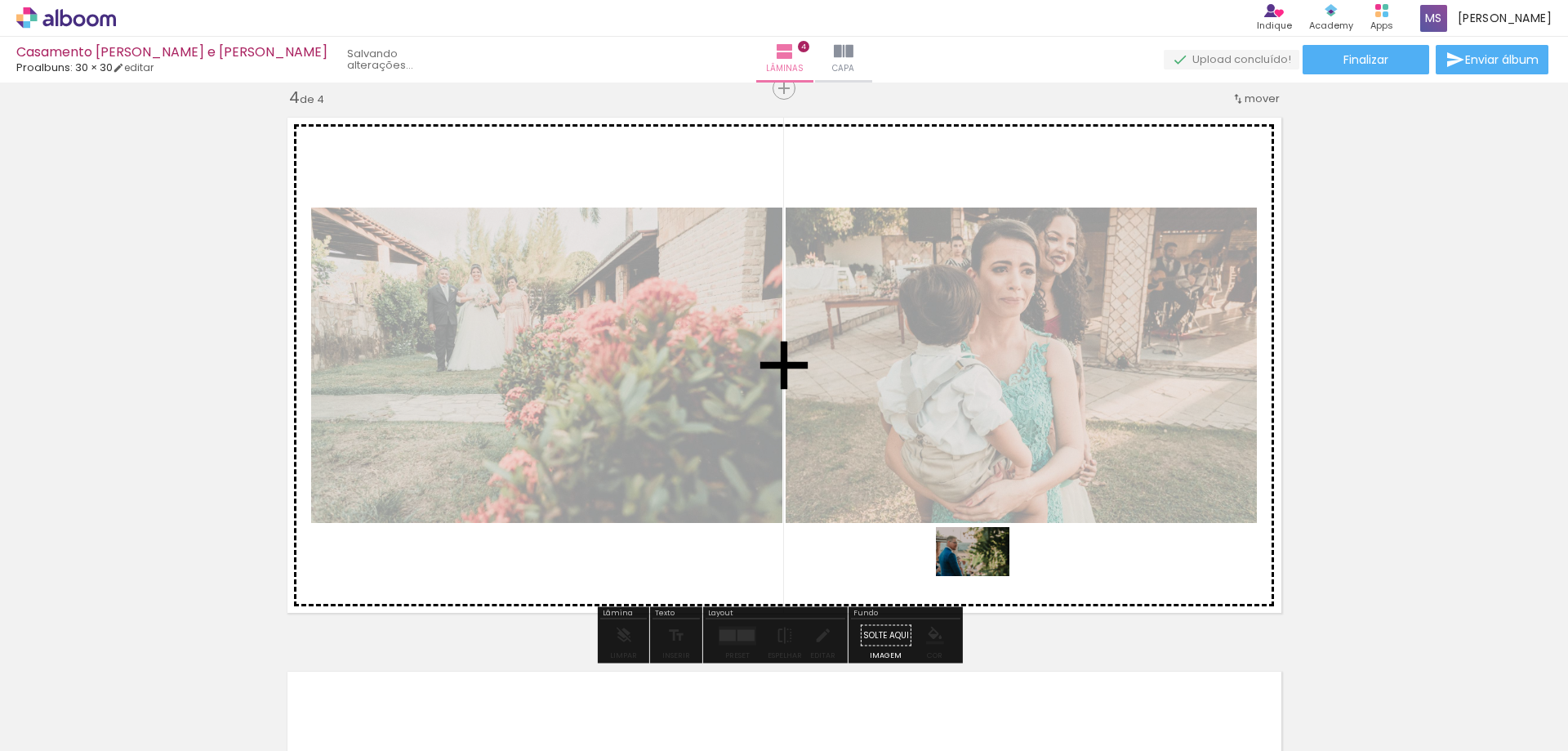
drag, startPoint x: 546, startPoint y: 707, endPoint x: 1005, endPoint y: 574, distance: 477.9
click at [1005, 574] on quentale-workspace at bounding box center [784, 375] width 1568 height 751
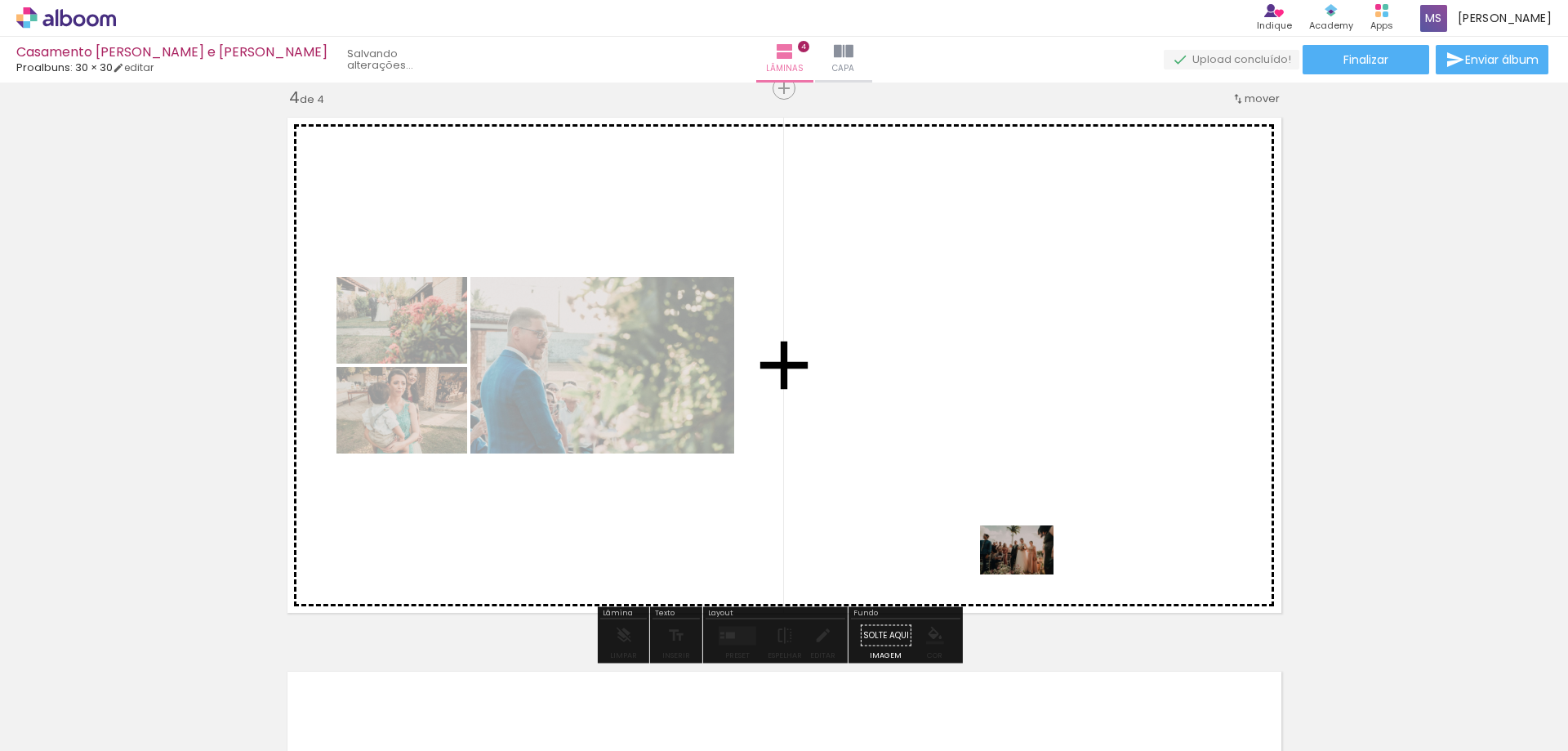
drag, startPoint x: 654, startPoint y: 712, endPoint x: 1029, endPoint y: 574, distance: 399.6
click at [1029, 574] on quentale-workspace at bounding box center [784, 375] width 1568 height 751
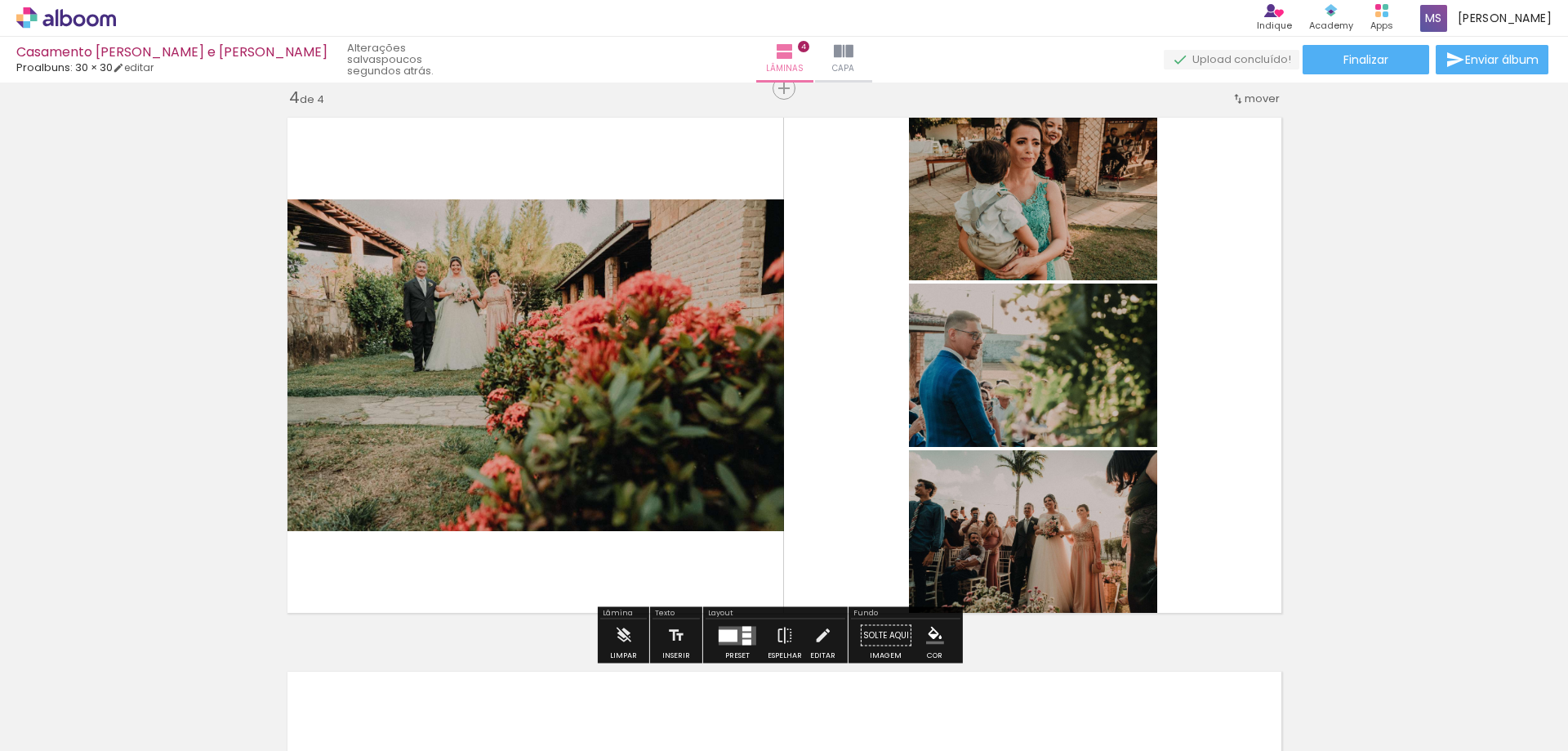
click at [732, 637] on div at bounding box center [728, 635] width 19 height 12
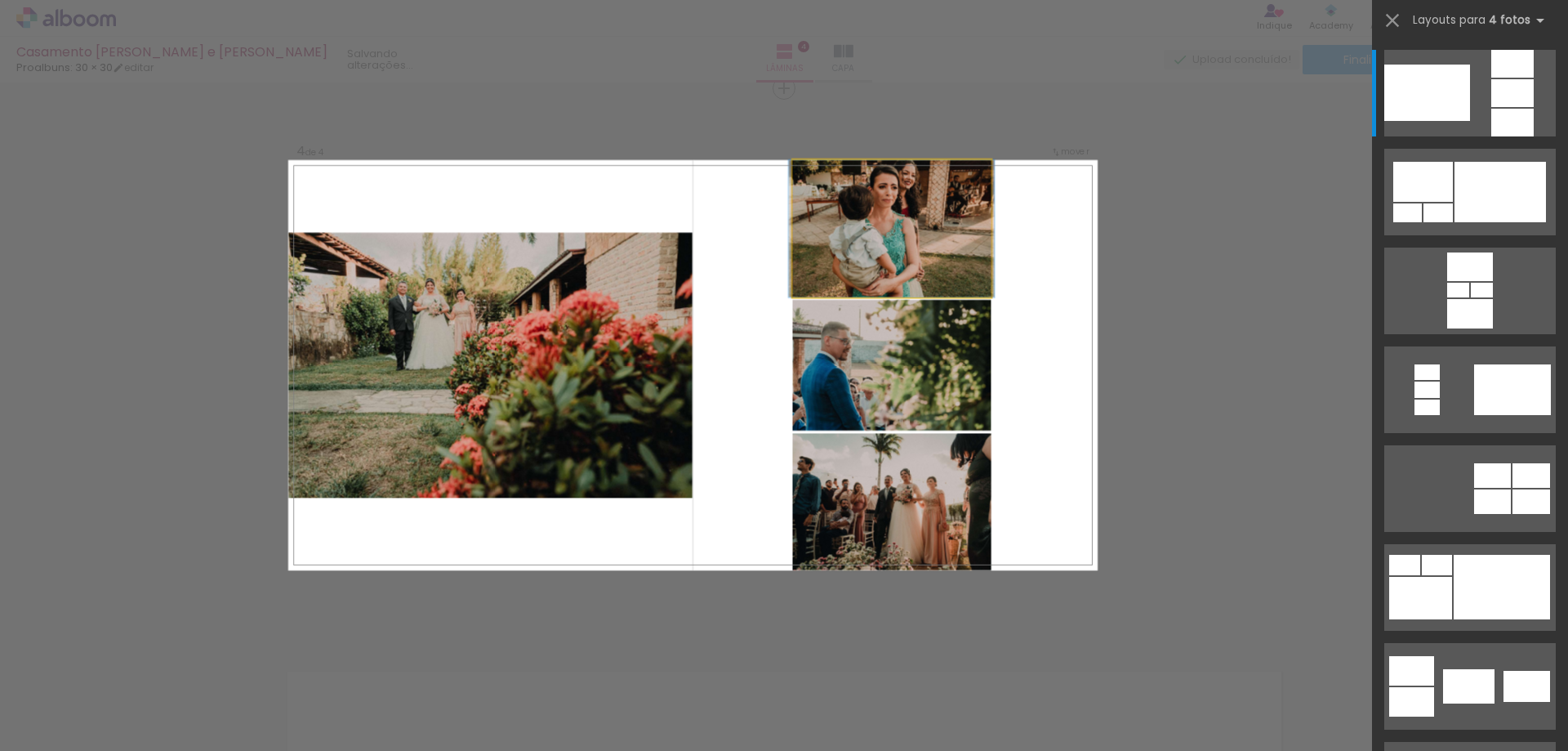
click at [0, 0] on slot at bounding box center [0, 0] width 0 height 0
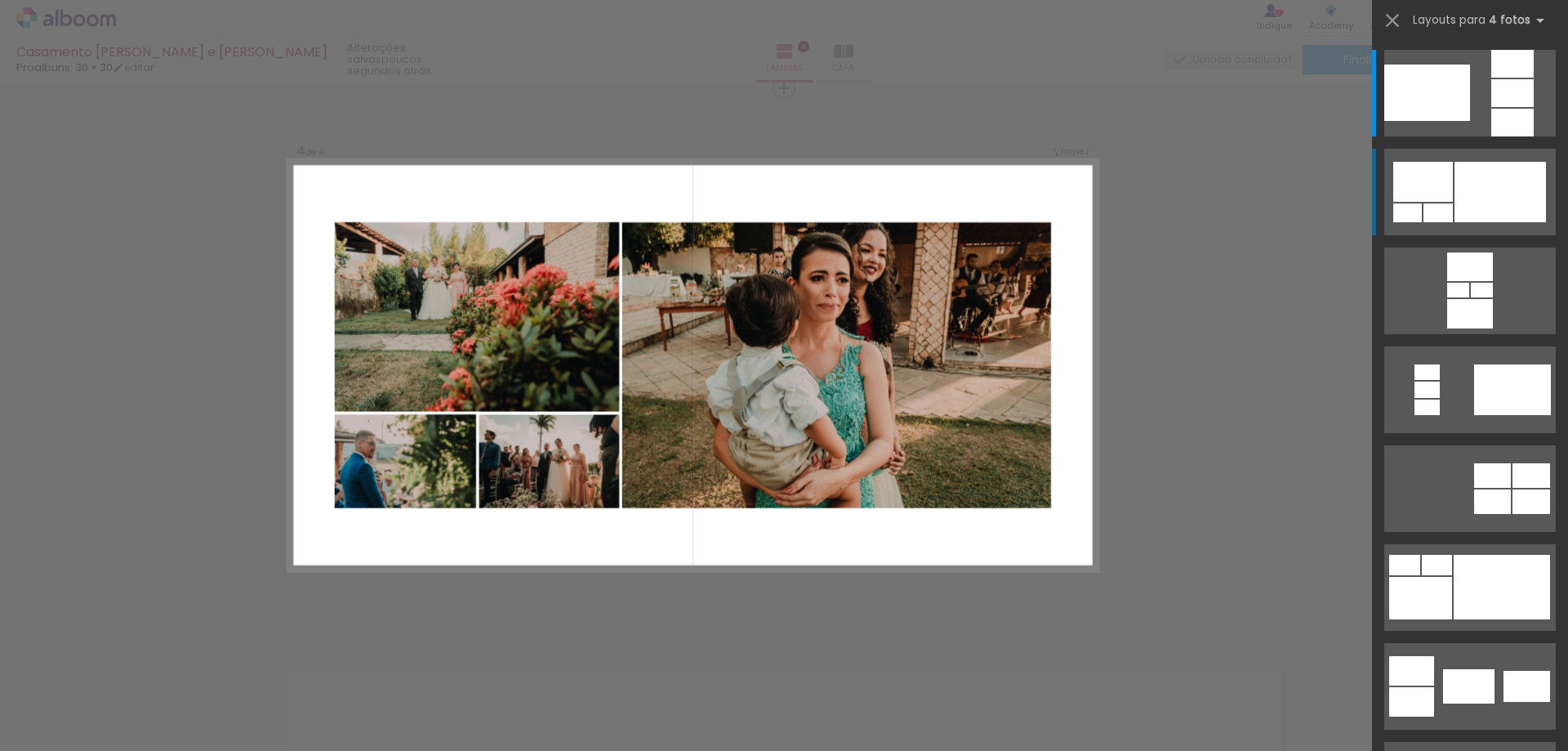
click at [1471, 185] on div at bounding box center [1500, 192] width 92 height 60
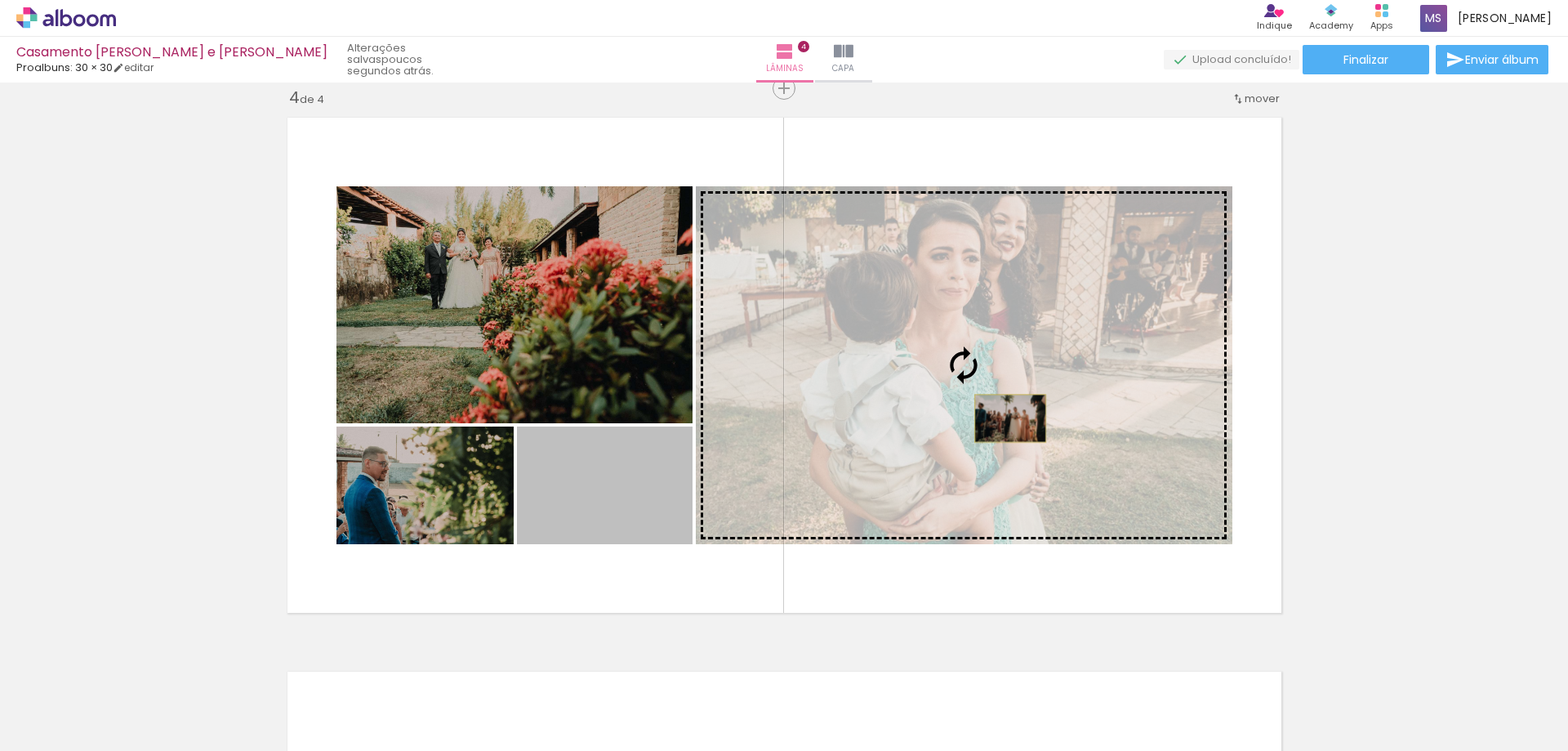
drag, startPoint x: 636, startPoint y: 522, endPoint x: 1004, endPoint y: 418, distance: 382.4
click at [0, 0] on slot at bounding box center [0, 0] width 0 height 0
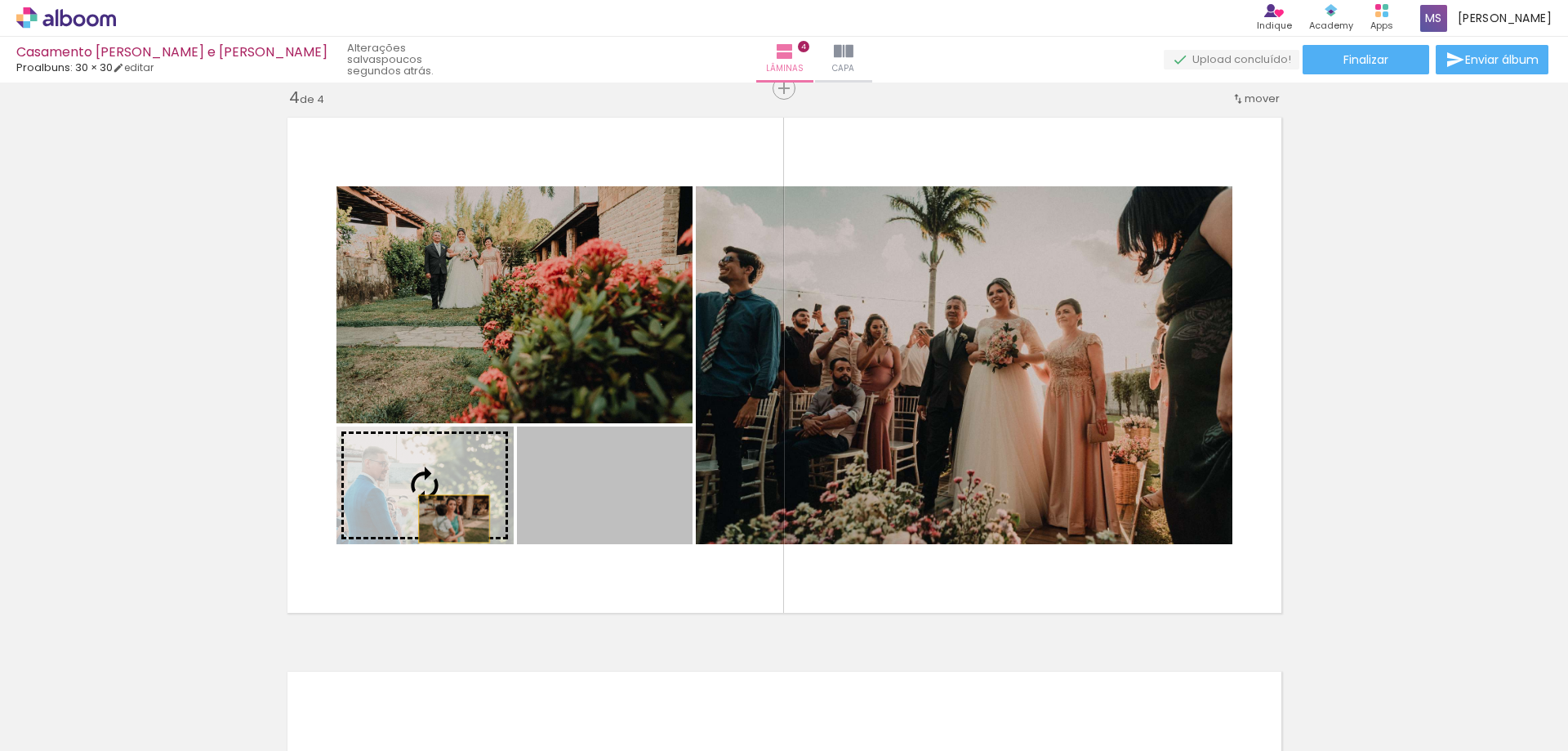
drag, startPoint x: 624, startPoint y: 519, endPoint x: 998, endPoint y: 500, distance: 374.5
click at [0, 0] on slot at bounding box center [0, 0] width 0 height 0
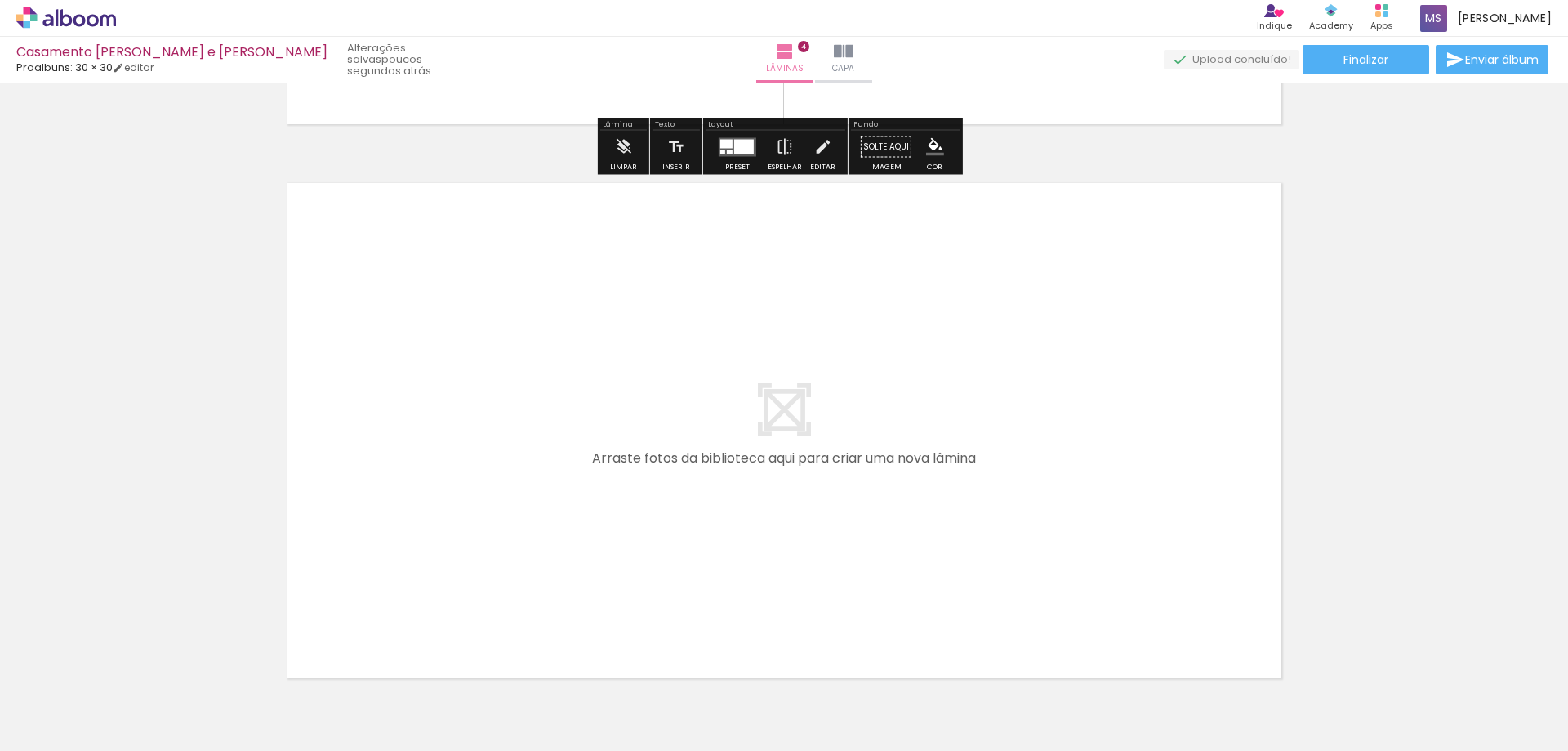
scroll to position [2256, 0]
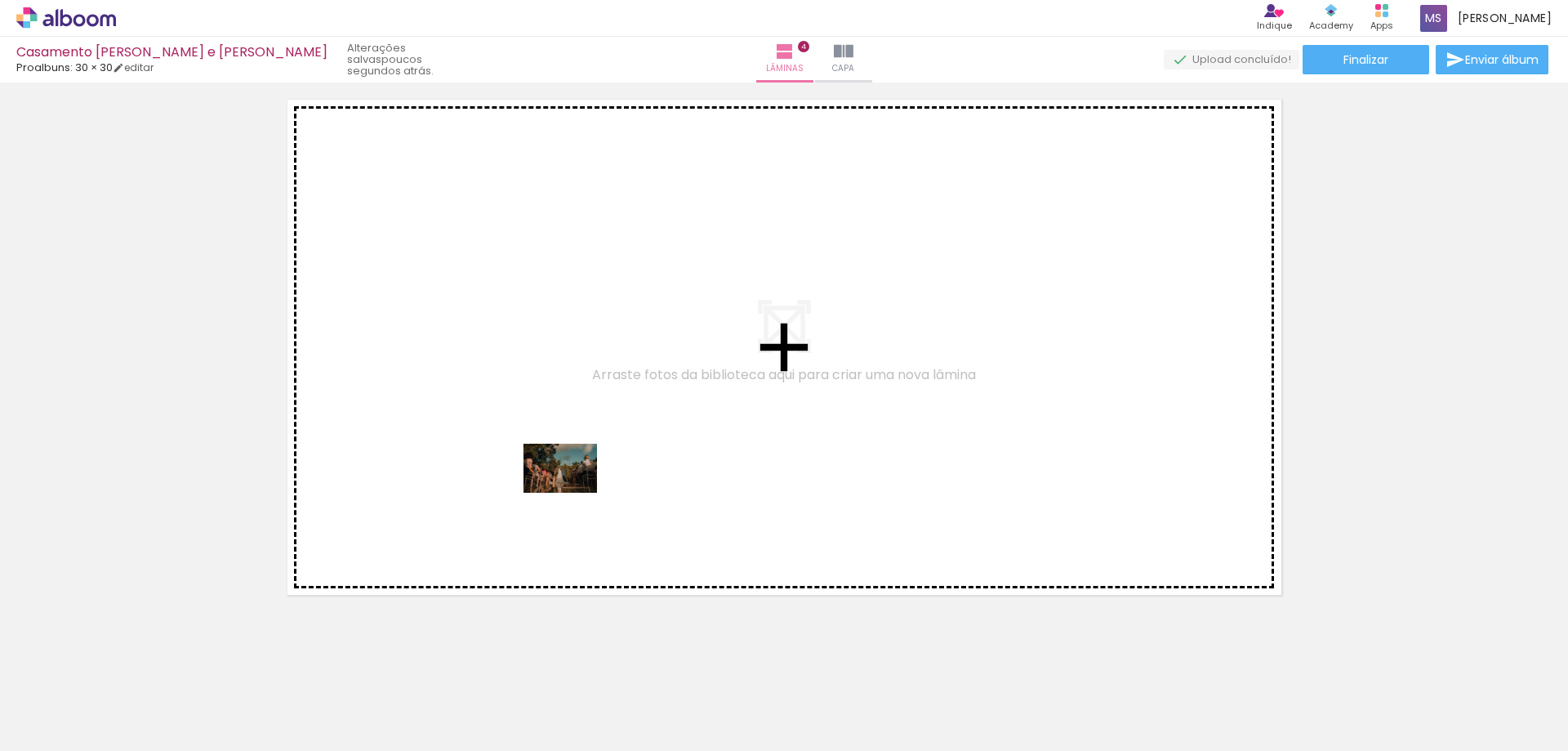
drag, startPoint x: 727, startPoint y: 715, endPoint x: 559, endPoint y: 470, distance: 297.1
click at [559, 470] on quentale-workspace at bounding box center [784, 375] width 1568 height 751
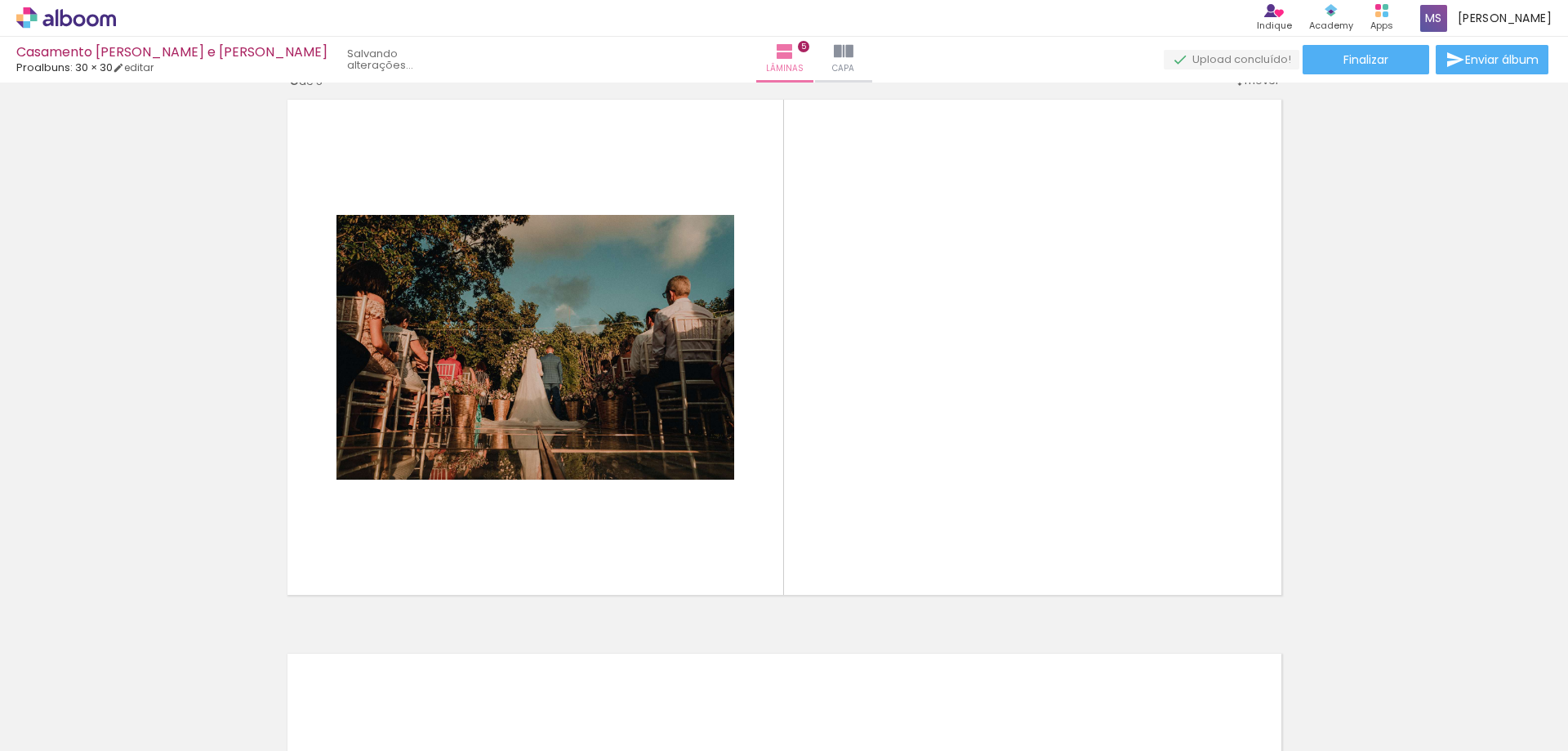
scroll to position [2238, 0]
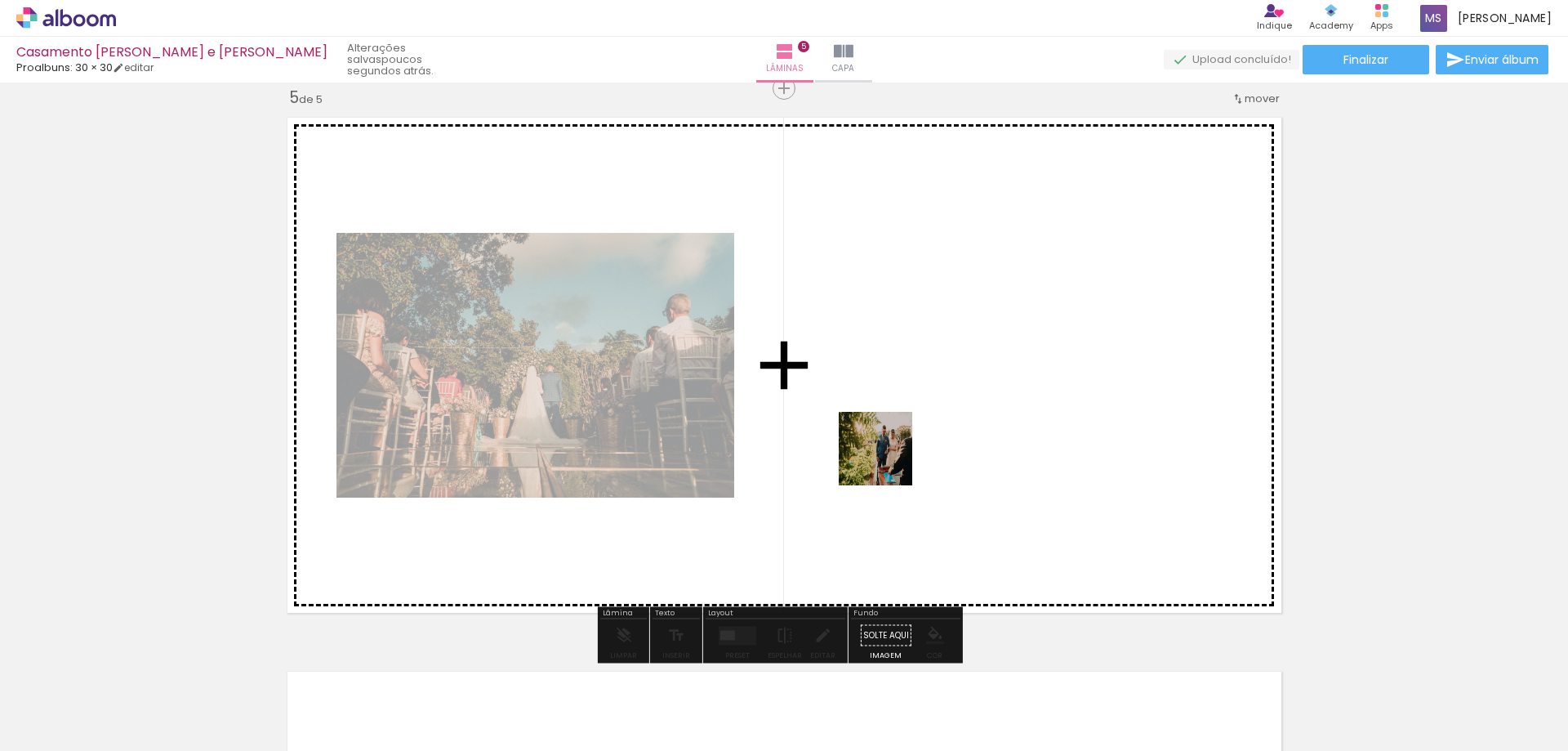
drag, startPoint x: 812, startPoint y: 660, endPoint x: 915, endPoint y: 358, distance: 319.1
click at [915, 358] on quentale-workspace at bounding box center [784, 375] width 1568 height 751
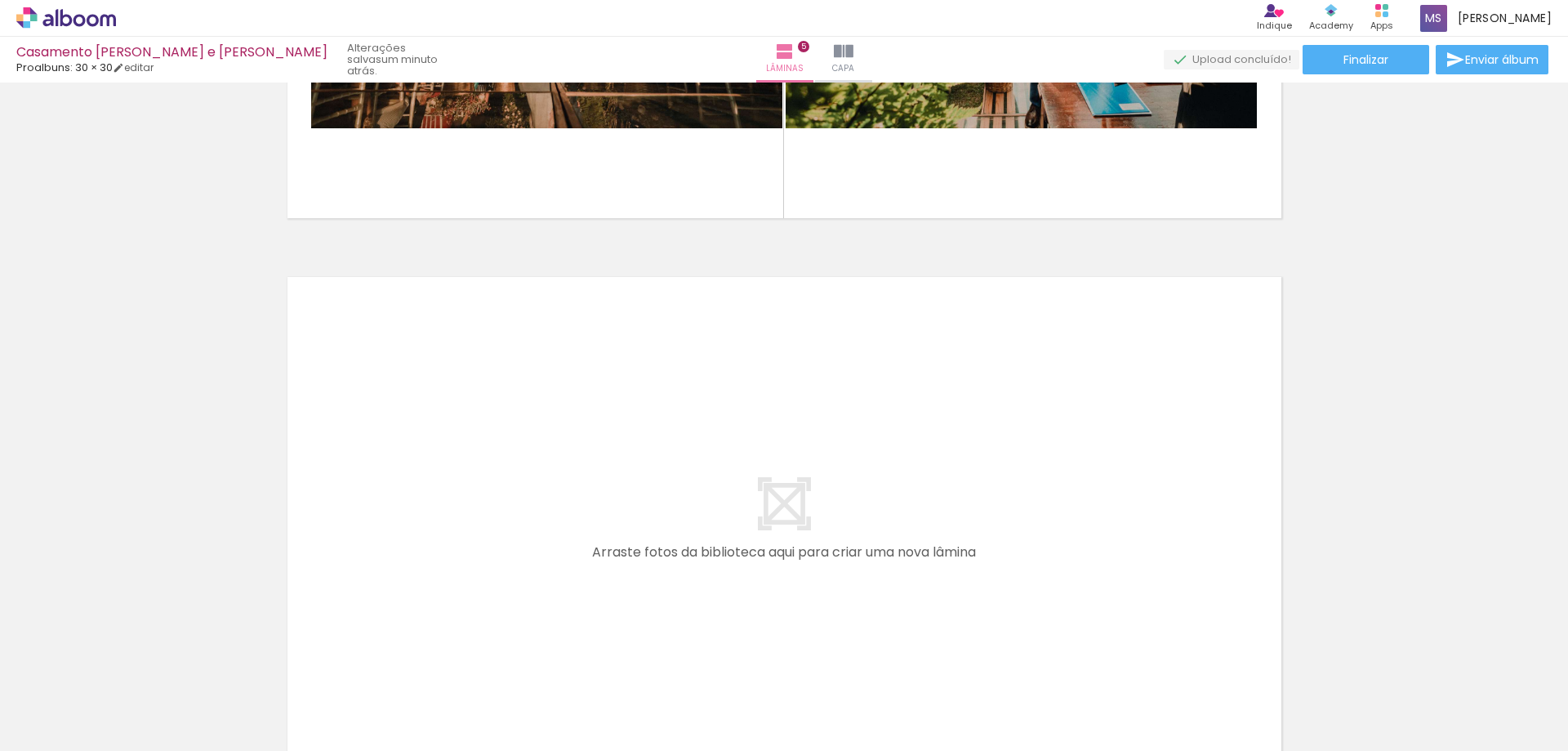
scroll to position [2728, 0]
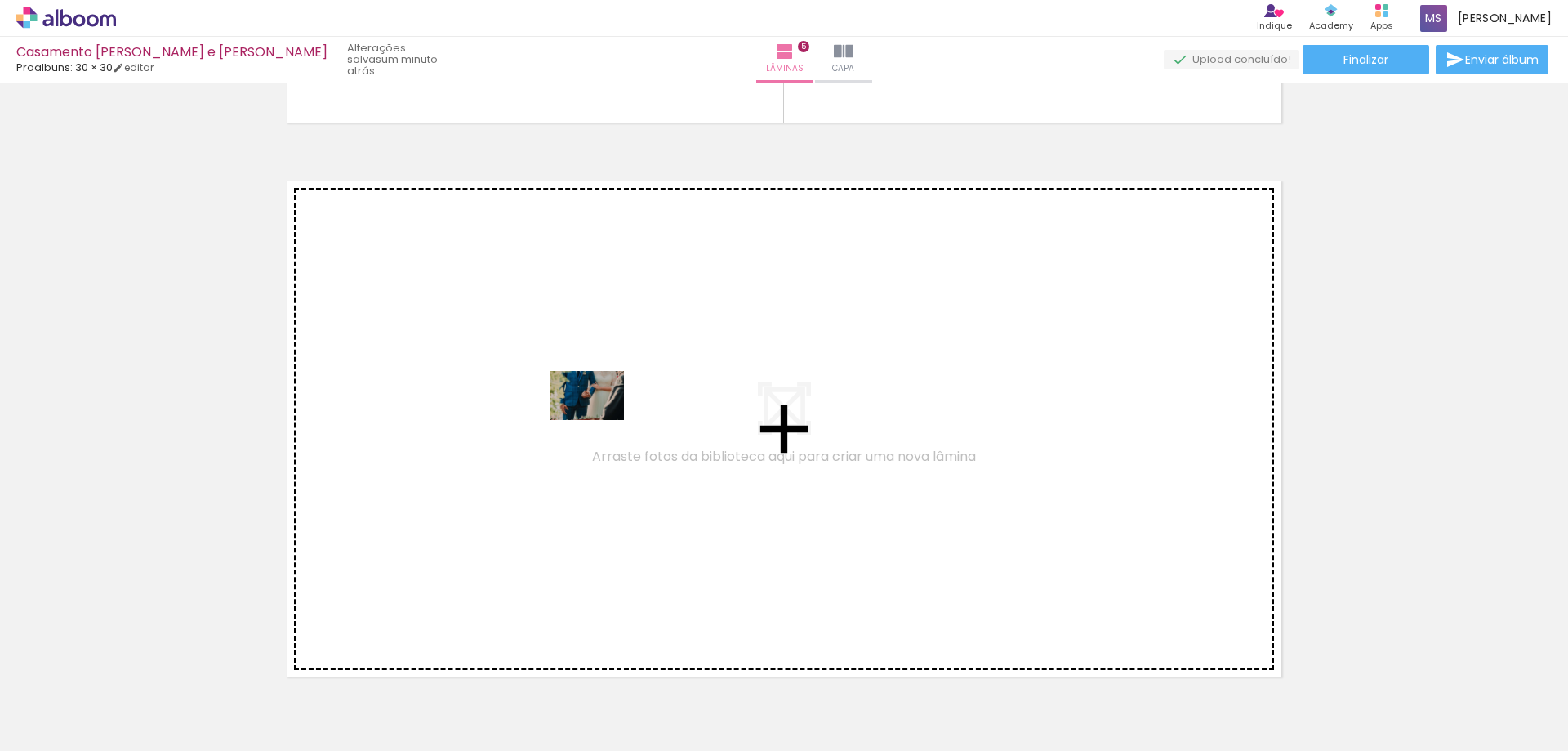
drag, startPoint x: 691, startPoint y: 708, endPoint x: 600, endPoint y: 420, distance: 302.0
click at [600, 420] on quentale-workspace at bounding box center [784, 375] width 1568 height 751
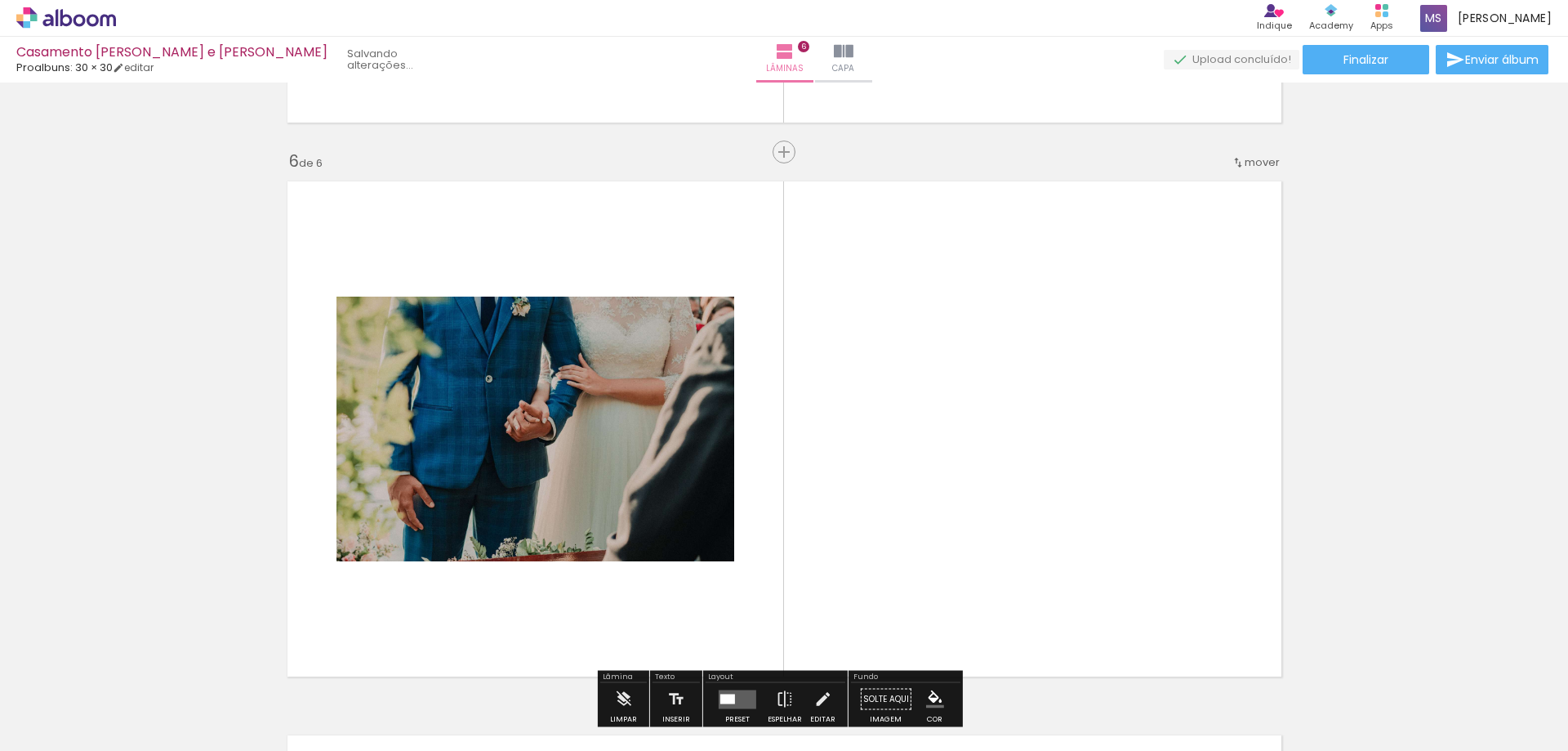
scroll to position [2791, 0]
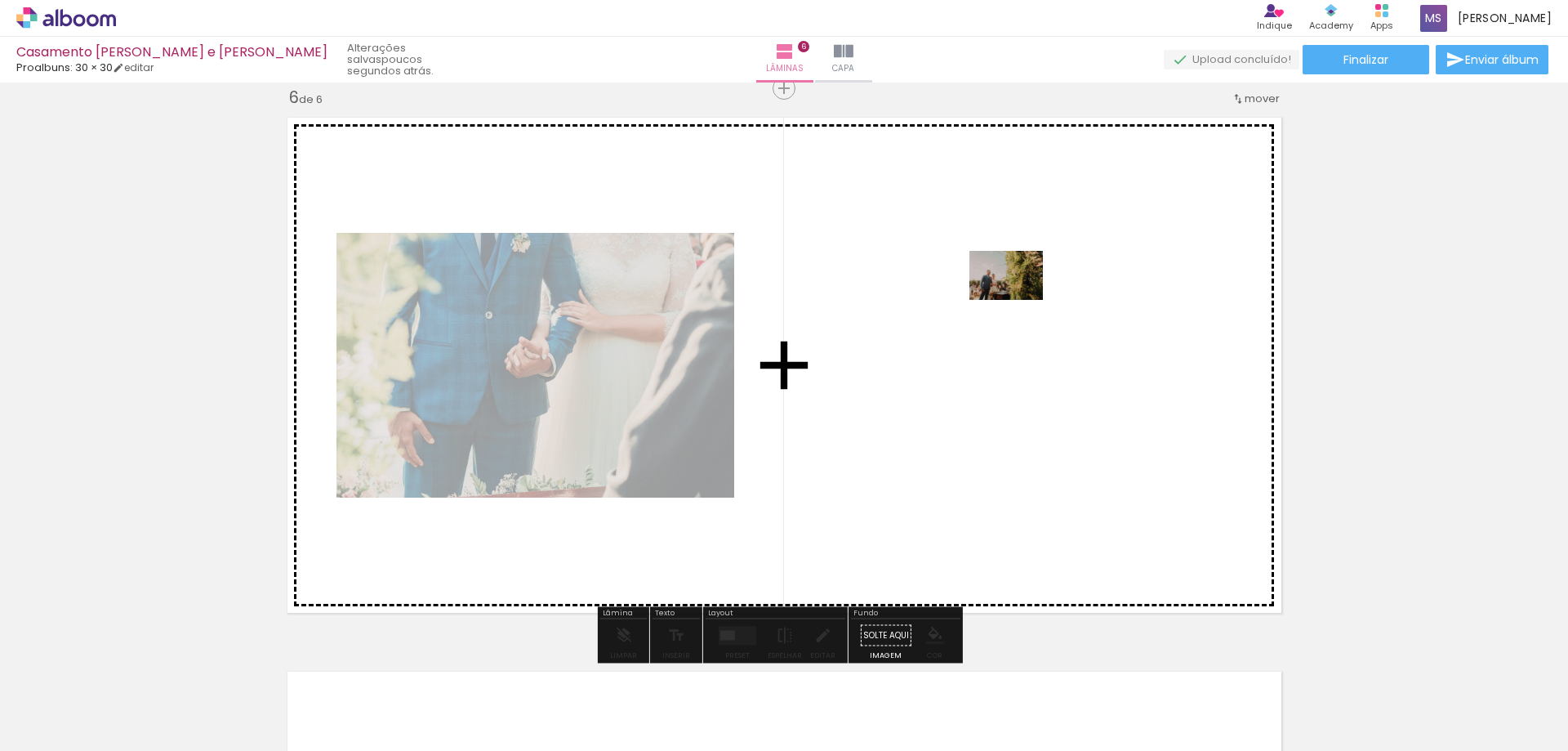
drag, startPoint x: 902, startPoint y: 711, endPoint x: 1018, endPoint y: 300, distance: 427.1
click at [1018, 300] on quentale-workspace at bounding box center [784, 375] width 1568 height 751
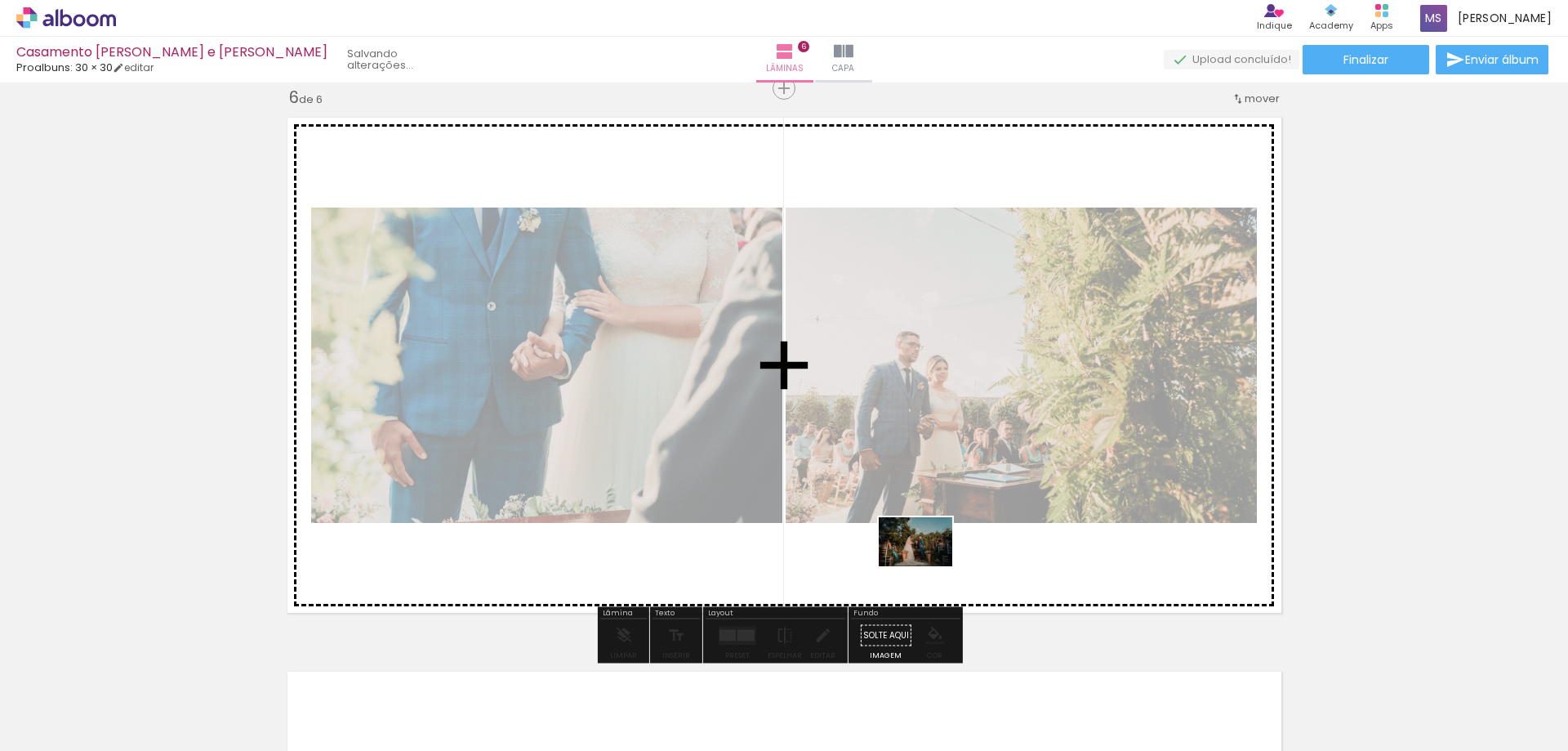
drag, startPoint x: 993, startPoint y: 708, endPoint x: 928, endPoint y: 566, distance: 156.2
click at [928, 566] on quentale-workspace at bounding box center [784, 375] width 1568 height 751
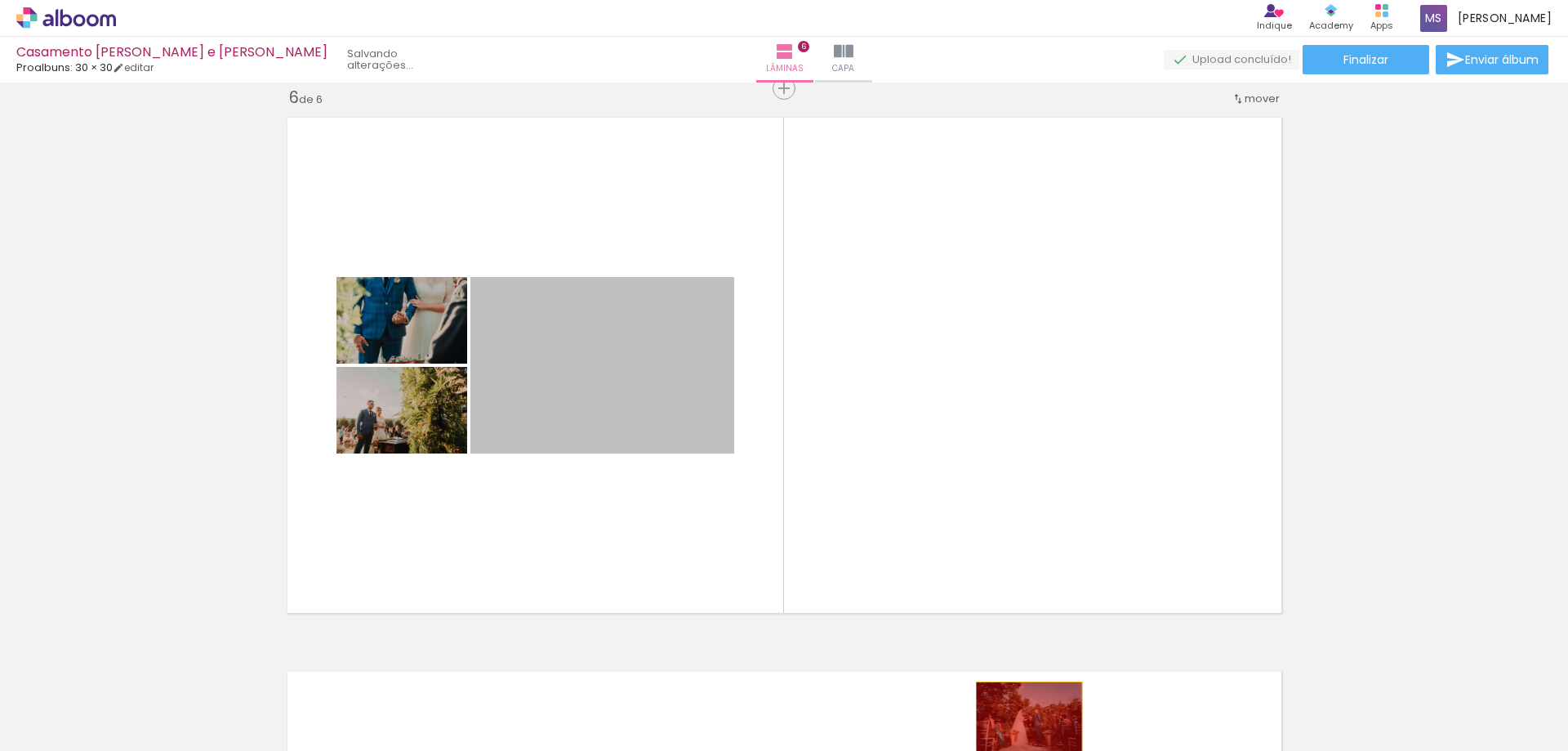
drag, startPoint x: 668, startPoint y: 409, endPoint x: 1022, endPoint y: 718, distance: 469.9
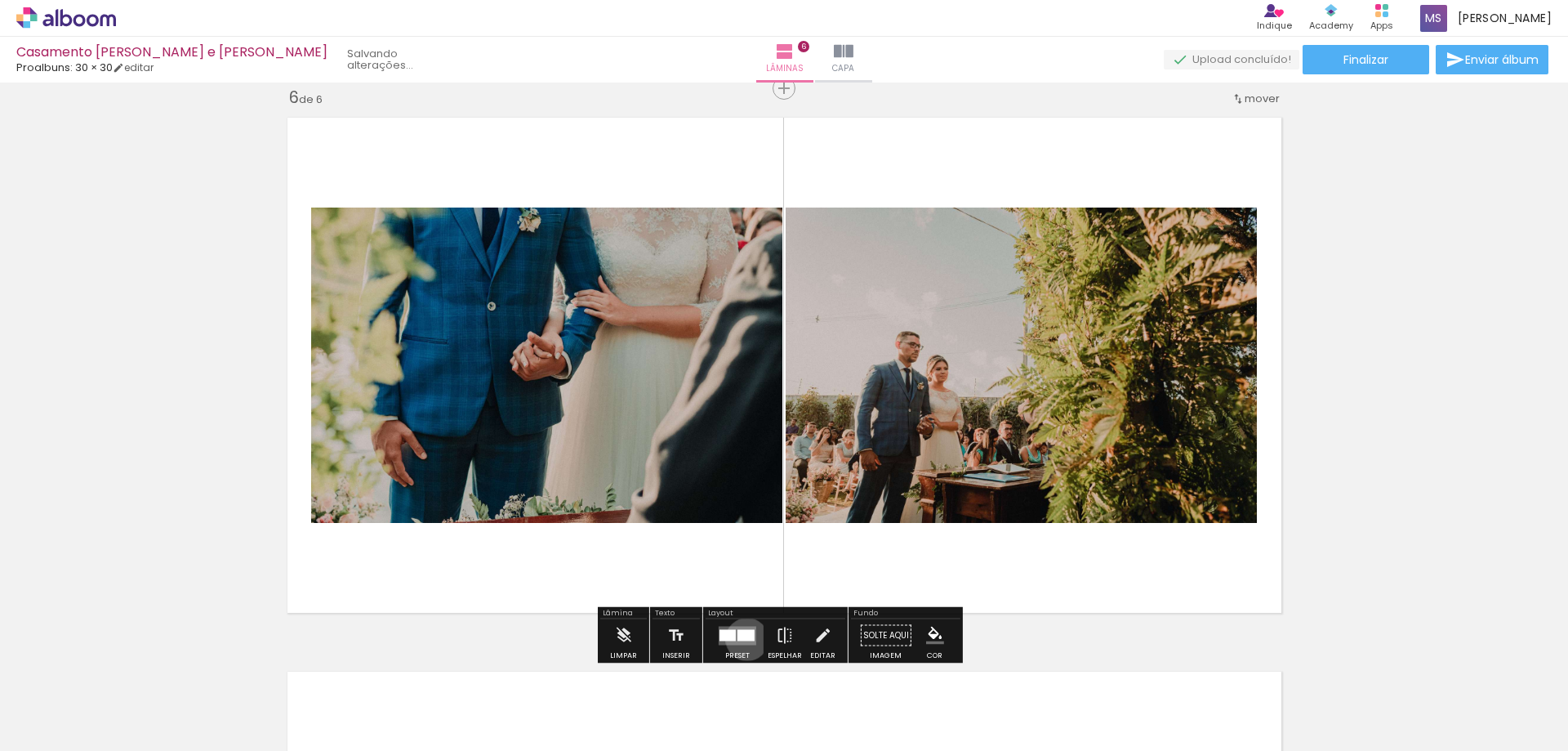
click at [743, 639] on div at bounding box center [746, 634] width 17 height 11
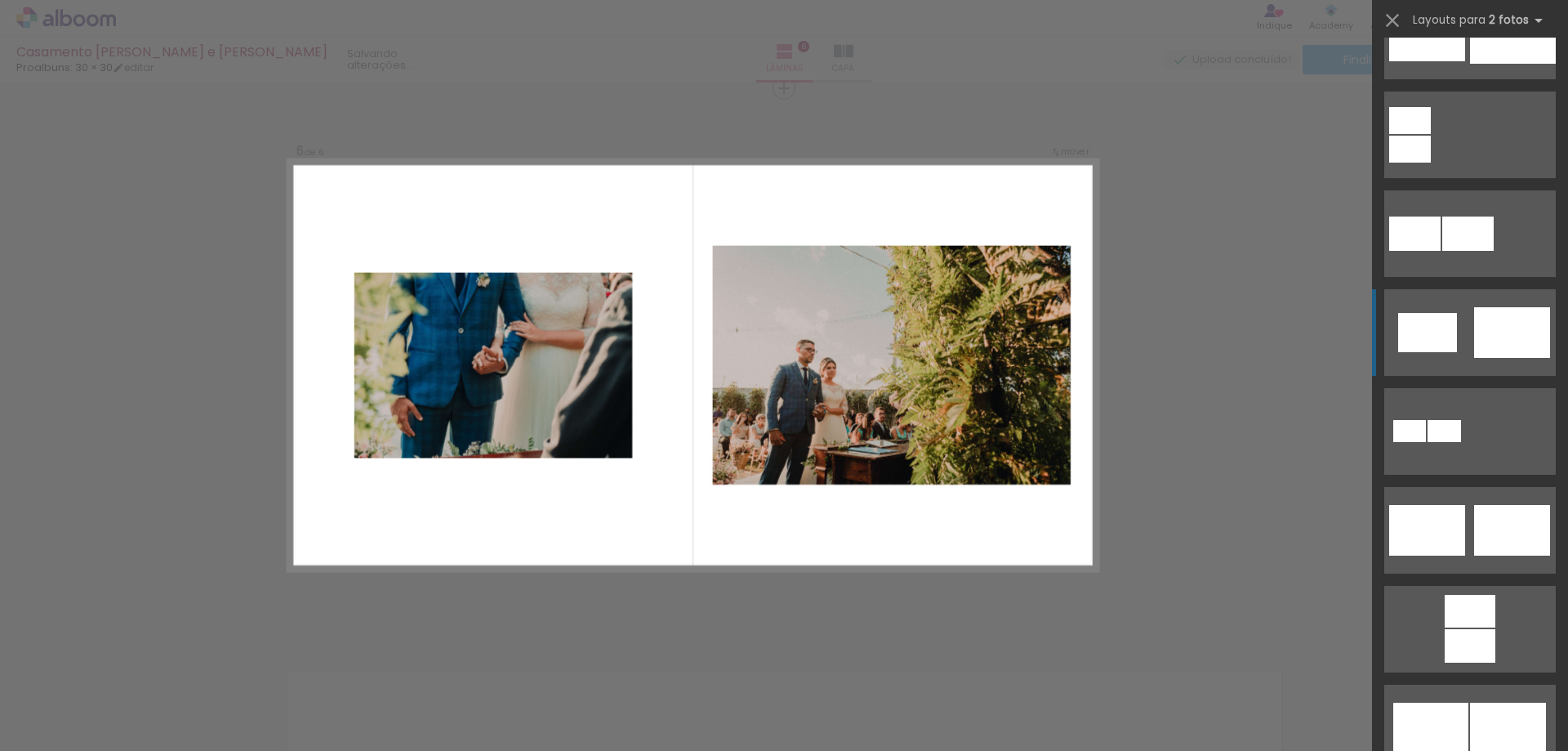
scroll to position [327, 0]
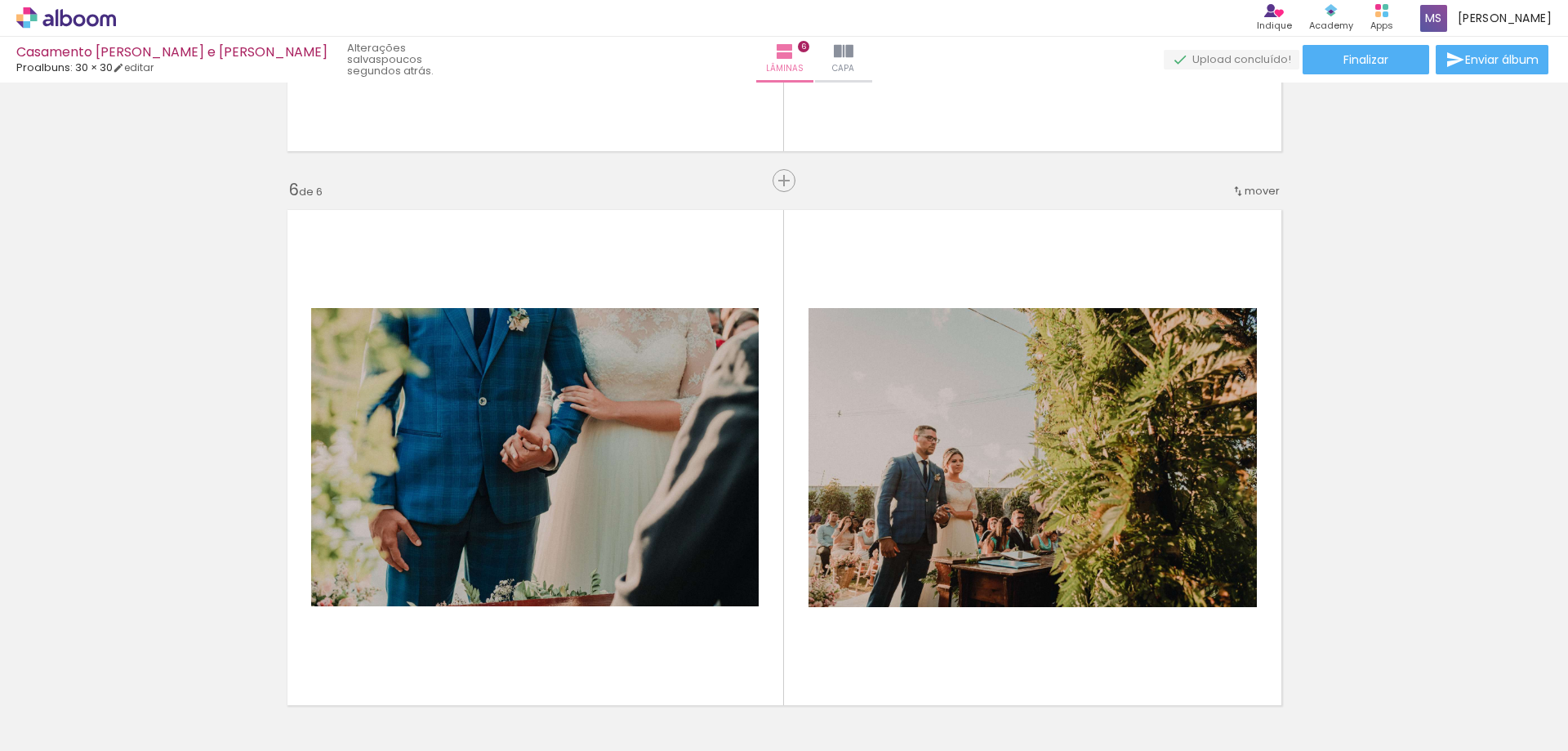
scroll to position [2710, 0]
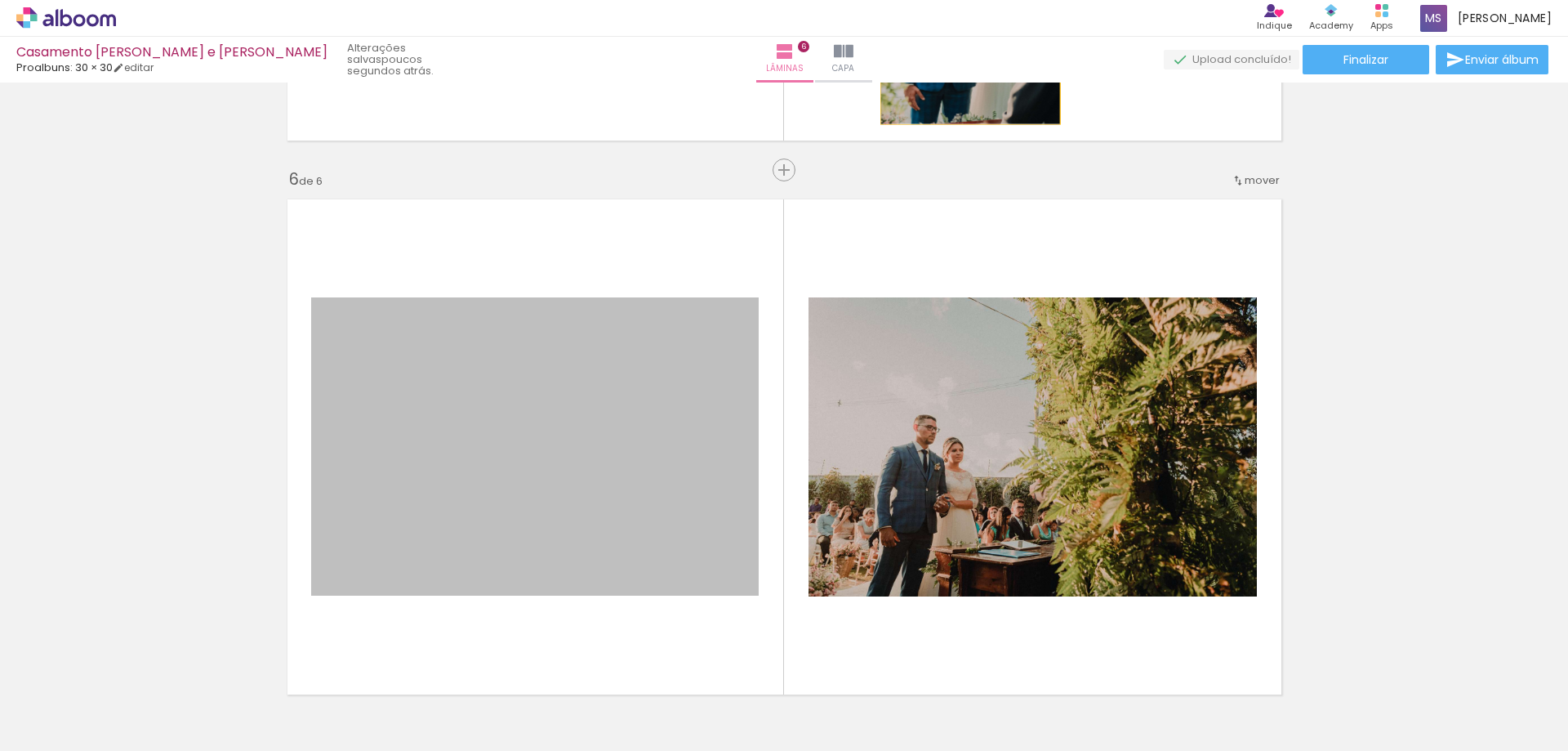
drag, startPoint x: 672, startPoint y: 448, endPoint x: 963, endPoint y: 64, distance: 481.8
click at [963, 0] on div "Casamento Monique e Igor Proalbuns: 30 × 30 editar poucos segundos atrás. Lâmin…" at bounding box center [784, 0] width 1568 height 0
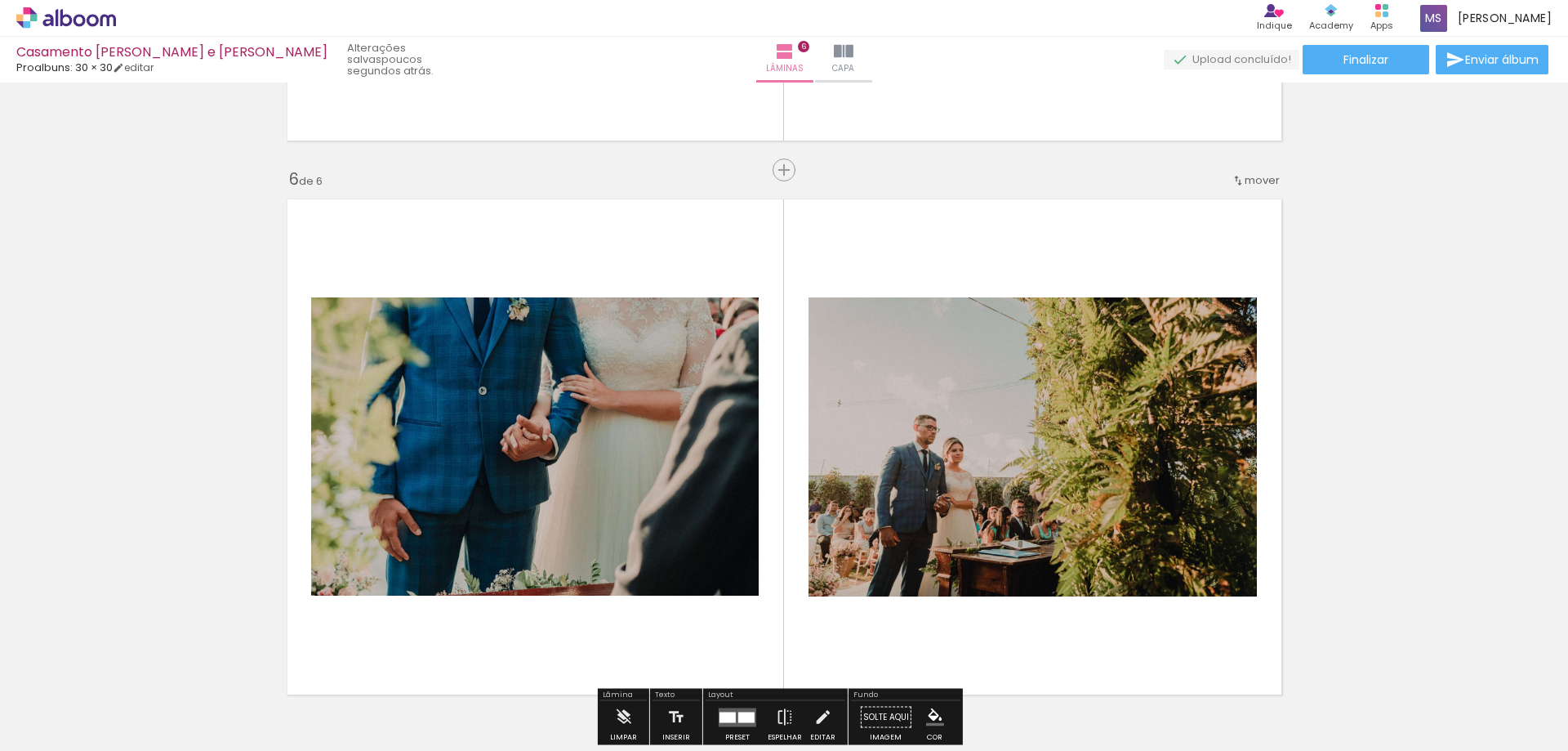
scroll to position [2383, 0]
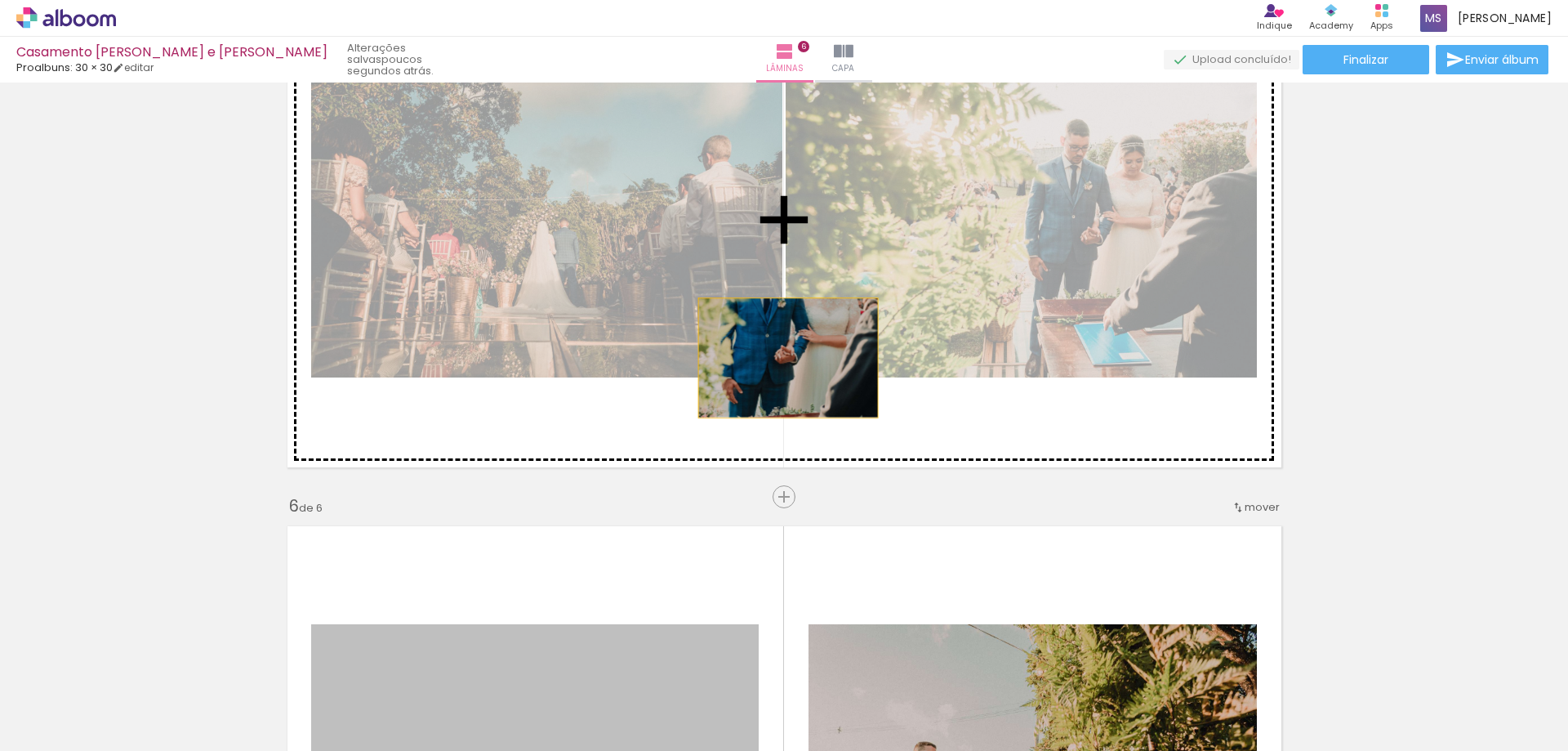
drag, startPoint x: 722, startPoint y: 639, endPoint x: 781, endPoint y: 358, distance: 287.1
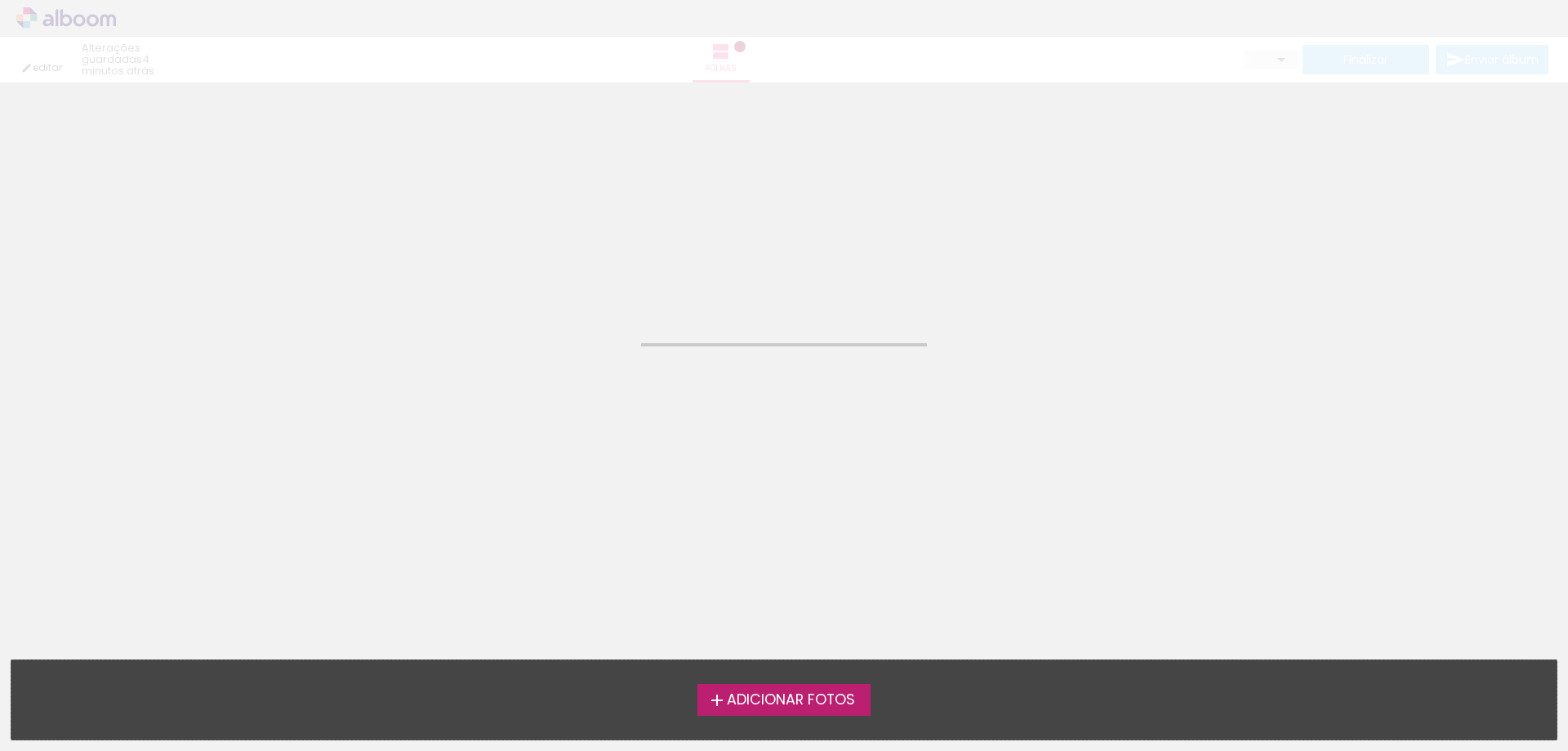
type input "Todas as fotos"
